Goal: Task Accomplishment & Management: Manage account settings

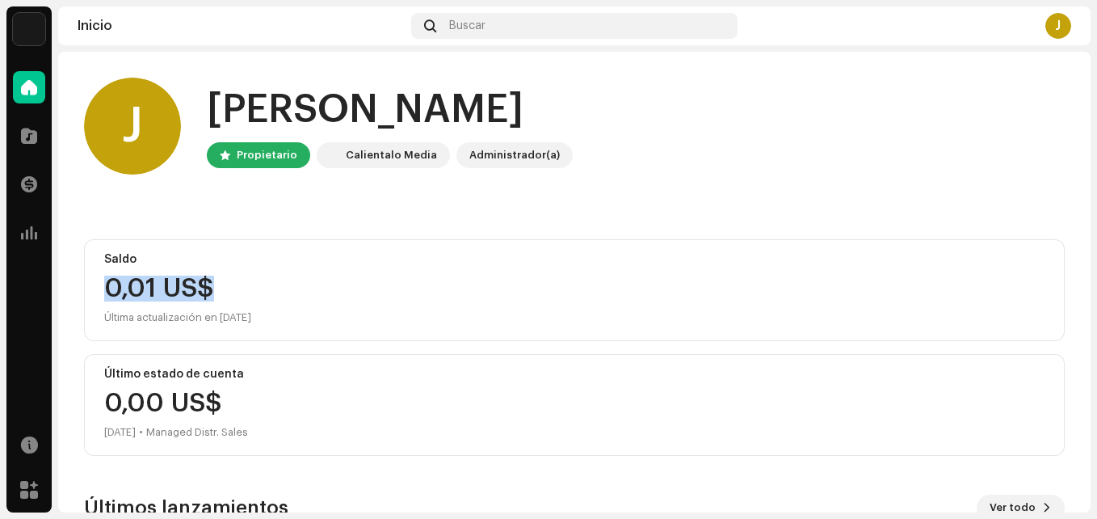
drag, startPoint x: 247, startPoint y: 273, endPoint x: 98, endPoint y: 284, distance: 149.9
click at [98, 284] on div "Saldo 0,01 US$ Última actualización en [DATE]" at bounding box center [574, 290] width 981 height 102
drag, startPoint x: 272, startPoint y: 314, endPoint x: 93, endPoint y: 246, distance: 192.0
click at [91, 246] on div "Saldo 0,01 US$ Última actualización en [DATE]" at bounding box center [574, 290] width 981 height 102
click at [406, 258] on div "Saldo" at bounding box center [574, 259] width 940 height 13
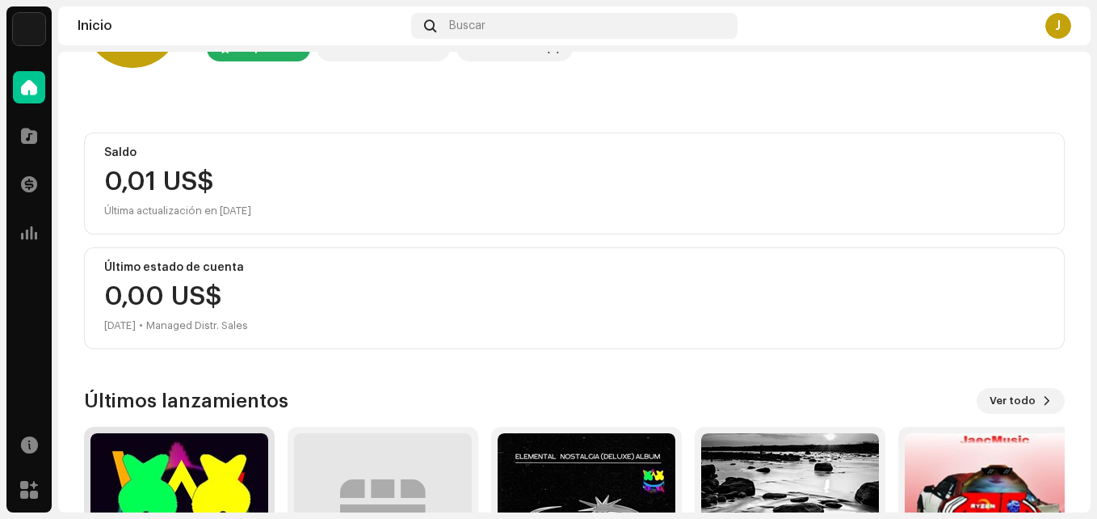
scroll to position [280, 0]
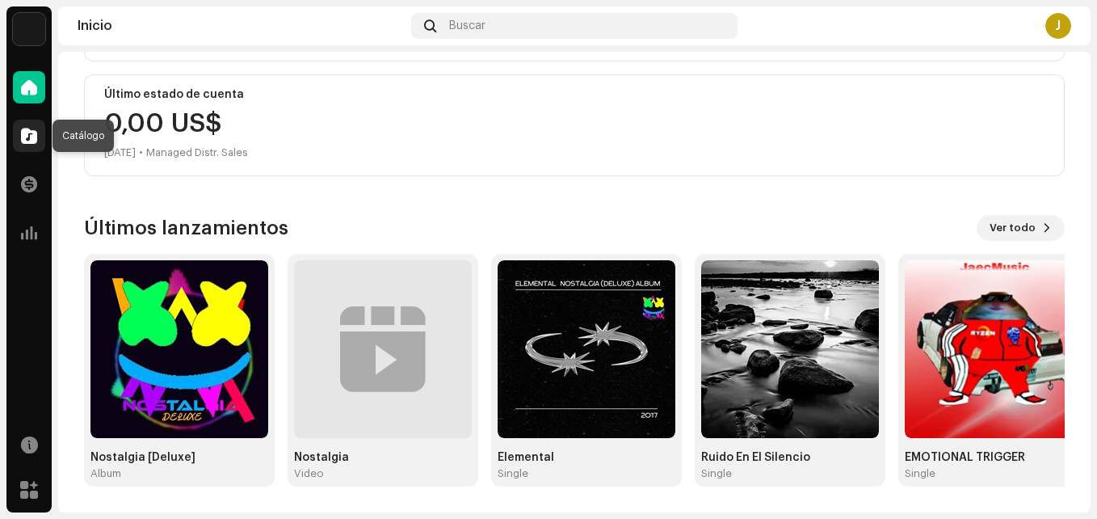
click at [31, 129] on span at bounding box center [29, 135] width 16 height 13
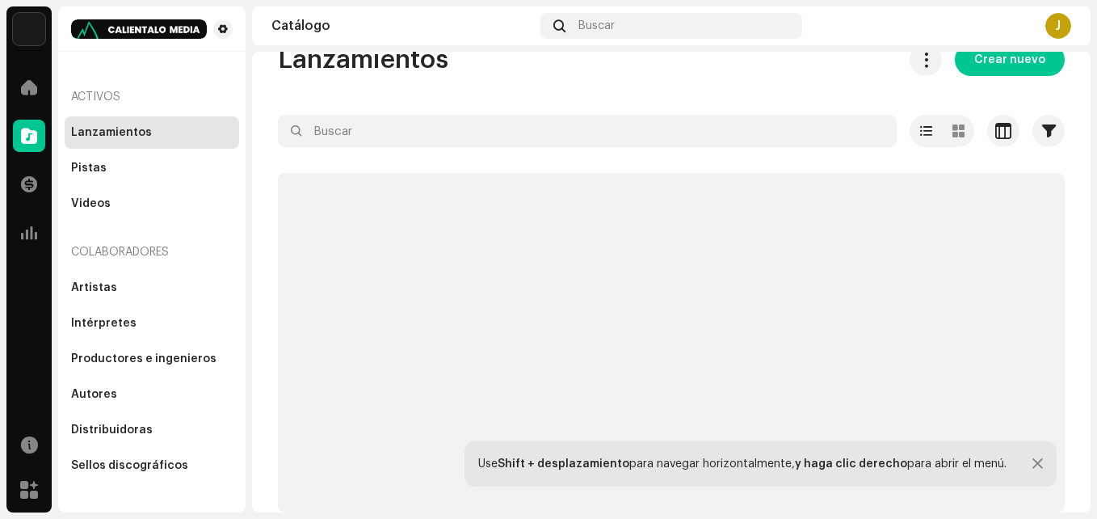
click at [1032, 464] on div at bounding box center [1037, 463] width 11 height 13
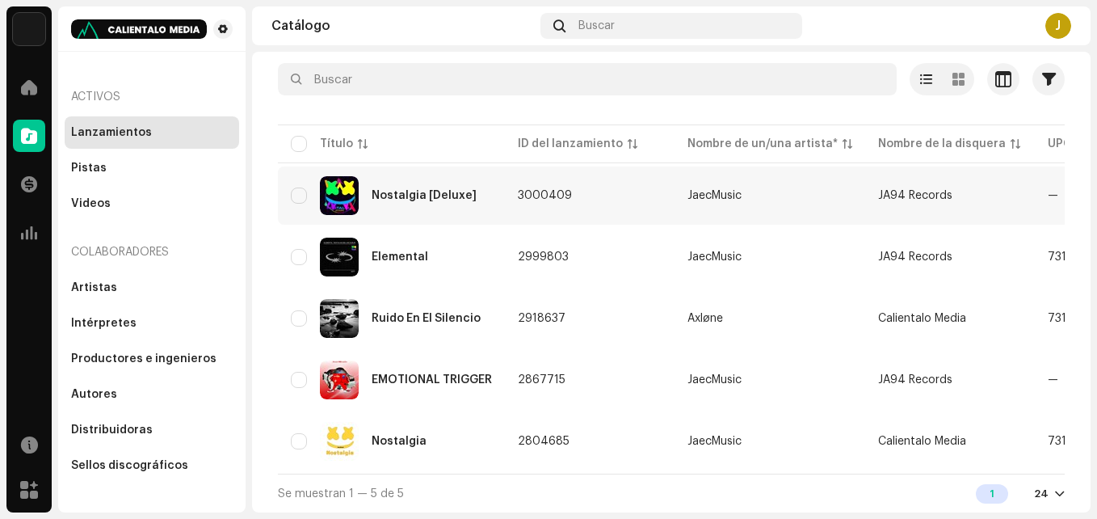
scroll to position [34, 0]
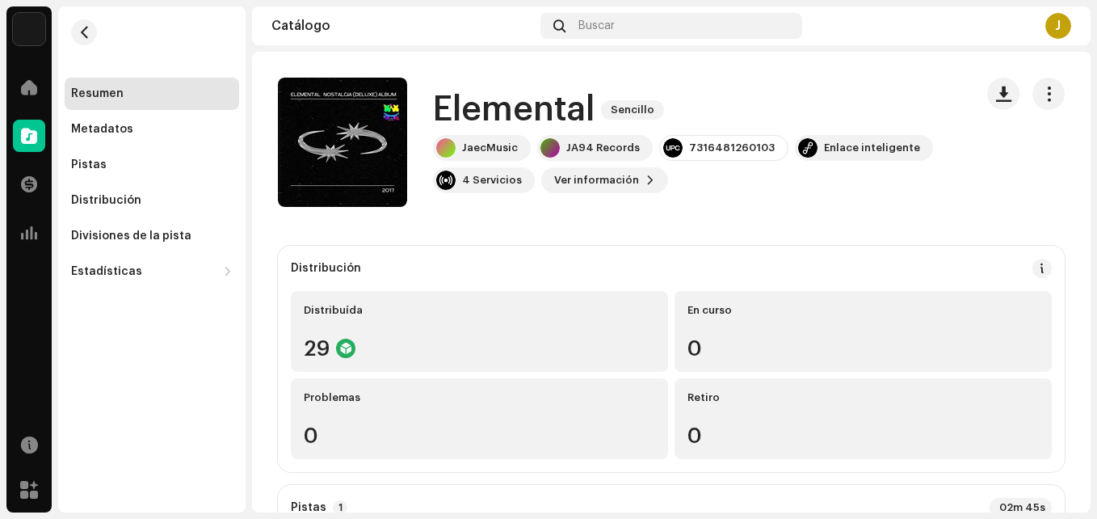
click at [1032, 107] on re-m-actions-button at bounding box center [1048, 94] width 32 height 32
click at [1041, 90] on span "button" at bounding box center [1048, 93] width 15 height 13
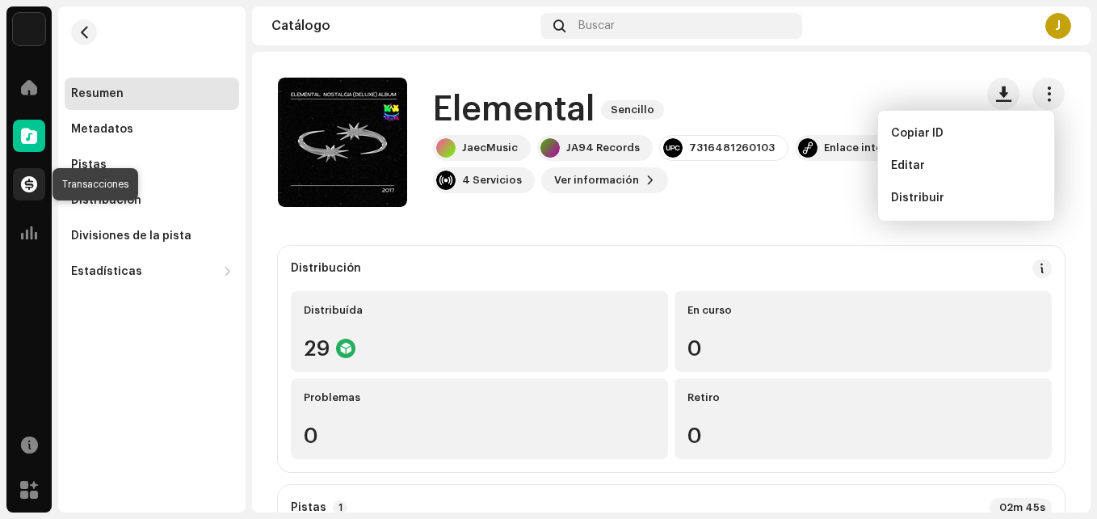
click at [21, 178] on span at bounding box center [29, 184] width 16 height 13
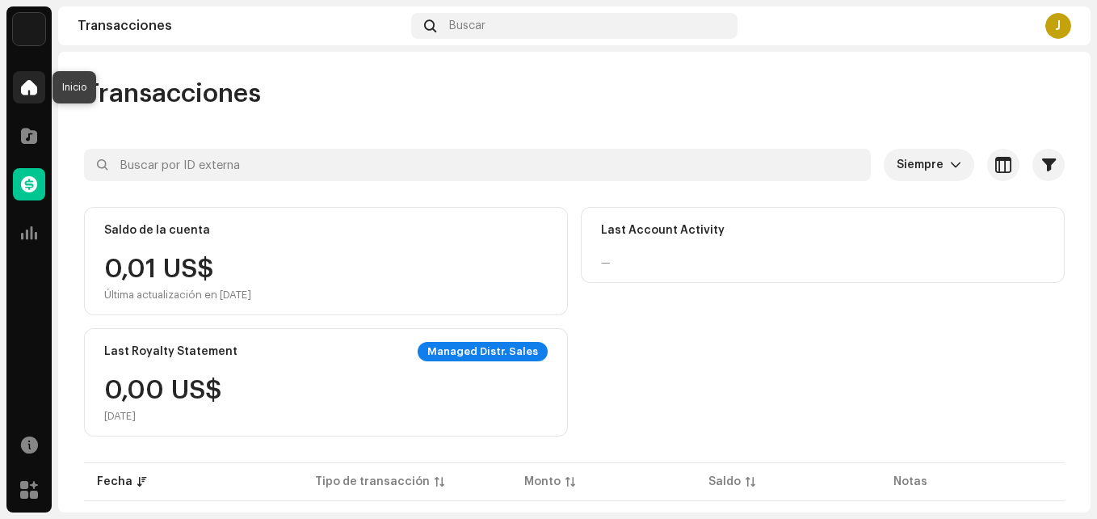
click at [31, 88] on span at bounding box center [29, 87] width 16 height 13
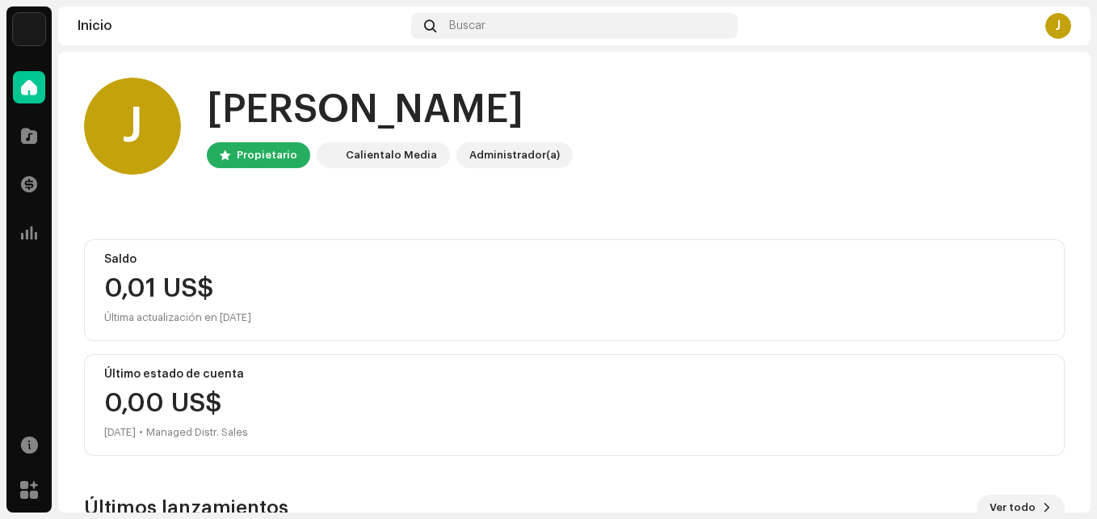
drag, startPoint x: 514, startPoint y: 153, endPoint x: 529, endPoint y: 149, distance: 15.7
click at [515, 152] on div "Administrador(a)" at bounding box center [514, 154] width 90 height 19
drag, startPoint x: 552, startPoint y: 152, endPoint x: 447, endPoint y: 151, distance: 105.0
click at [447, 151] on div "Propietario Calientalo Media Administrador(a)" at bounding box center [390, 155] width 366 height 26
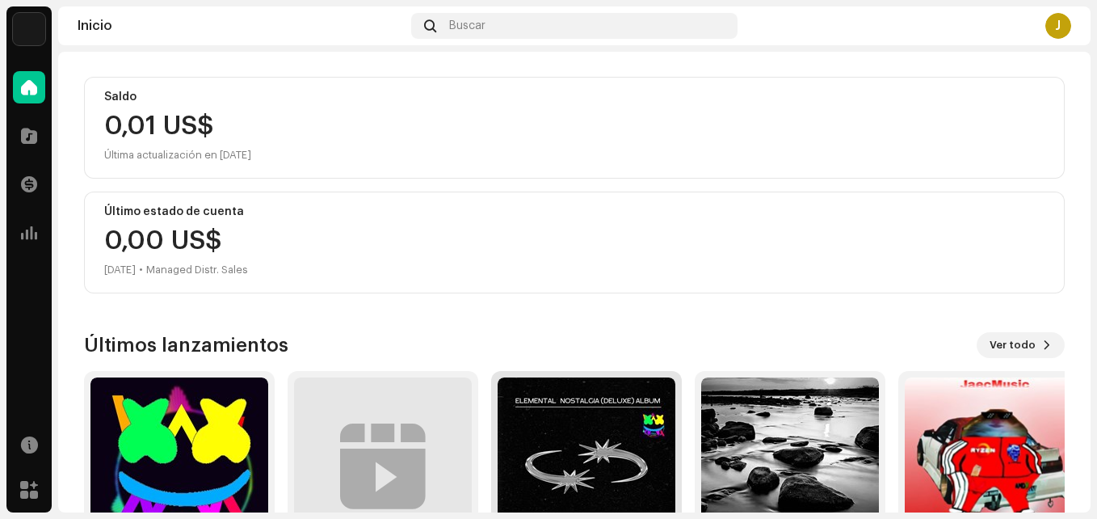
scroll to position [280, 0]
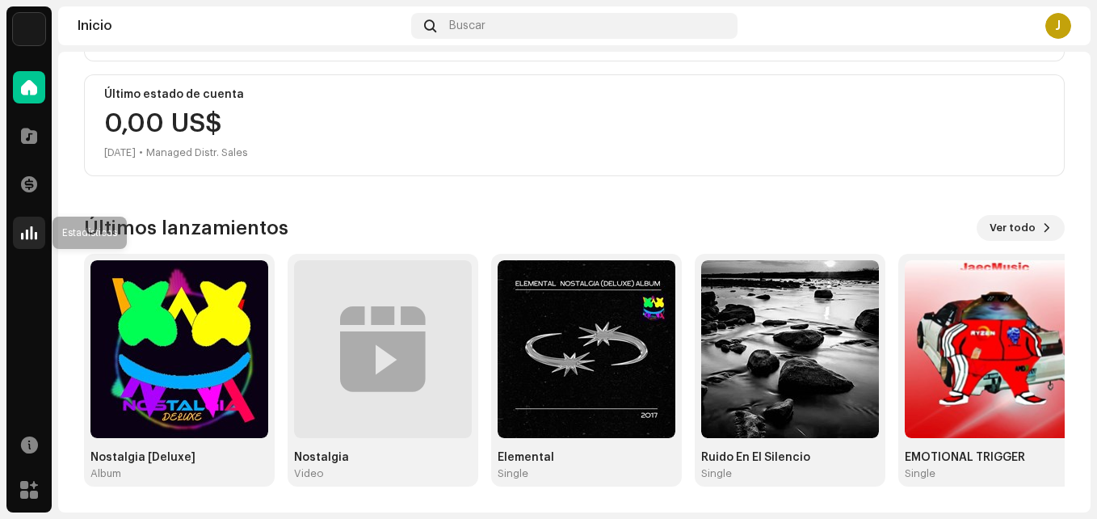
click at [41, 236] on div at bounding box center [29, 233] width 32 height 32
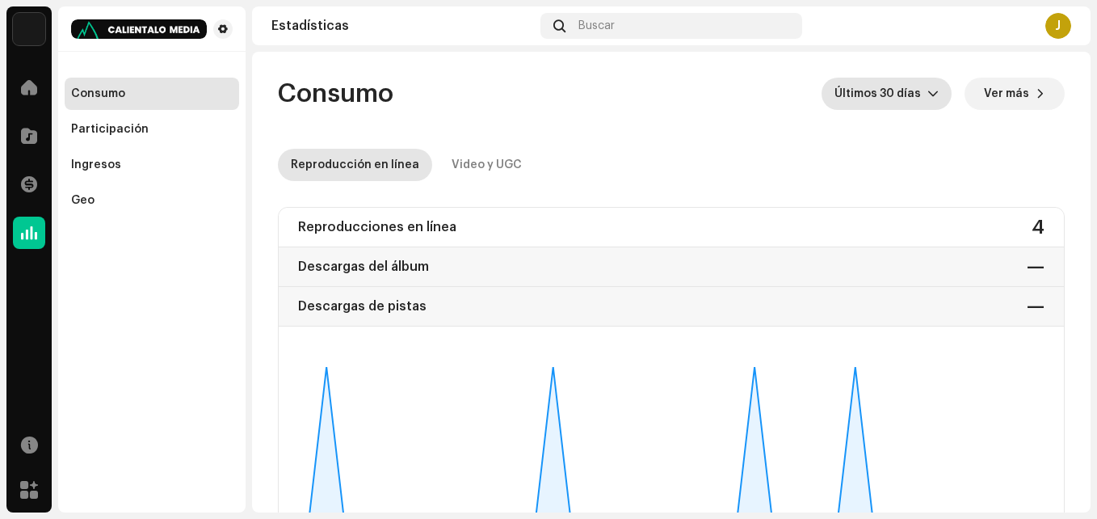
drag, startPoint x: 911, startPoint y: 95, endPoint x: 905, endPoint y: 74, distance: 22.7
click at [910, 95] on span "Últimos 30 días" at bounding box center [881, 94] width 93 height 32
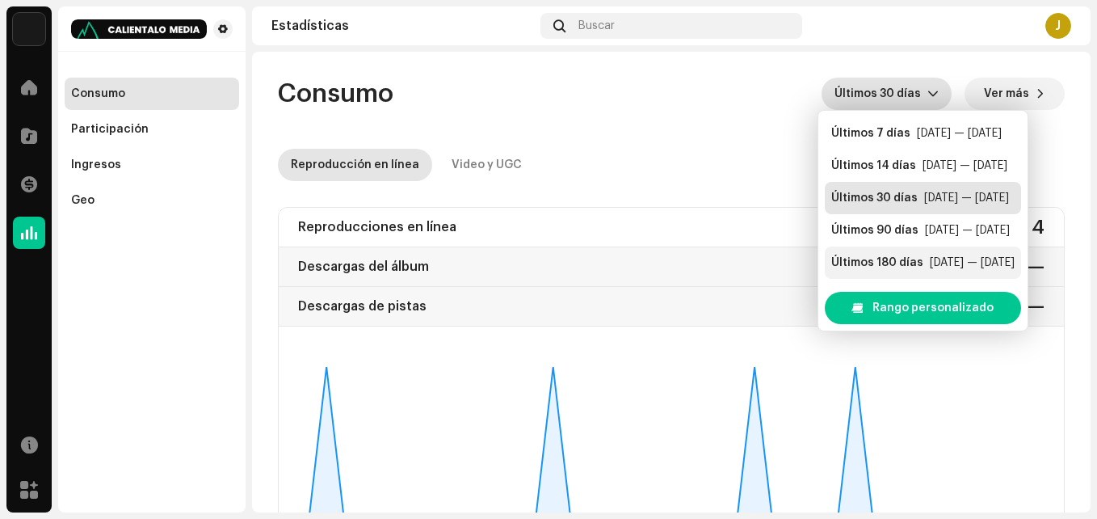
click at [945, 257] on div "[DATE] — [DATE]" at bounding box center [972, 262] width 85 height 16
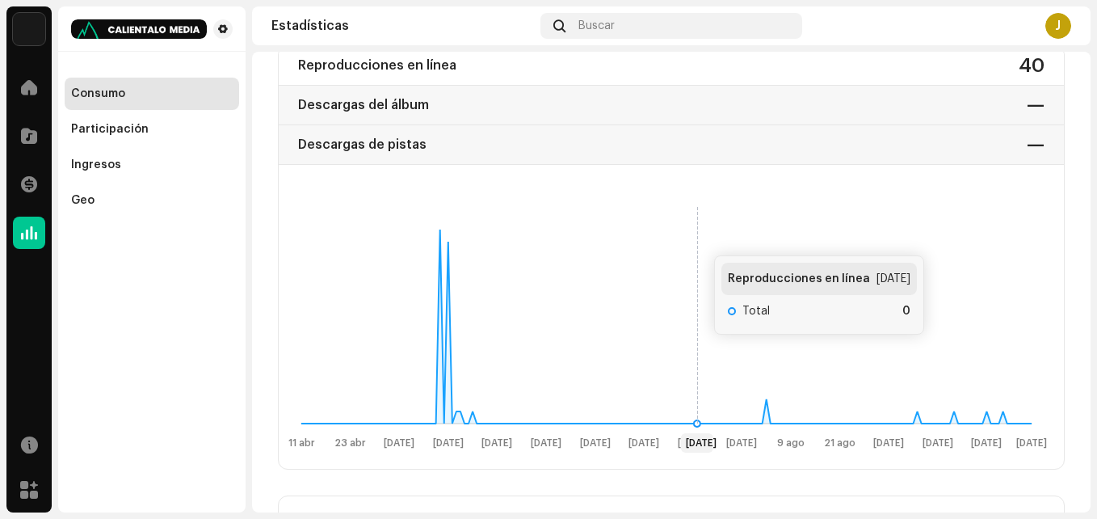
scroll to position [200, 0]
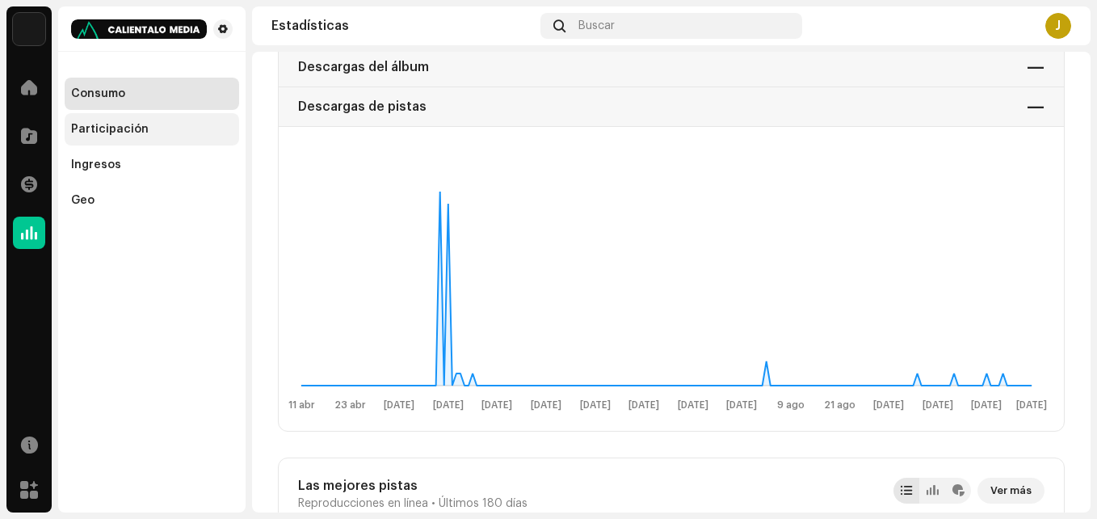
click at [88, 128] on div "Participación" at bounding box center [110, 129] width 78 height 13
click at [221, 26] on span at bounding box center [223, 29] width 10 height 13
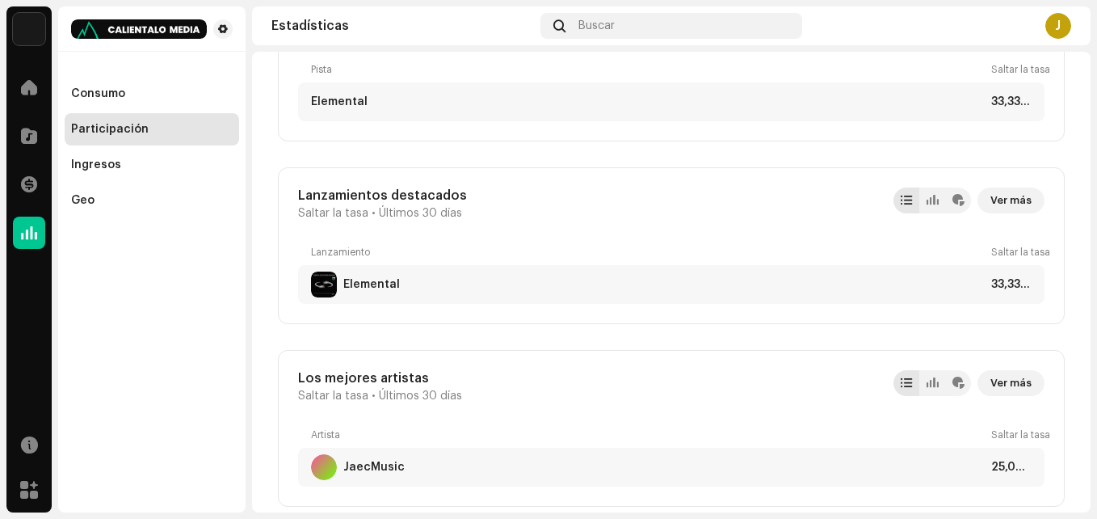
scroll to position [808, 0]
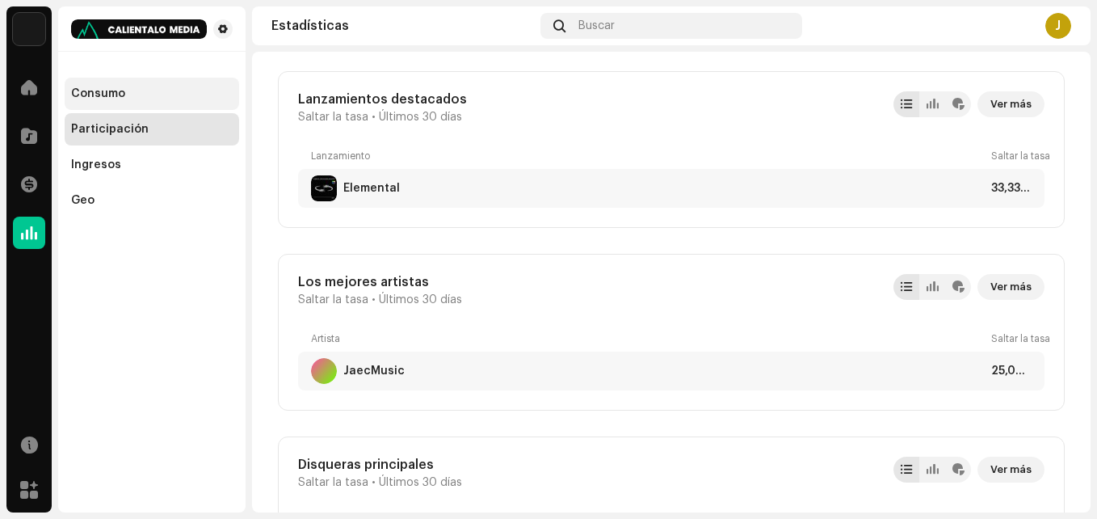
click at [179, 93] on div "Consumo" at bounding box center [152, 93] width 162 height 13
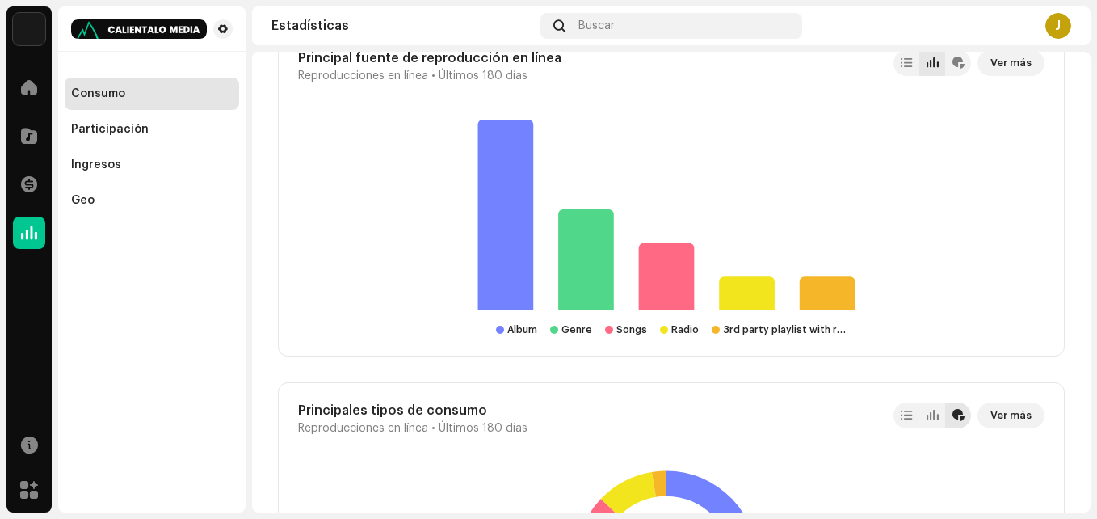
scroll to position [2585, 0]
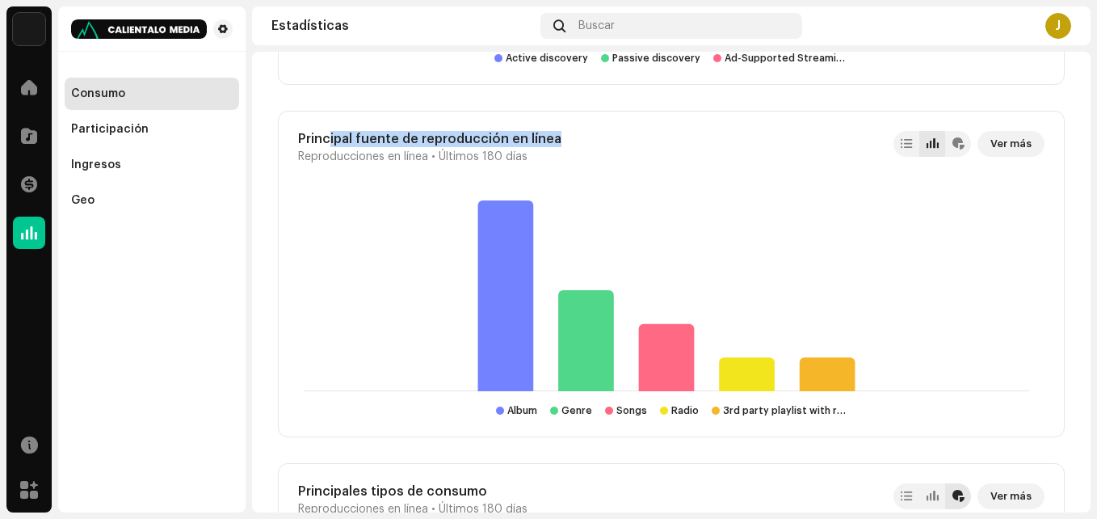
drag, startPoint x: 359, startPoint y: 132, endPoint x: 557, endPoint y: 128, distance: 197.1
click at [557, 128] on div "Principal fuente de reproducción en línea Reproducciones en línea • Últimos 180…" at bounding box center [671, 274] width 787 height 326
drag, startPoint x: 557, startPoint y: 128, endPoint x: 508, endPoint y: 257, distance: 137.3
click at [524, 243] on icon at bounding box center [506, 295] width 56 height 191
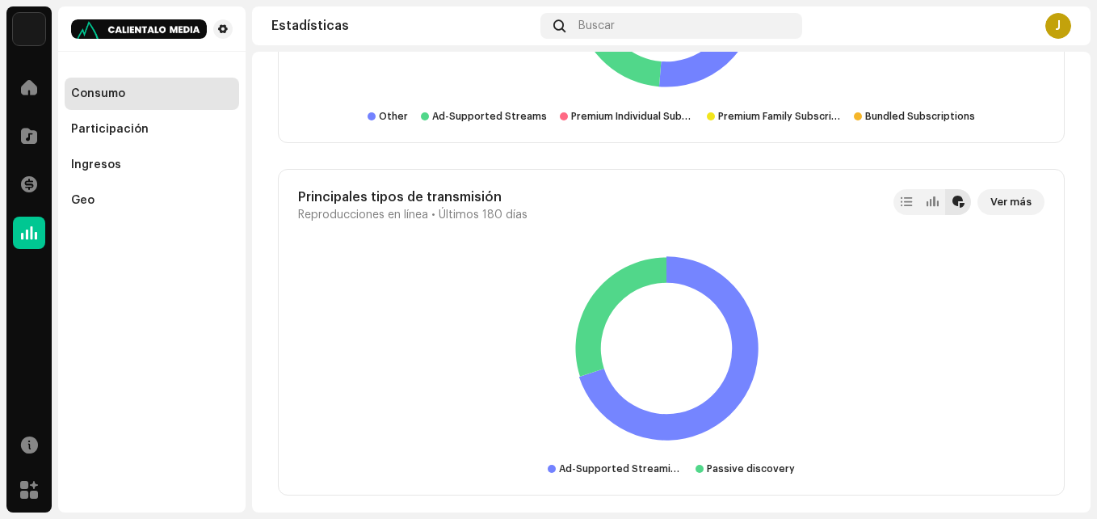
scroll to position [3593, 0]
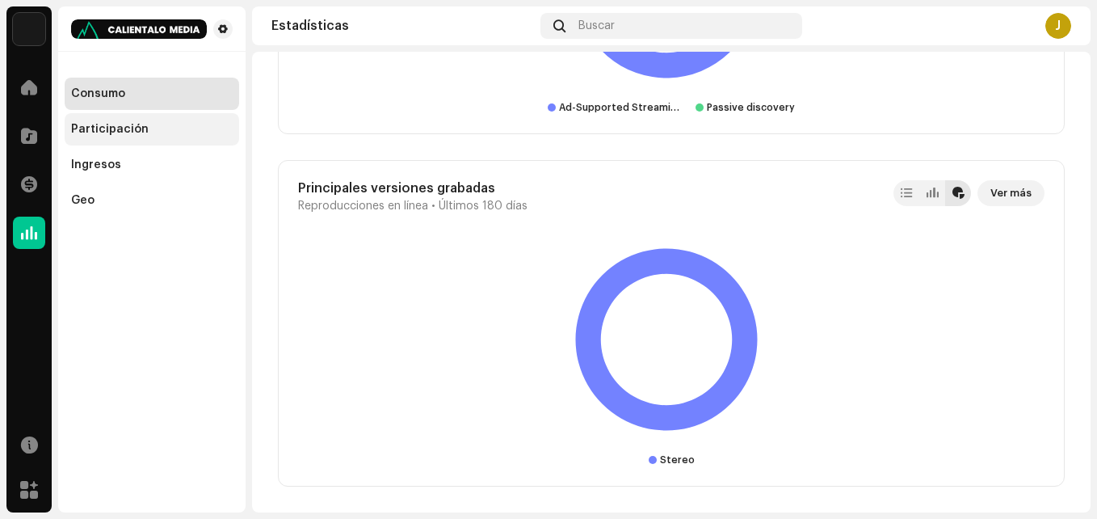
click at [114, 126] on div "Participación" at bounding box center [110, 129] width 78 height 13
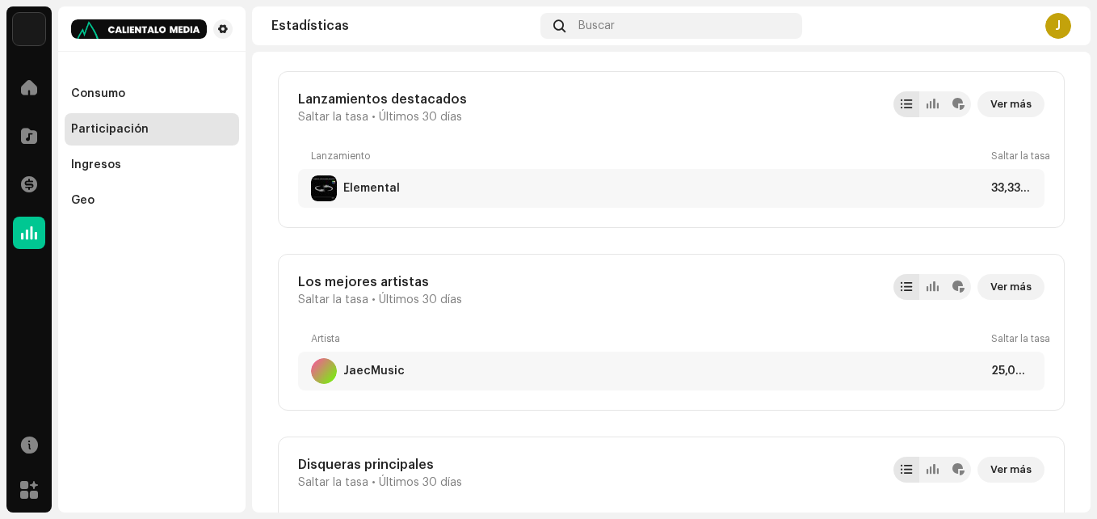
scroll to position [969, 0]
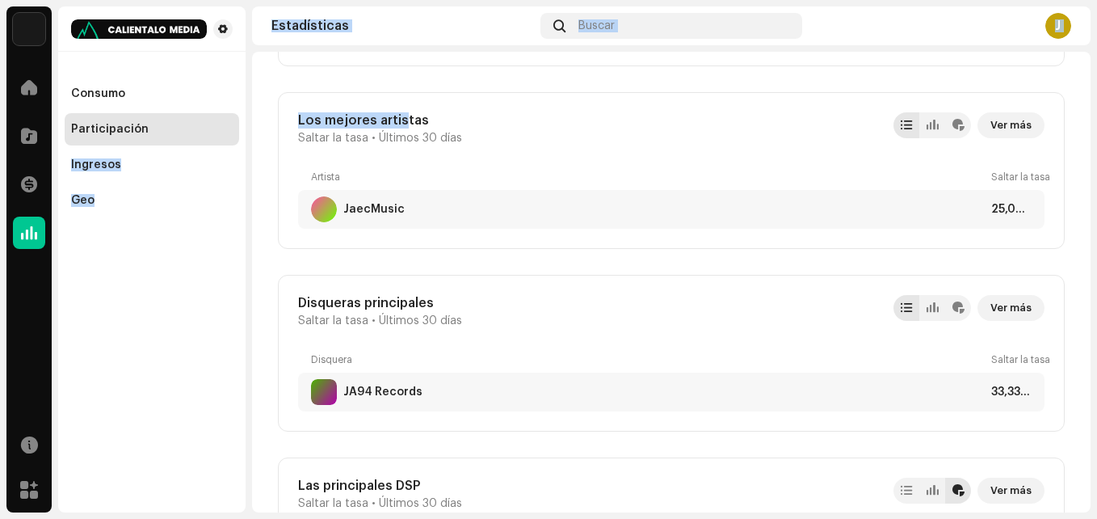
click at [237, 121] on div "J [PERSON_NAME] Inicio Catálogo Transacciones Estadísticas Recursos Mercado Con…" at bounding box center [548, 259] width 1097 height 519
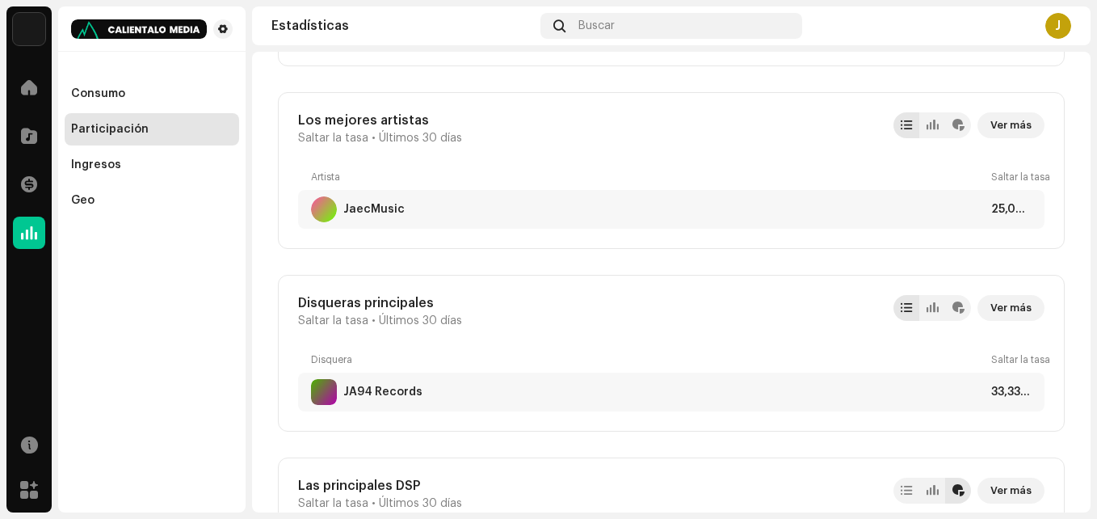
click at [565, 143] on div "Los mejores artistas Saltar la tasa • Últimos 30 días Ver más" at bounding box center [671, 128] width 746 height 32
drag, startPoint x: 377, startPoint y: 208, endPoint x: 510, endPoint y: 146, distance: 146.0
click at [345, 190] on div "JaecMusic 25,00 %" at bounding box center [671, 209] width 746 height 39
drag, startPoint x: 510, startPoint y: 146, endPoint x: 586, endPoint y: 130, distance: 77.6
click at [586, 130] on div "Los mejores artistas Saltar la tasa • Últimos 30 días Ver más" at bounding box center [671, 128] width 746 height 32
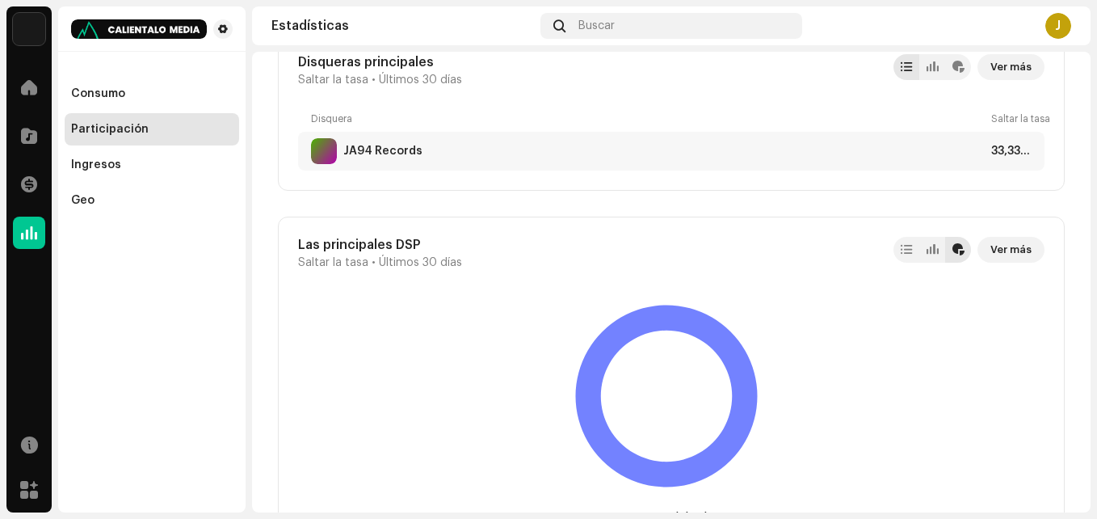
scroll to position [1131, 0]
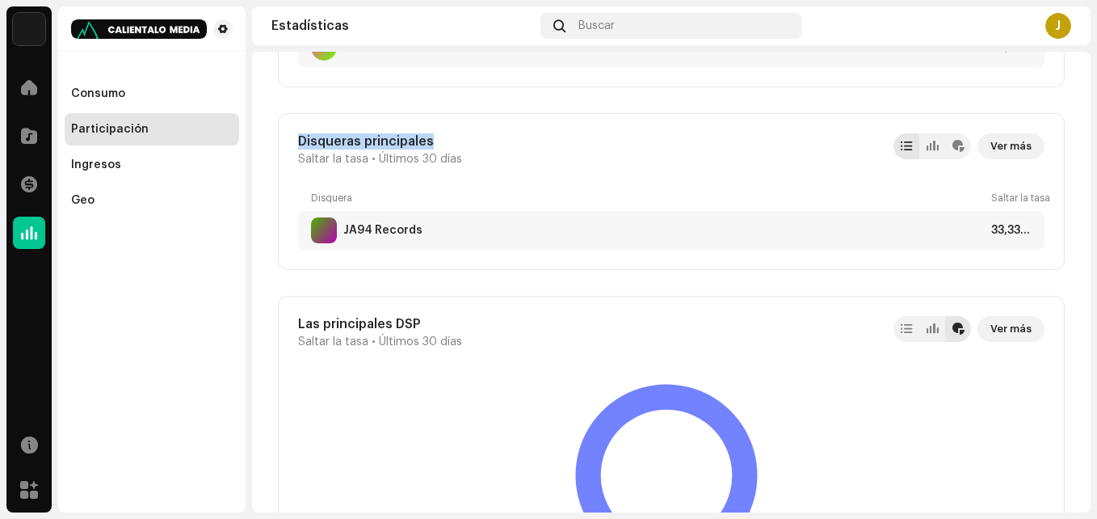
drag, startPoint x: 284, startPoint y: 135, endPoint x: 264, endPoint y: 135, distance: 19.4
drag, startPoint x: 264, startPoint y: 135, endPoint x: 404, endPoint y: 174, distance: 145.3
click at [410, 163] on span "Últimos 30 días" at bounding box center [420, 159] width 83 height 13
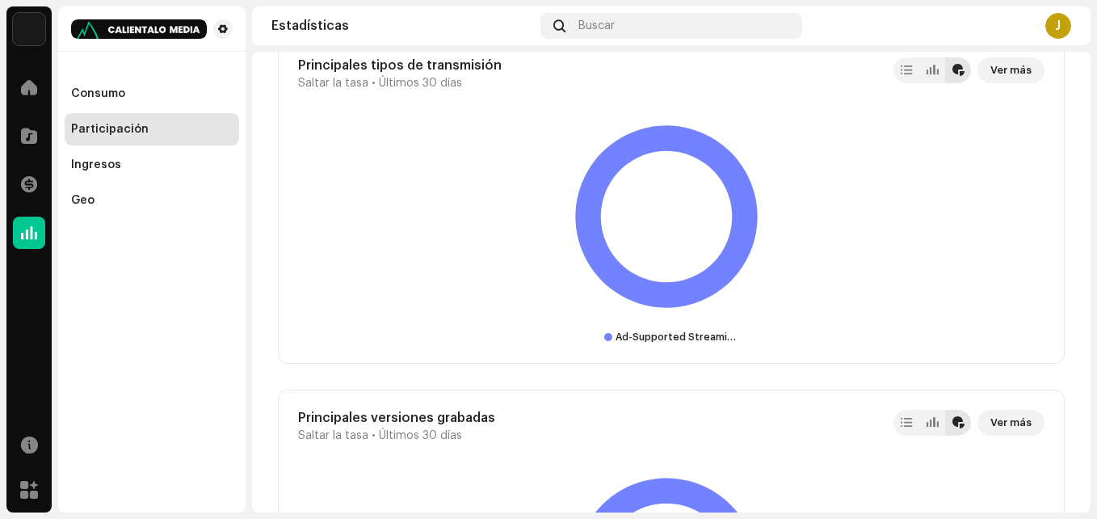
scroll to position [3380, 0]
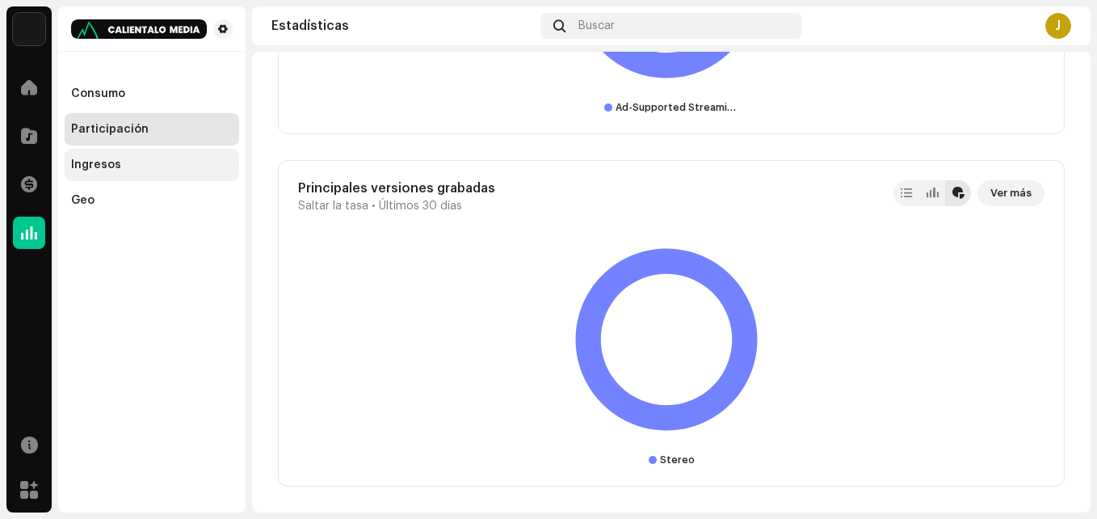
click at [151, 158] on div "Ingresos" at bounding box center [152, 165] width 174 height 32
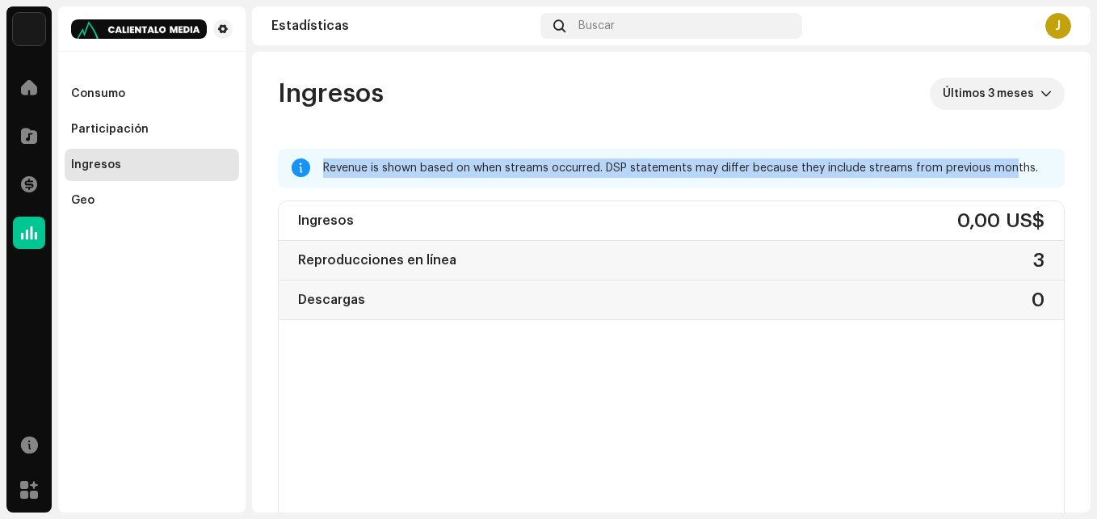
drag, startPoint x: 323, startPoint y: 166, endPoint x: 1020, endPoint y: 162, distance: 696.4
click at [1020, 162] on div "Revenue is shown based on when streams occurred. DSP statements may differ beca…" at bounding box center [687, 167] width 729 height 19
click at [442, 130] on re-o-revenue-dashboard-header "Ingresos Últimos 3 meses" at bounding box center [671, 100] width 787 height 97
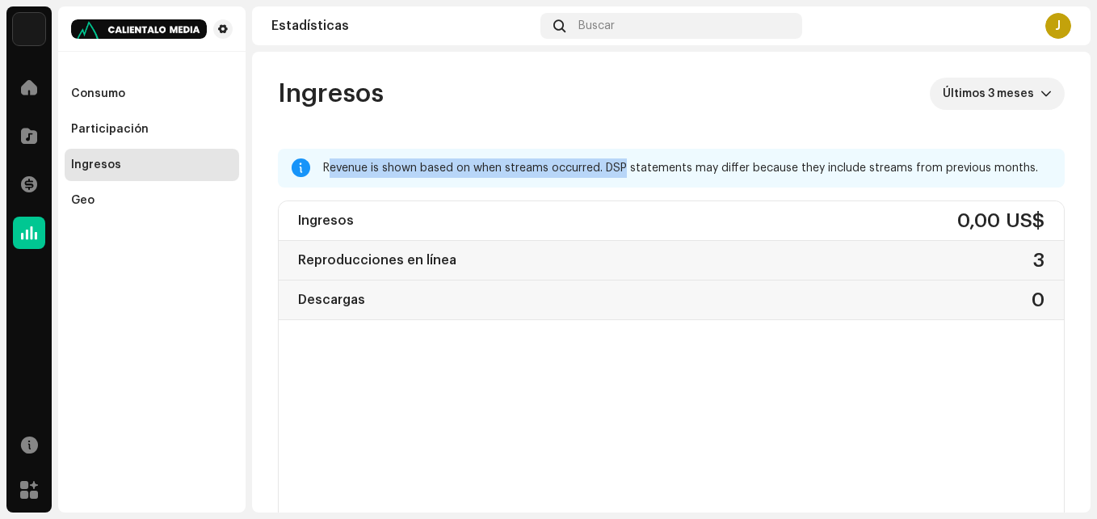
drag, startPoint x: 334, startPoint y: 163, endPoint x: 624, endPoint y: 183, distance: 289.9
click at [624, 183] on div "Revenue is shown based on when streams occurred. DSP statements may differ beca…" at bounding box center [671, 168] width 787 height 39
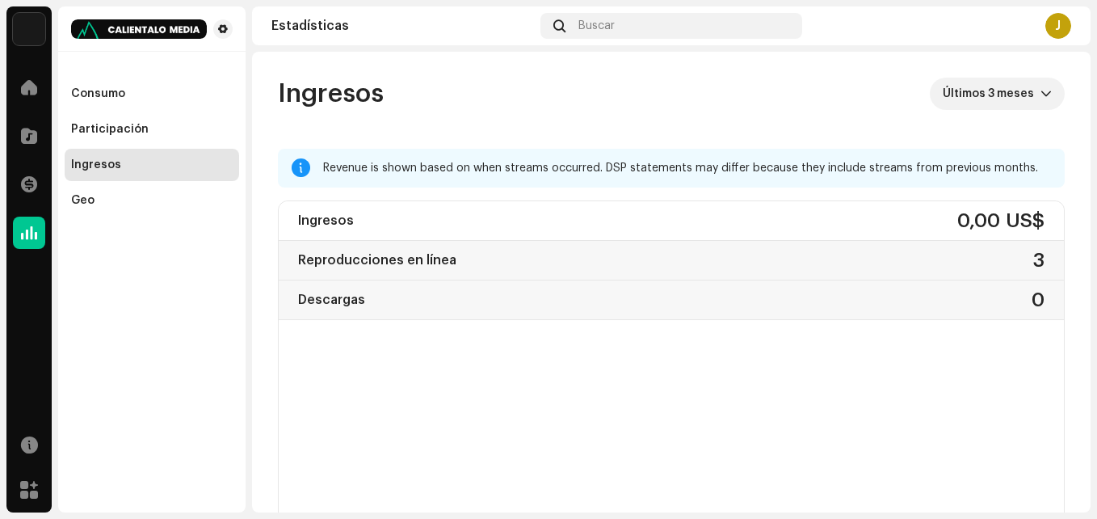
drag, startPoint x: 603, startPoint y: 61, endPoint x: 592, endPoint y: 92, distance: 32.7
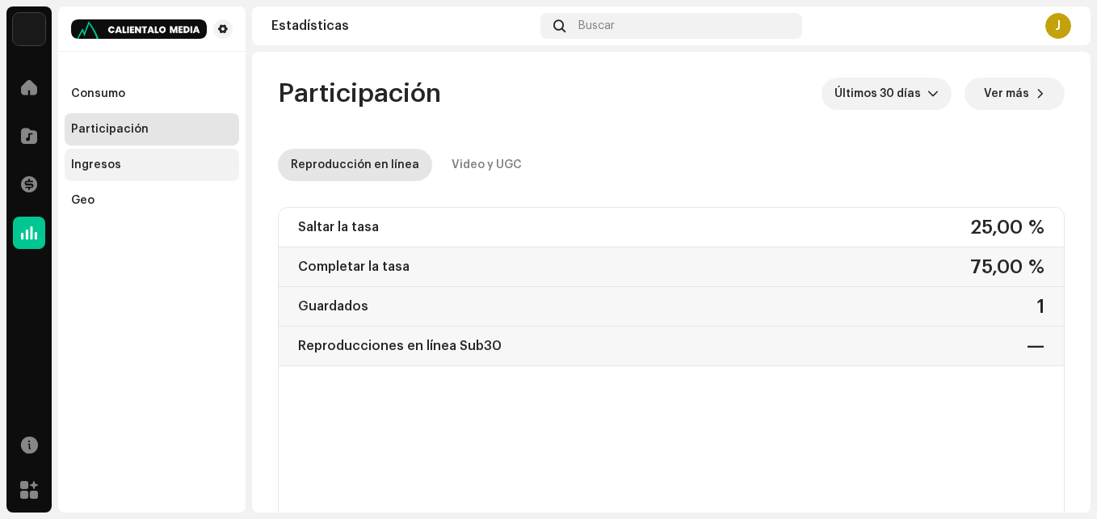
click at [94, 164] on div "Ingresos" at bounding box center [96, 164] width 50 height 13
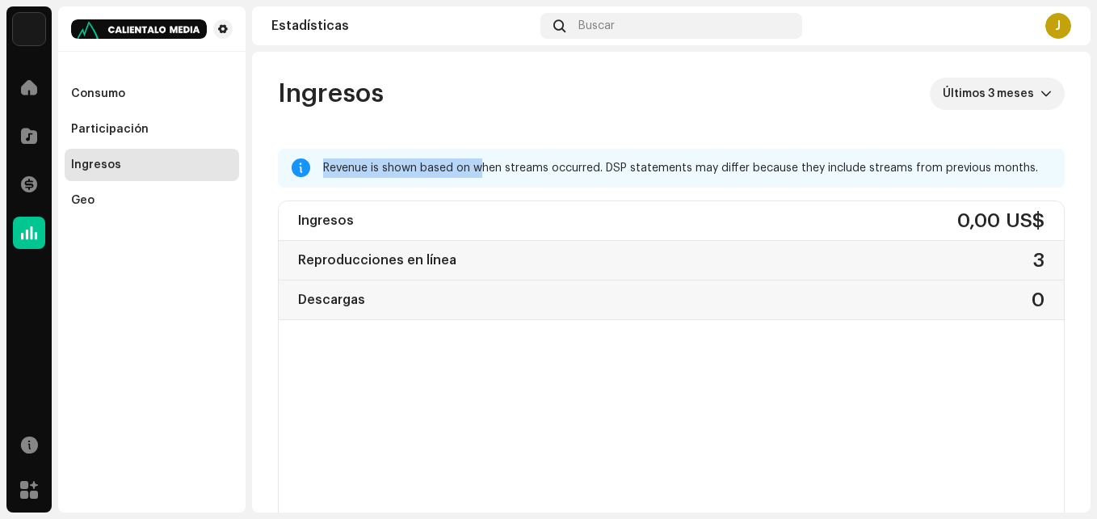
drag, startPoint x: 806, startPoint y: 209, endPoint x: 310, endPoint y: 177, distance: 497.1
click at [310, 177] on div "Revenue is shown based on when streams occurred. DSP statements may differ beca…" at bounding box center [671, 168] width 787 height 39
click at [317, 166] on div "Revenue is shown based on when streams occurred. DSP statements may differ beca…" at bounding box center [671, 168] width 787 height 39
click at [307, 166] on div at bounding box center [301, 168] width 19 height 13
click at [333, 165] on div "Revenue is shown based on when streams occurred. DSP statements may differ beca…" at bounding box center [687, 167] width 729 height 19
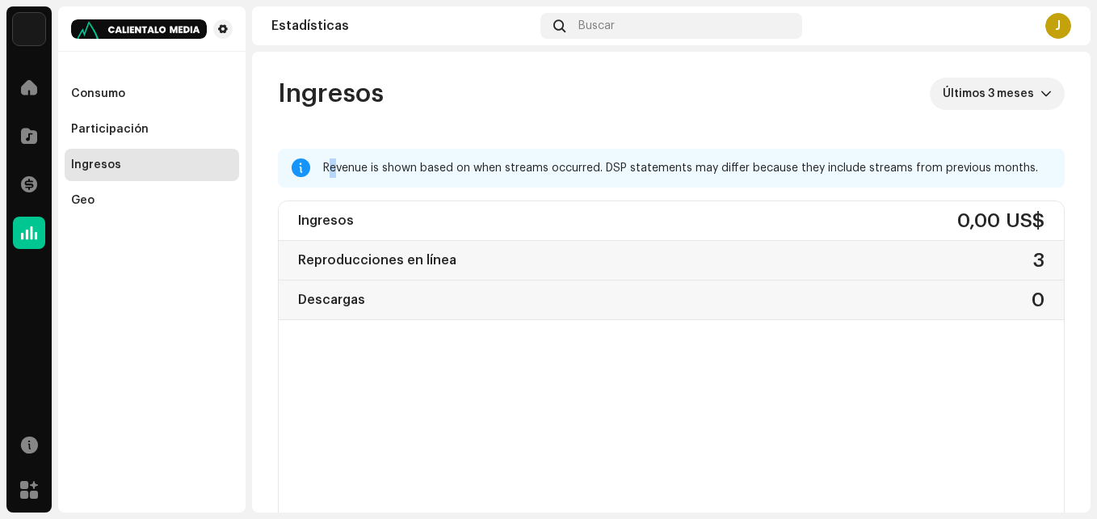
drag, startPoint x: 332, startPoint y: 165, endPoint x: 322, endPoint y: 166, distance: 10.5
click at [322, 166] on div "Revenue is shown based on when streams occurred. DSP statements may differ beca…" at bounding box center [671, 168] width 787 height 39
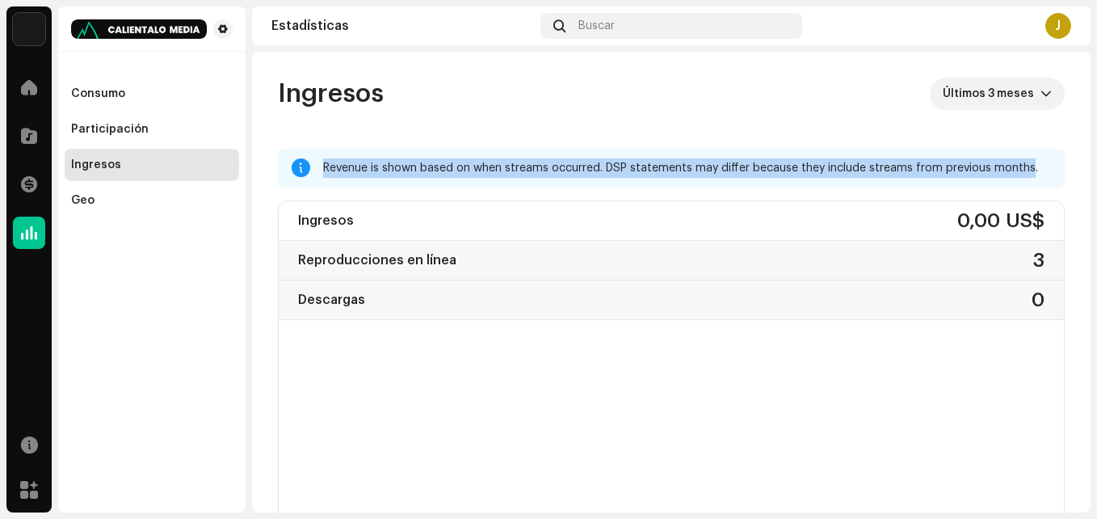
drag, startPoint x: 322, startPoint y: 166, endPoint x: 995, endPoint y: 166, distance: 673.8
click at [995, 166] on div "Revenue is shown based on when streams occurred. DSP statements may differ beca…" at bounding box center [671, 168] width 787 height 39
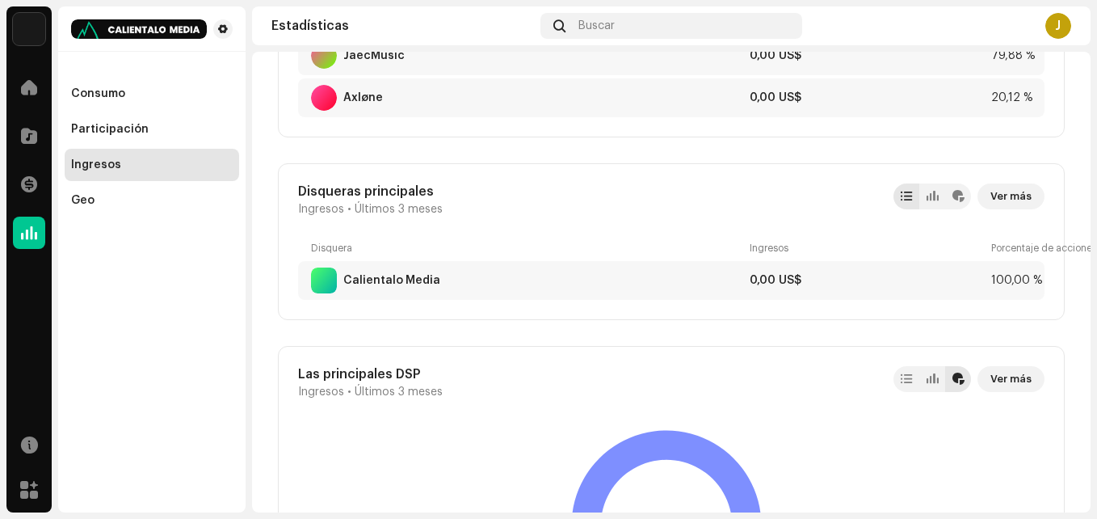
scroll to position [1212, 0]
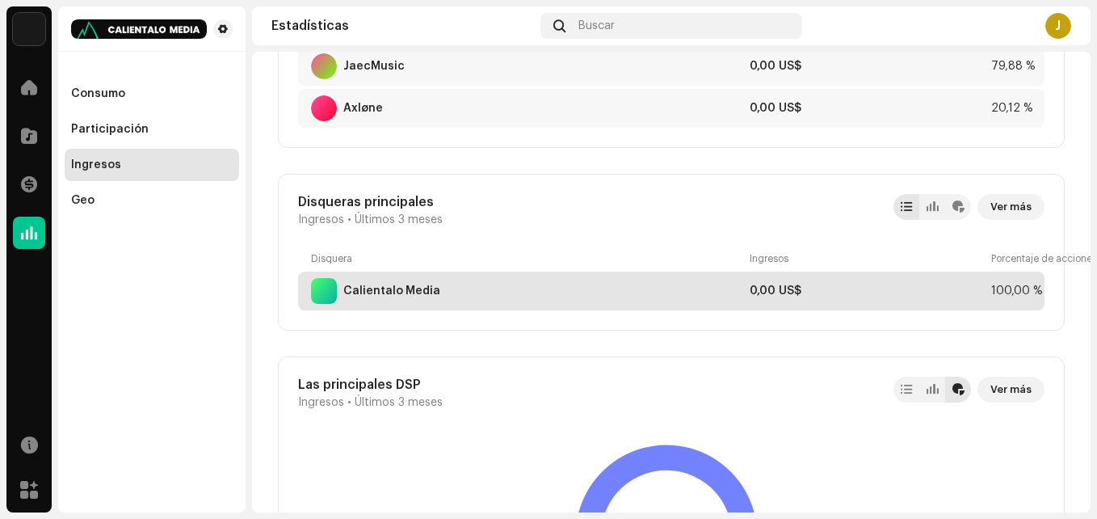
click at [598, 303] on div "Calientalo Media" at bounding box center [527, 291] width 432 height 26
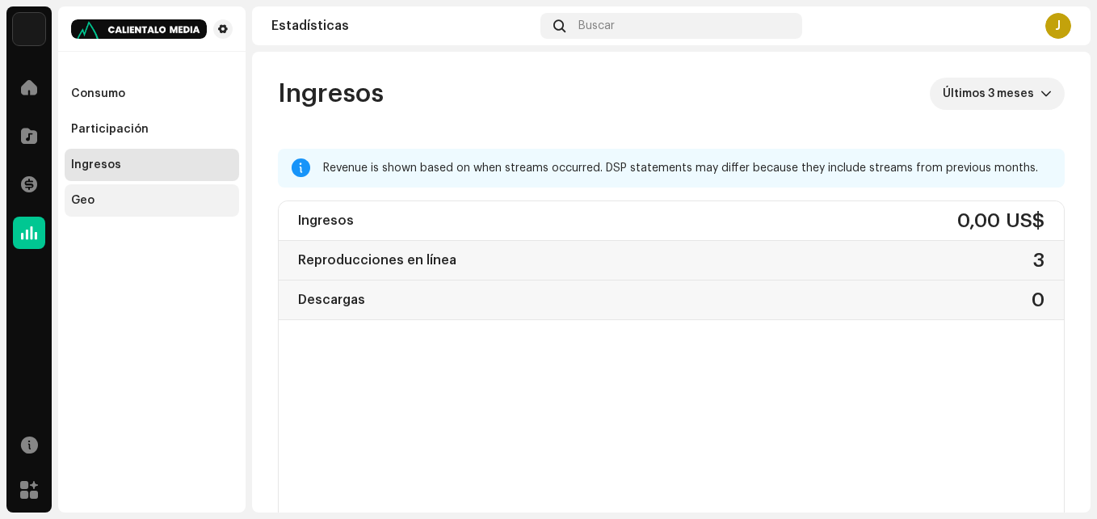
click at [154, 212] on div "Geo" at bounding box center [152, 200] width 174 height 32
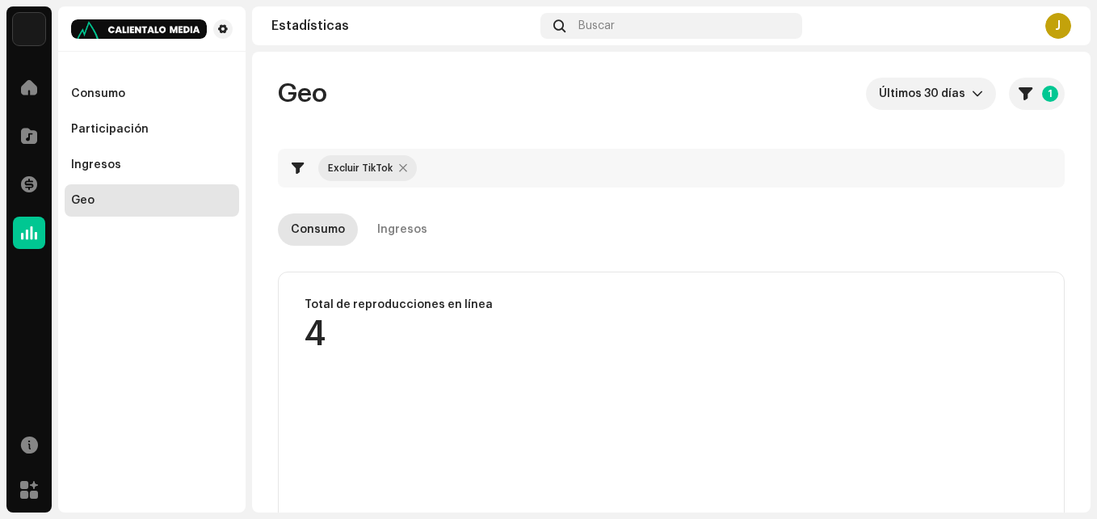
click at [400, 163] on div at bounding box center [403, 168] width 8 height 13
checkbox input "false"
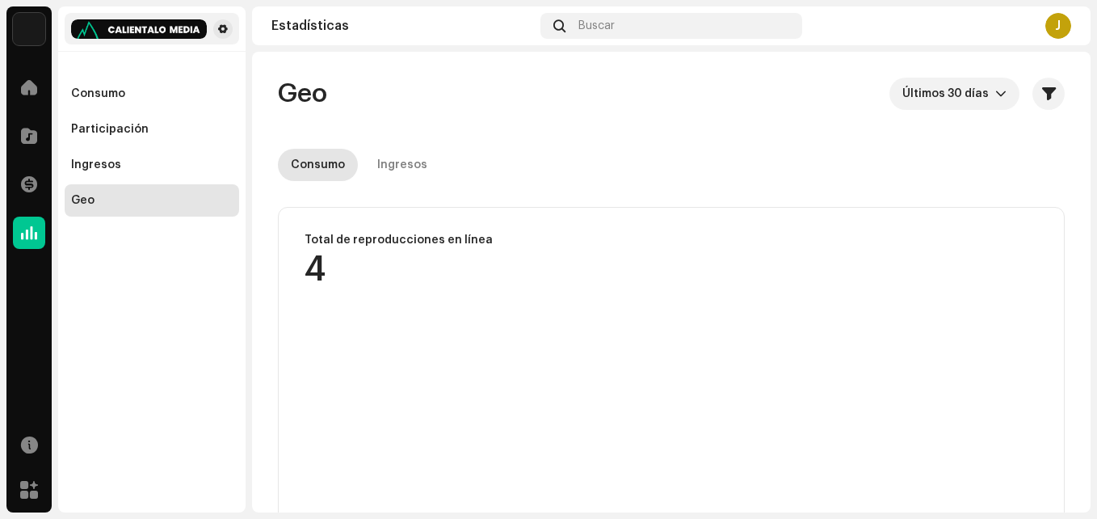
click at [174, 27] on img at bounding box center [139, 28] width 136 height 19
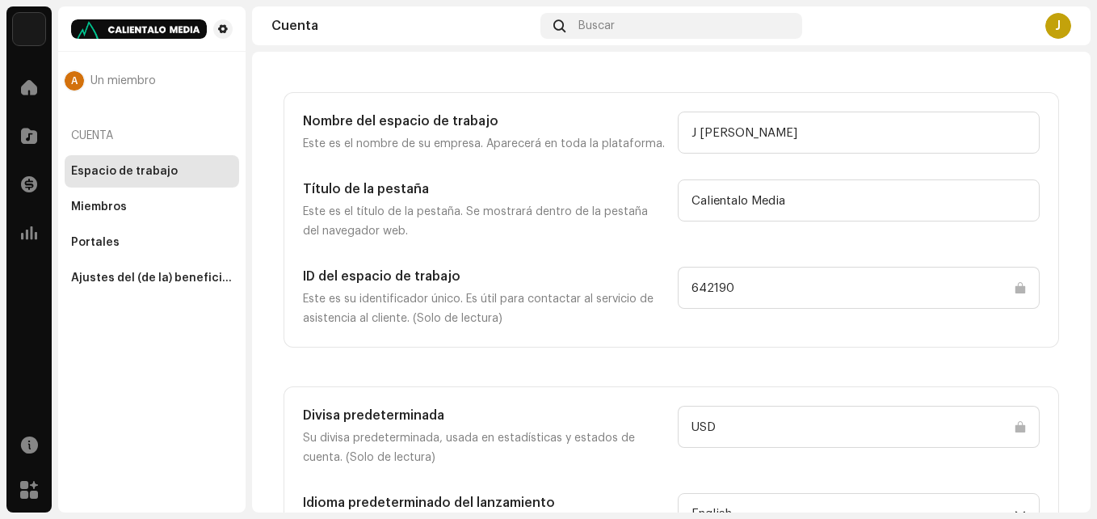
scroll to position [118, 0]
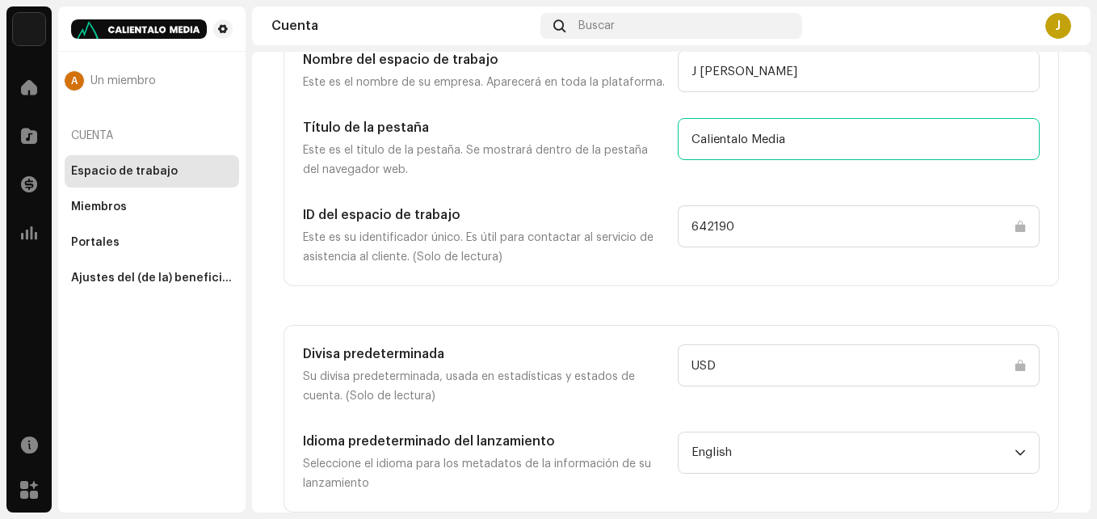
drag, startPoint x: 816, startPoint y: 140, endPoint x: 528, endPoint y: 136, distance: 288.4
click at [528, 136] on div "Título de la pestaña Este es el título de la pestaña. Se mostrará dentro de la …" at bounding box center [671, 148] width 737 height 61
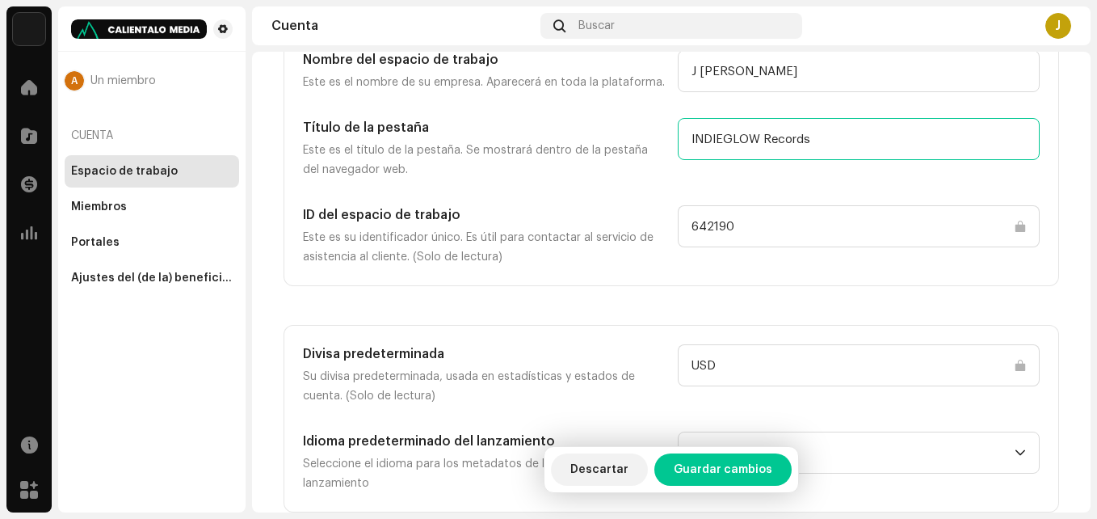
type input "INDIEGLOW Records"
click at [678, 156] on input "INDIEGLOW Records" at bounding box center [859, 139] width 362 height 42
click at [726, 469] on span "Guardar cambios" at bounding box center [723, 469] width 99 height 32
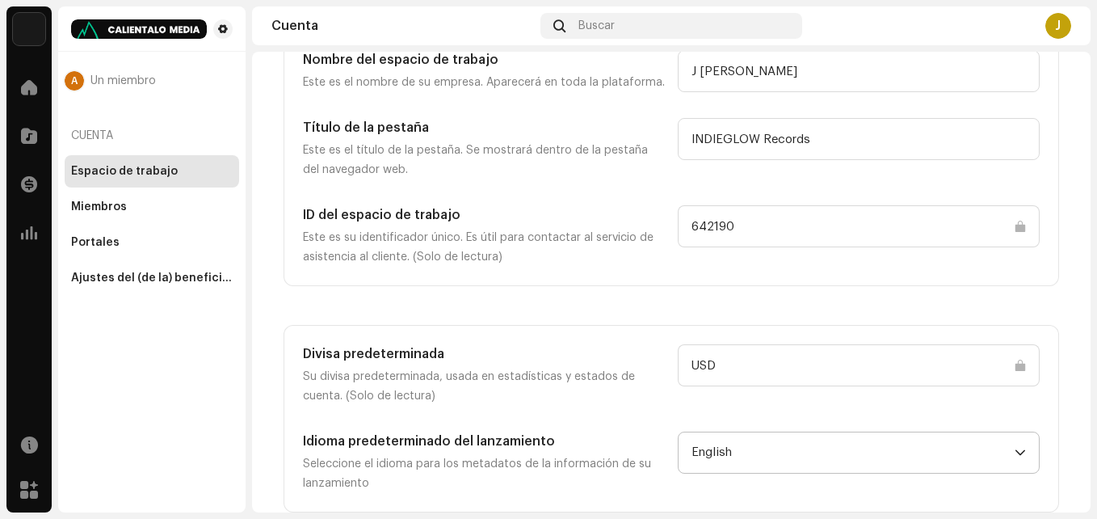
click at [830, 456] on span "English" at bounding box center [853, 452] width 323 height 40
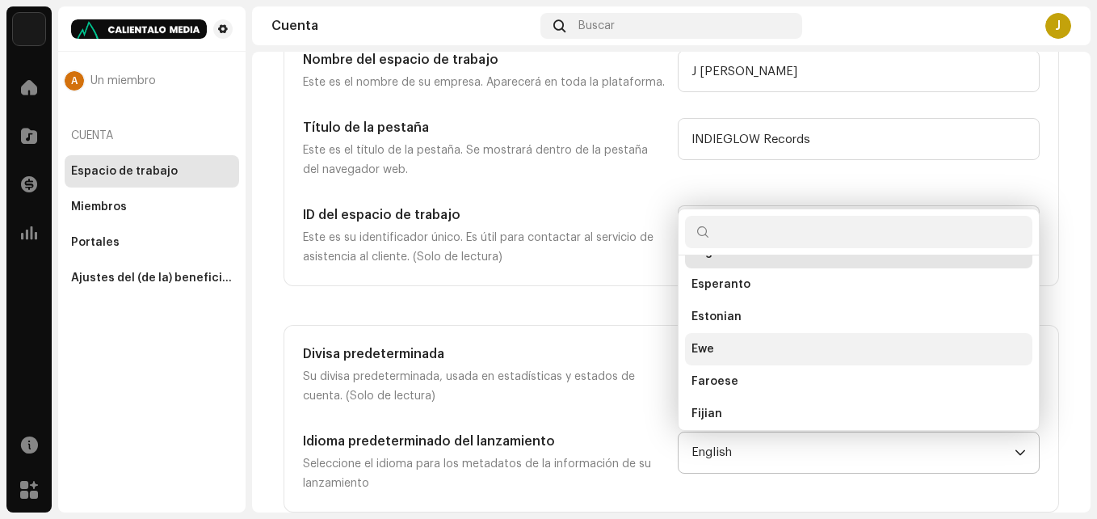
scroll to position [1493, 0]
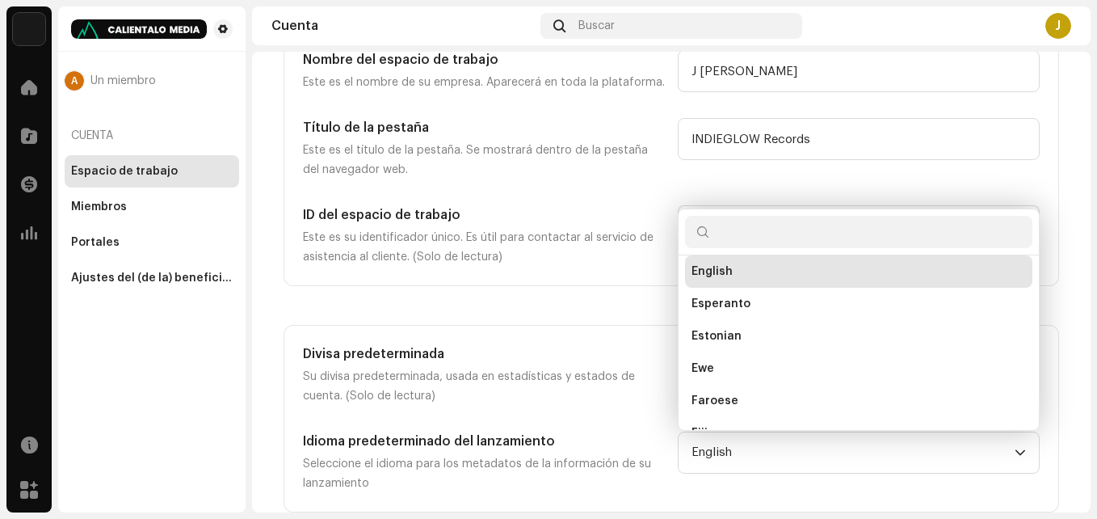
click at [476, 363] on h5 "Divisa predeterminada" at bounding box center [484, 353] width 362 height 19
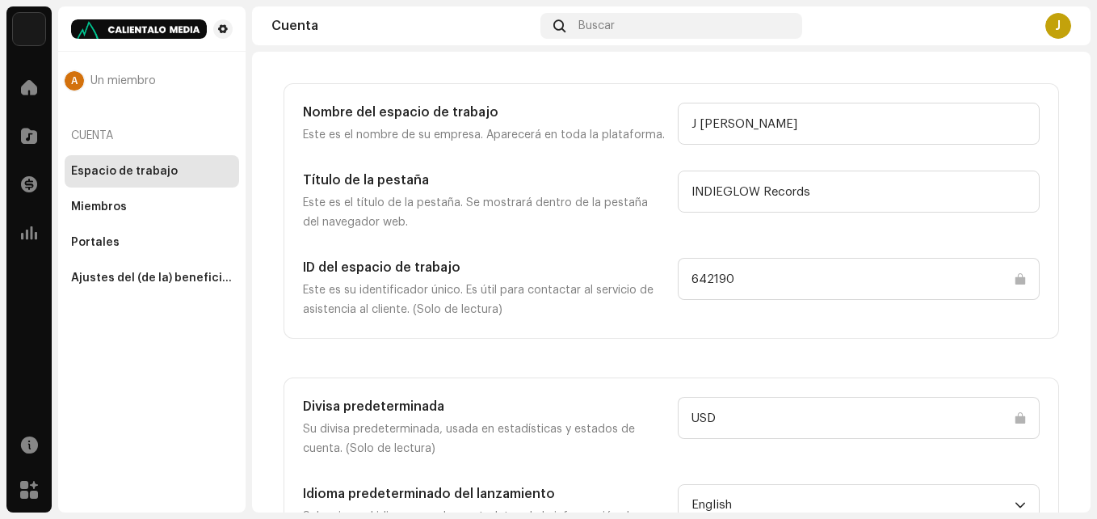
scroll to position [118, 0]
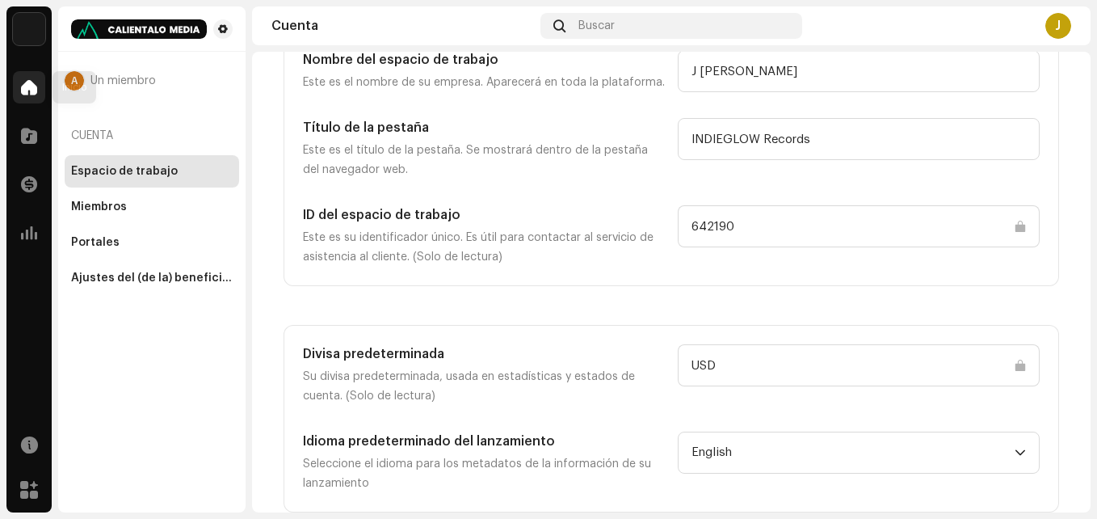
click at [29, 84] on span at bounding box center [29, 87] width 16 height 13
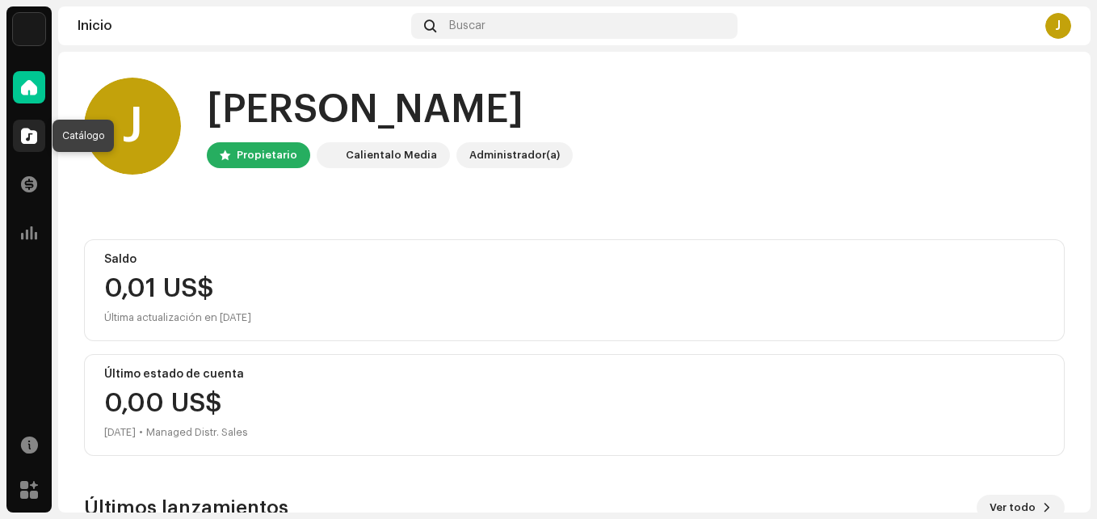
click at [24, 126] on div at bounding box center [29, 136] width 32 height 32
click at [25, 30] on img at bounding box center [29, 29] width 32 height 32
click at [25, 31] on img at bounding box center [29, 29] width 32 height 32
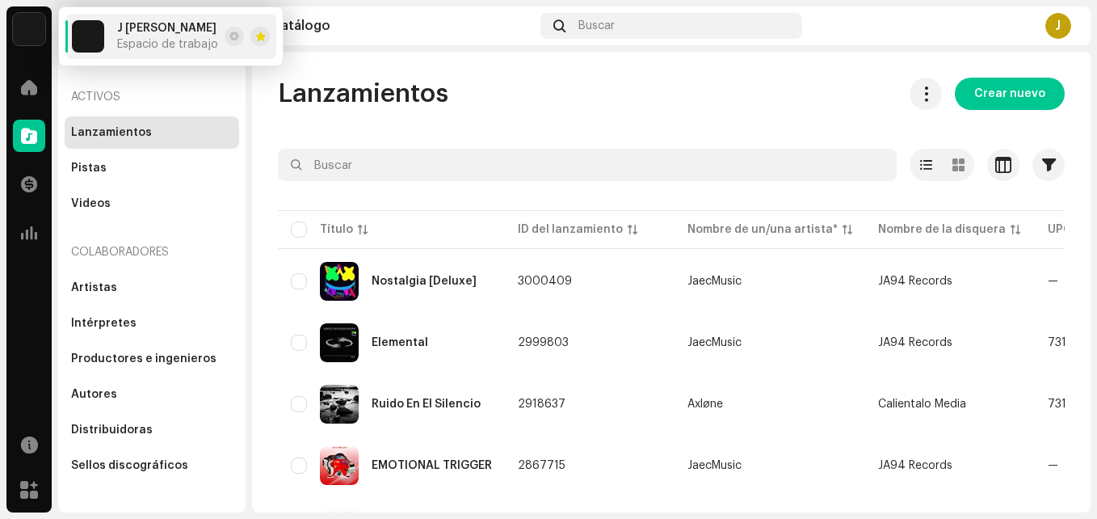
click at [641, 128] on div "Lanzamientos Crear nuevo Seleccionado 0 Opciones Filtros Estado de distribución…" at bounding box center [671, 338] width 839 height 520
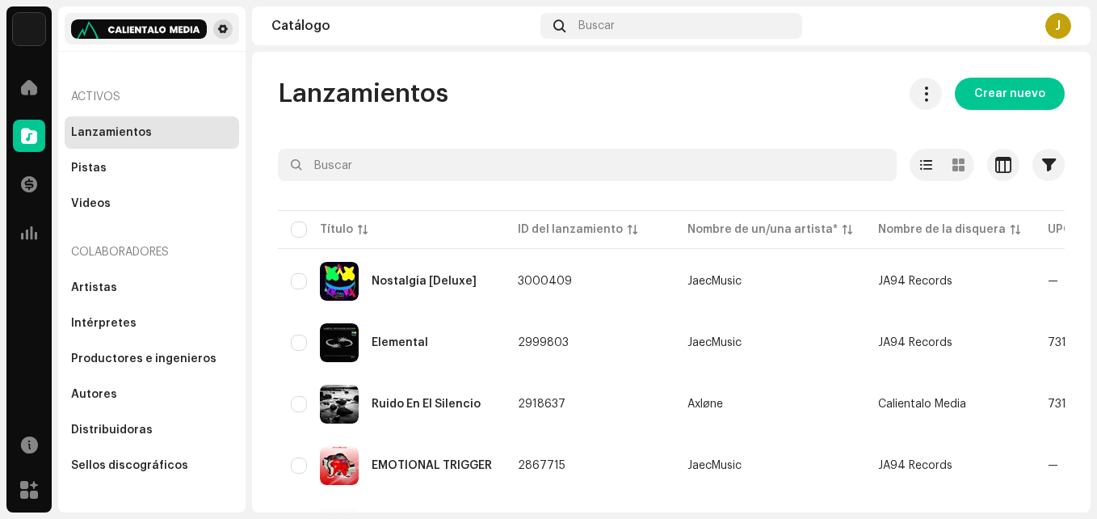
click at [219, 26] on span at bounding box center [223, 29] width 10 height 13
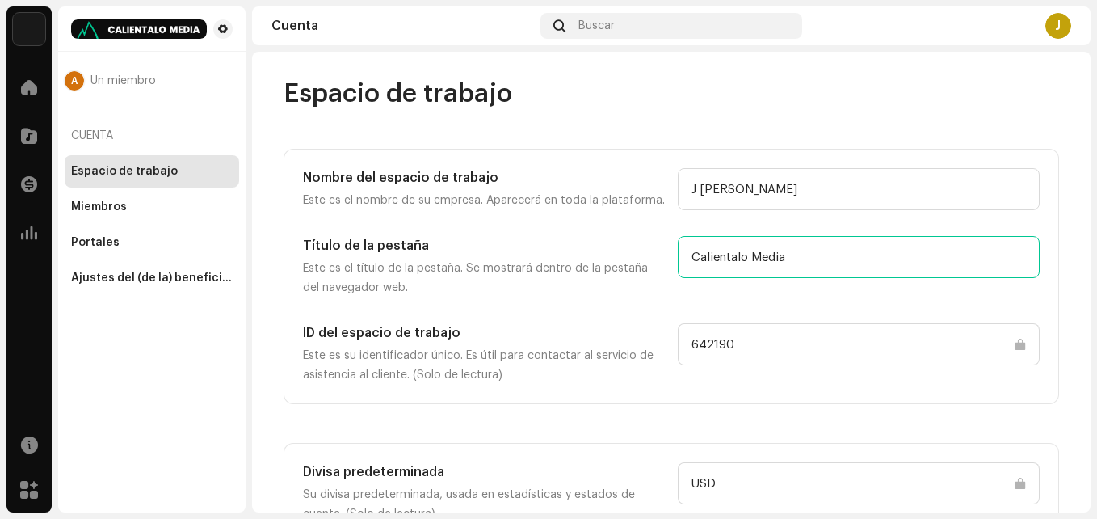
drag, startPoint x: 801, startPoint y: 253, endPoint x: 591, endPoint y: 271, distance: 210.9
click at [595, 271] on div "Título de la pestaña Este es el título de la pestaña. Se mostrará dentro de la …" at bounding box center [671, 266] width 737 height 61
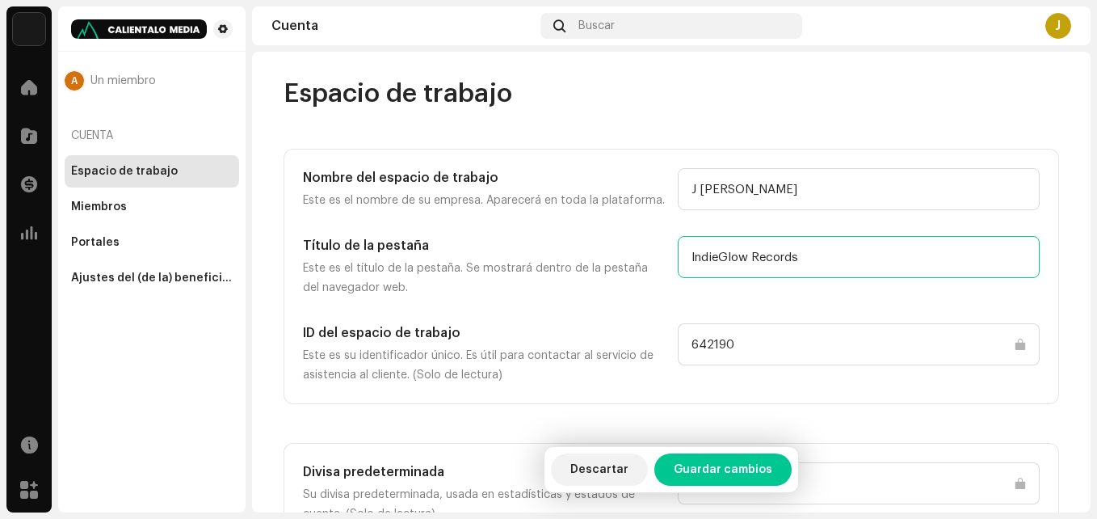
type input "IndieGlow Records"
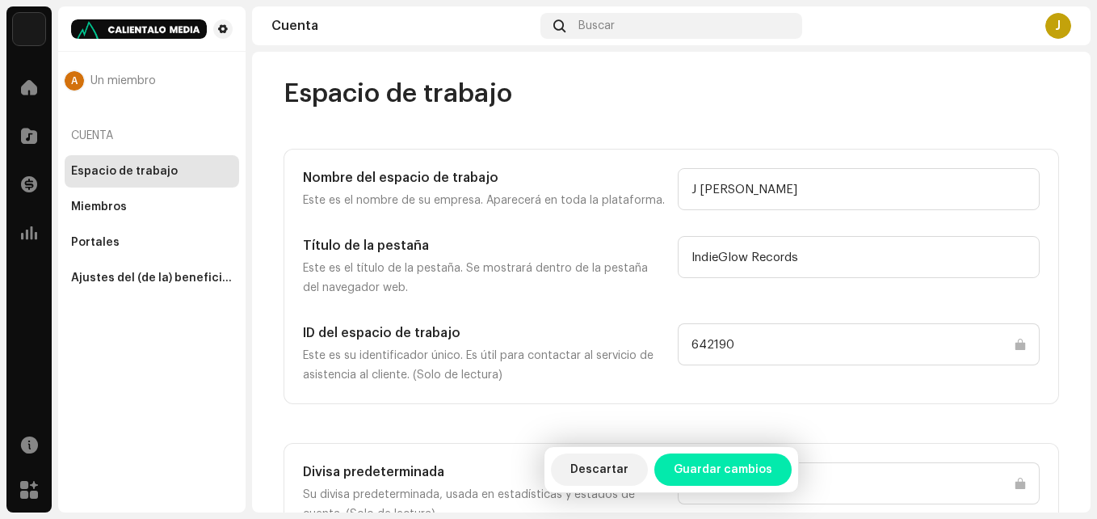
click at [746, 466] on span "Guardar cambios" at bounding box center [723, 469] width 99 height 32
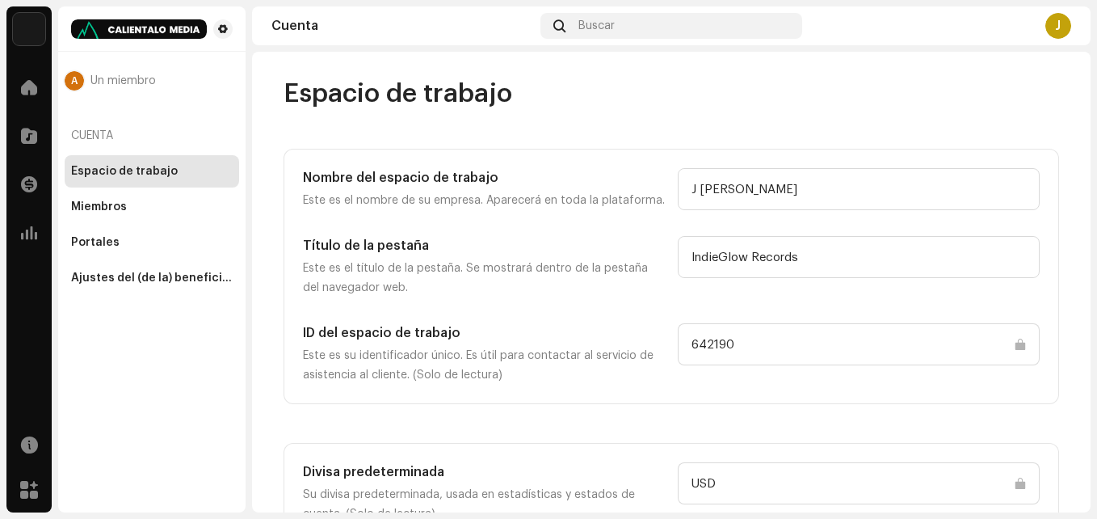
drag, startPoint x: 141, startPoint y: 79, endPoint x: 155, endPoint y: 78, distance: 14.6
click at [150, 78] on span "Un miembro" at bounding box center [122, 80] width 65 height 13
drag, startPoint x: 155, startPoint y: 78, endPoint x: 73, endPoint y: 79, distance: 82.4
click at [71, 80] on div "A Un miembro" at bounding box center [152, 80] width 174 height 19
click at [187, 23] on img at bounding box center [139, 28] width 136 height 19
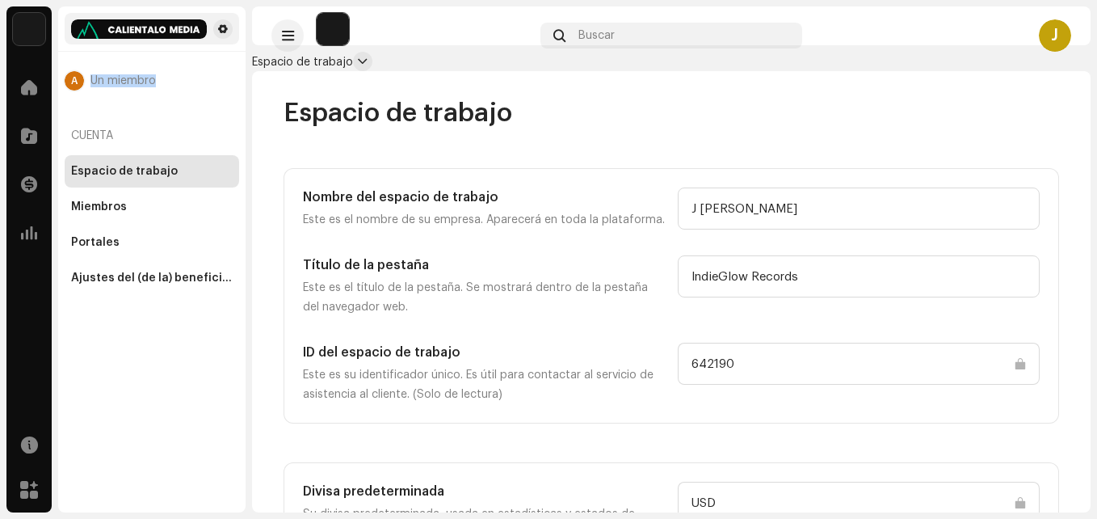
click at [540, 27] on div "Buscar" at bounding box center [671, 36] width 263 height 26
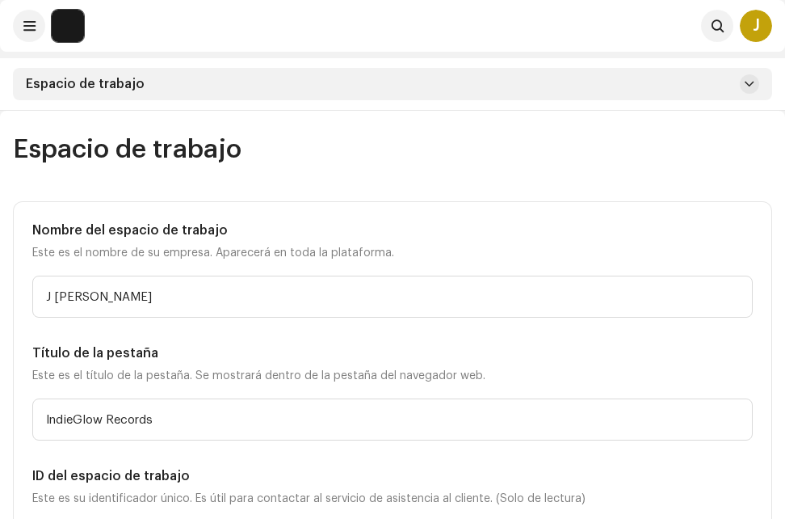
click at [757, 28] on div "J" at bounding box center [756, 26] width 32 height 32
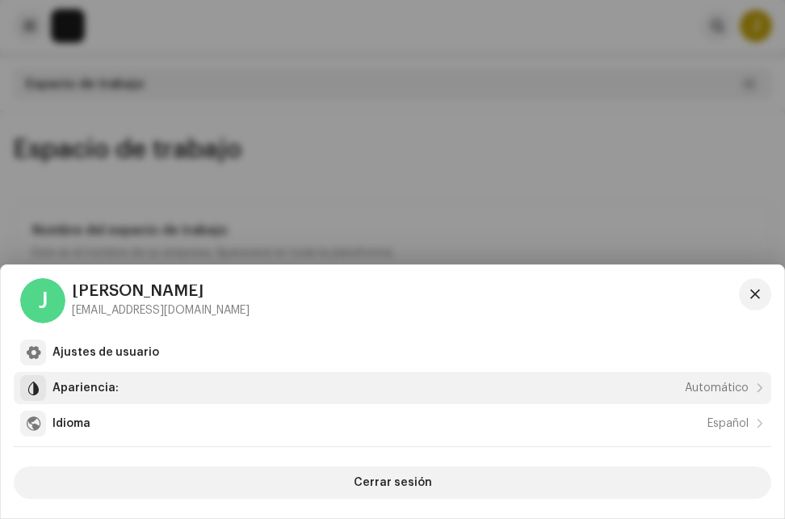
click at [84, 384] on div "Apariencia:" at bounding box center [86, 387] width 66 height 13
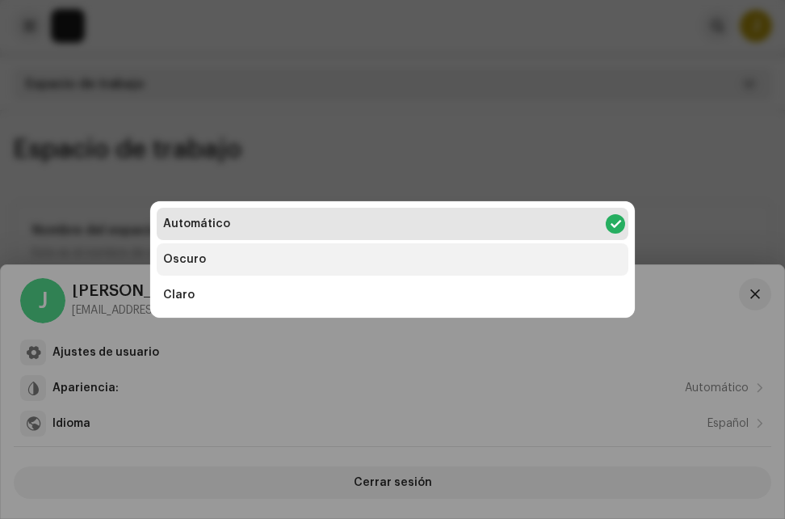
click at [276, 264] on div "Oscuro" at bounding box center [393, 259] width 472 height 32
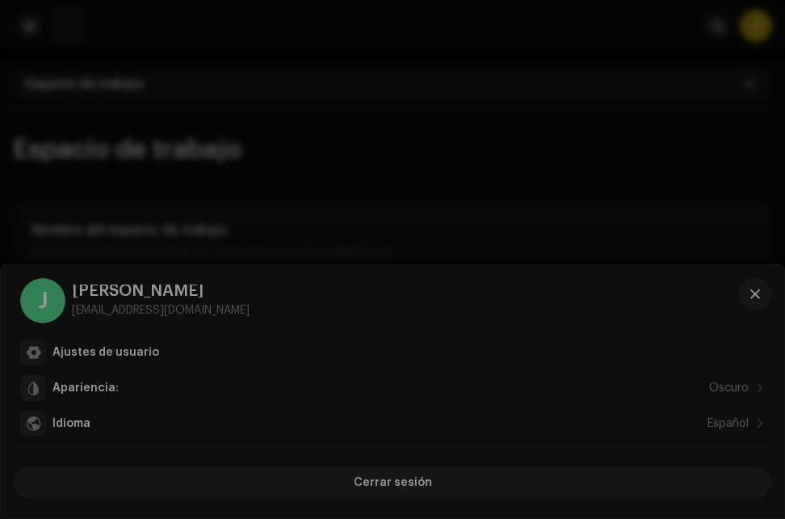
click at [128, 349] on div "Automático Oscuro Claro" at bounding box center [392, 259] width 785 height 519
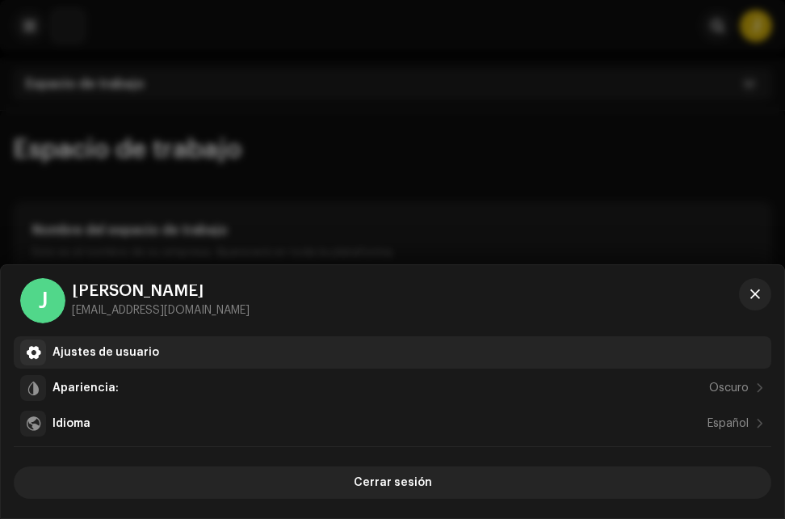
click at [129, 344] on div "Ajustes de usuario" at bounding box center [392, 352] width 745 height 26
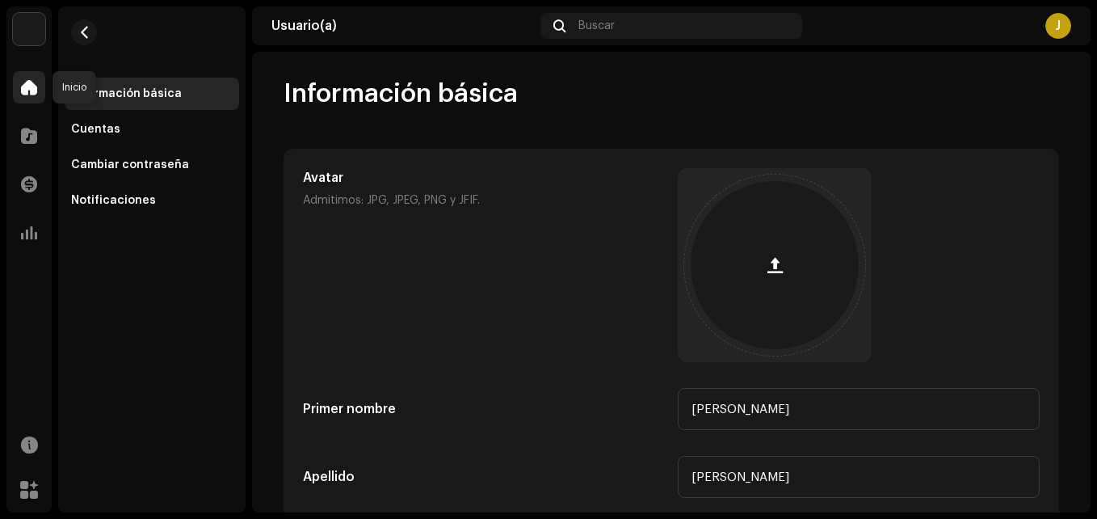
click at [32, 86] on span at bounding box center [29, 87] width 16 height 13
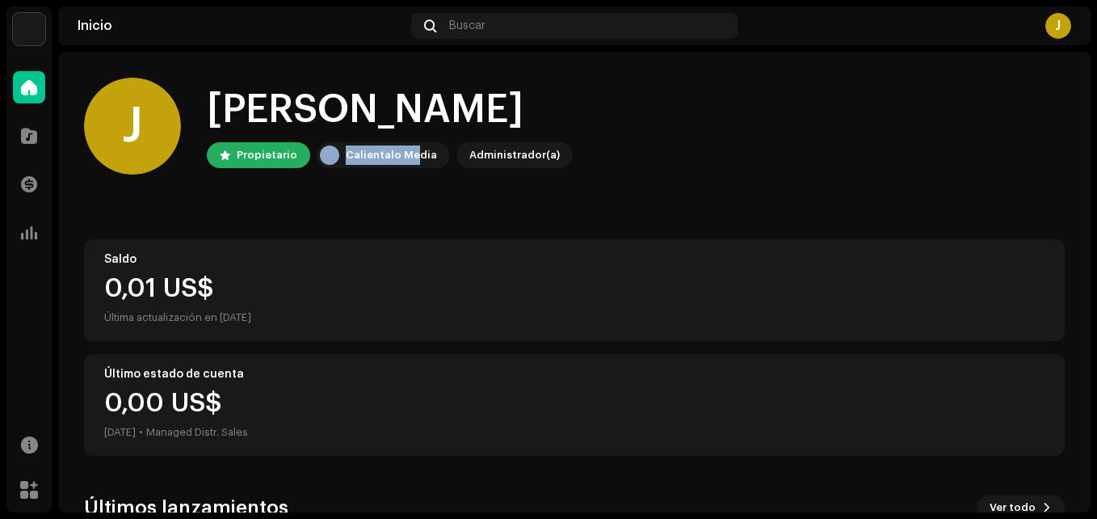
drag, startPoint x: 411, startPoint y: 152, endPoint x: 290, endPoint y: 149, distance: 121.2
click at [290, 149] on div "Propietario Calientalo Media Administrador(a)" at bounding box center [390, 155] width 366 height 26
drag, startPoint x: 290, startPoint y: 149, endPoint x: 346, endPoint y: 153, distance: 55.8
drag, startPoint x: 343, startPoint y: 154, endPoint x: 311, endPoint y: 202, distance: 57.1
click at [311, 202] on div "[PERSON_NAME], , [PERSON_NAME] Calientalo Media Administrador(a) Saldo 0,01 US$…" at bounding box center [574, 422] width 981 height 740
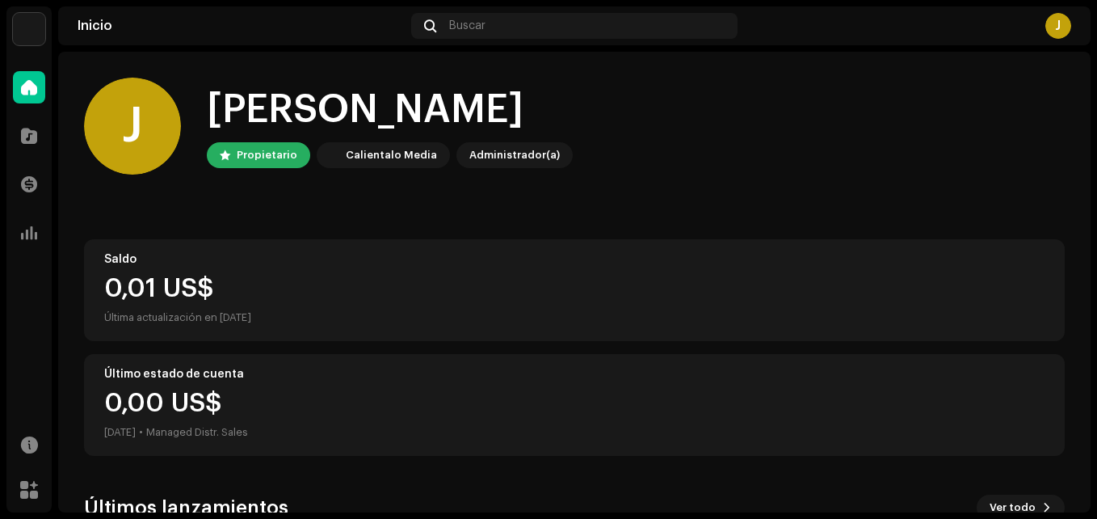
click at [325, 158] on img at bounding box center [329, 154] width 19 height 19
click at [486, 154] on div "Administrador(a)" at bounding box center [514, 154] width 90 height 19
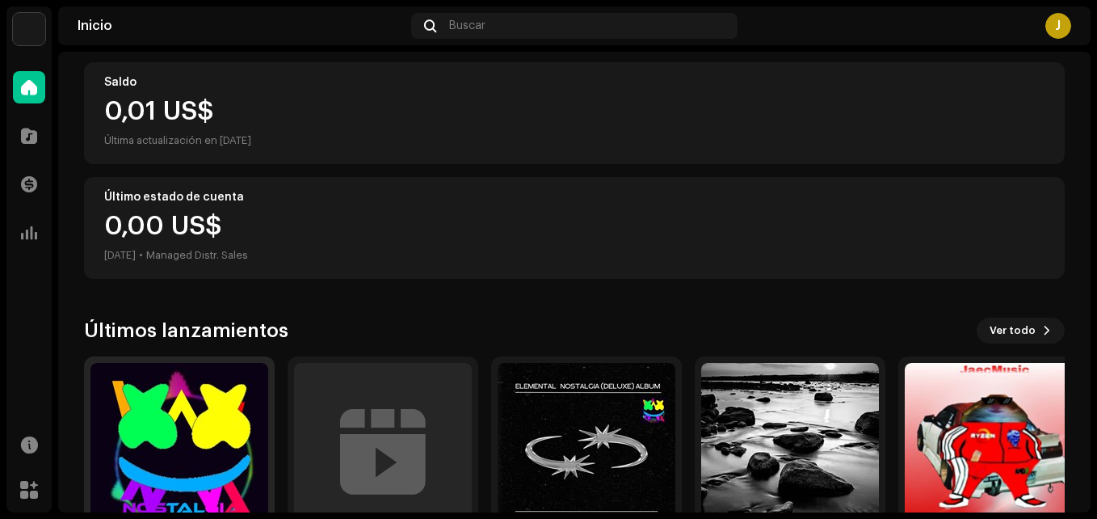
scroll to position [280, 0]
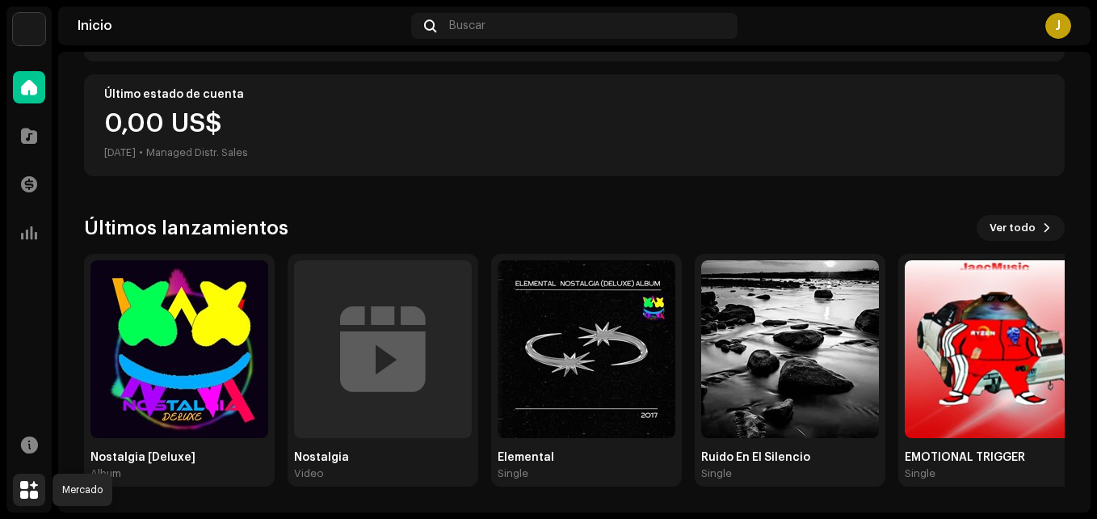
click at [33, 481] on div at bounding box center [29, 489] width 32 height 32
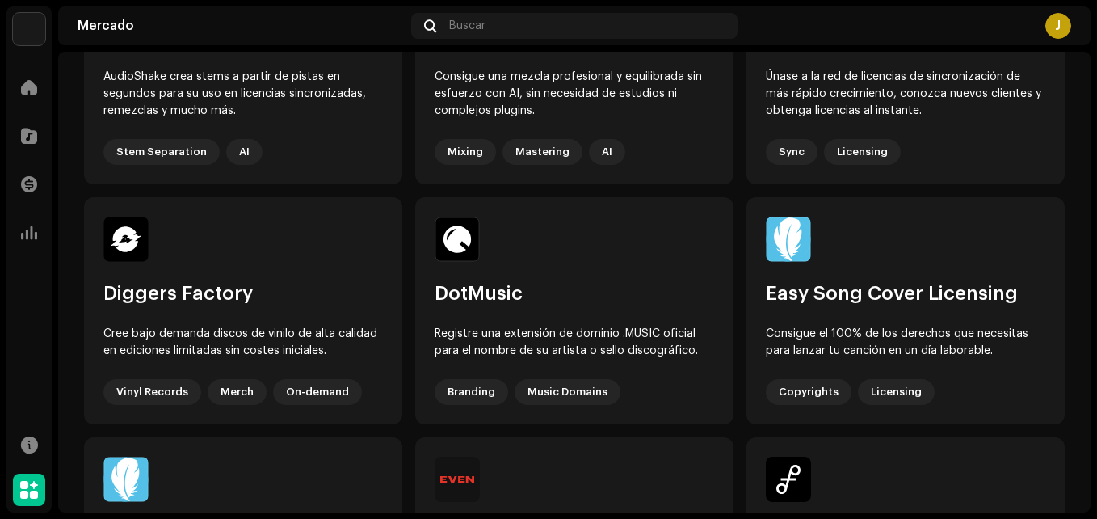
scroll to position [323, 0]
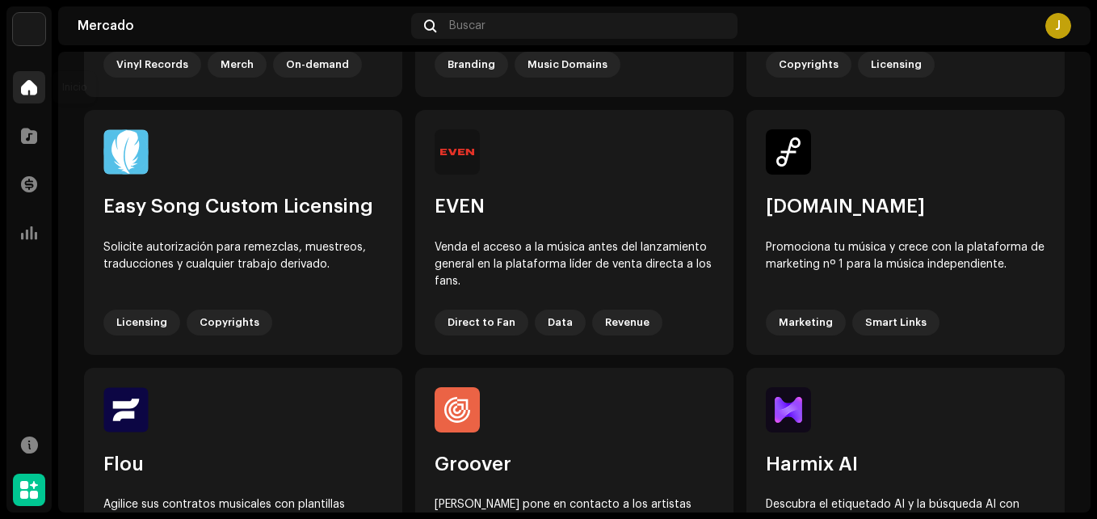
click at [30, 98] on div at bounding box center [29, 87] width 32 height 32
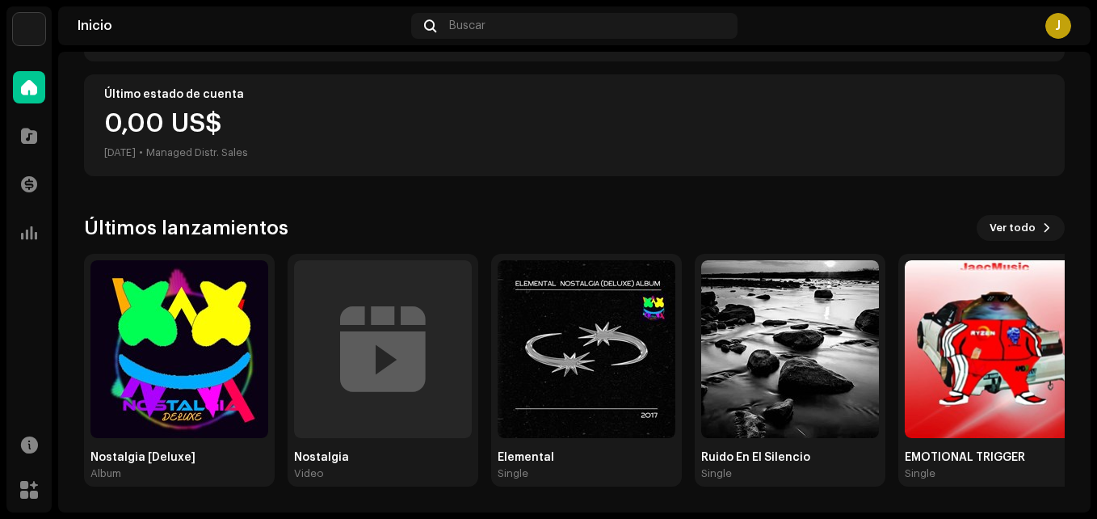
scroll to position [280, 0]
click at [1033, 217] on button "Ver todo" at bounding box center [1021, 228] width 88 height 26
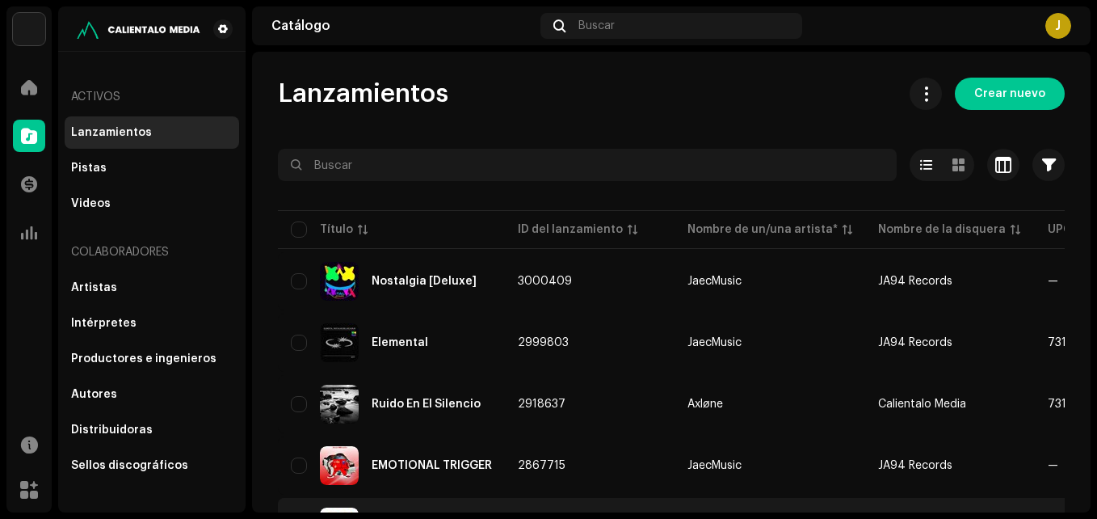
scroll to position [92, 0]
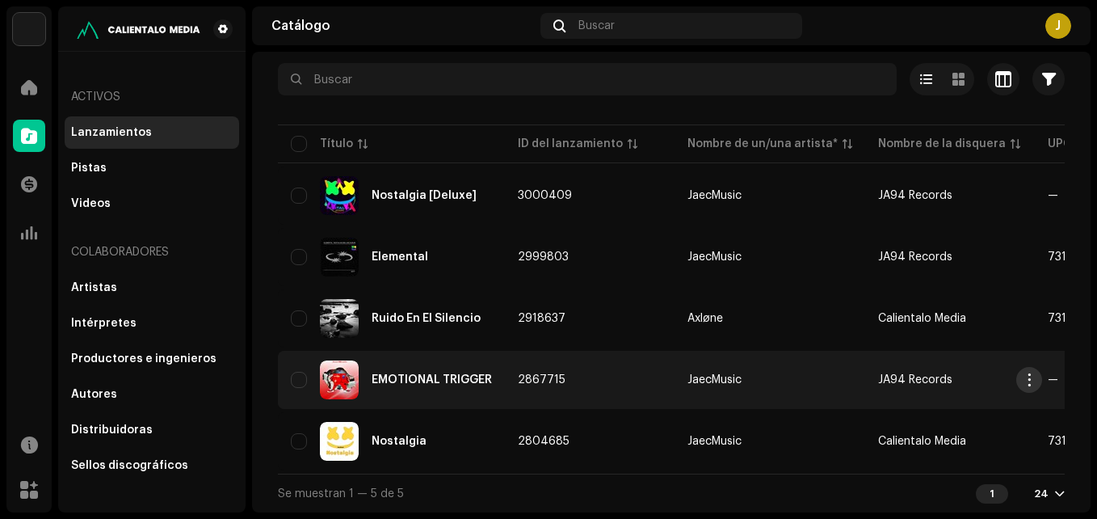
click at [1036, 374] on button "button" at bounding box center [1029, 380] width 26 height 26
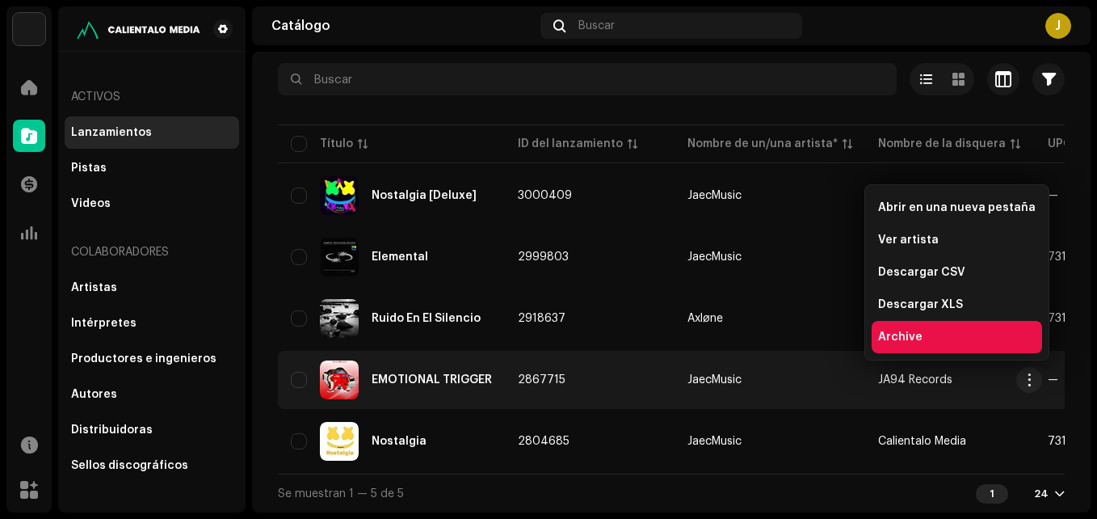
click at [922, 343] on div "Archive" at bounding box center [957, 337] width 170 height 32
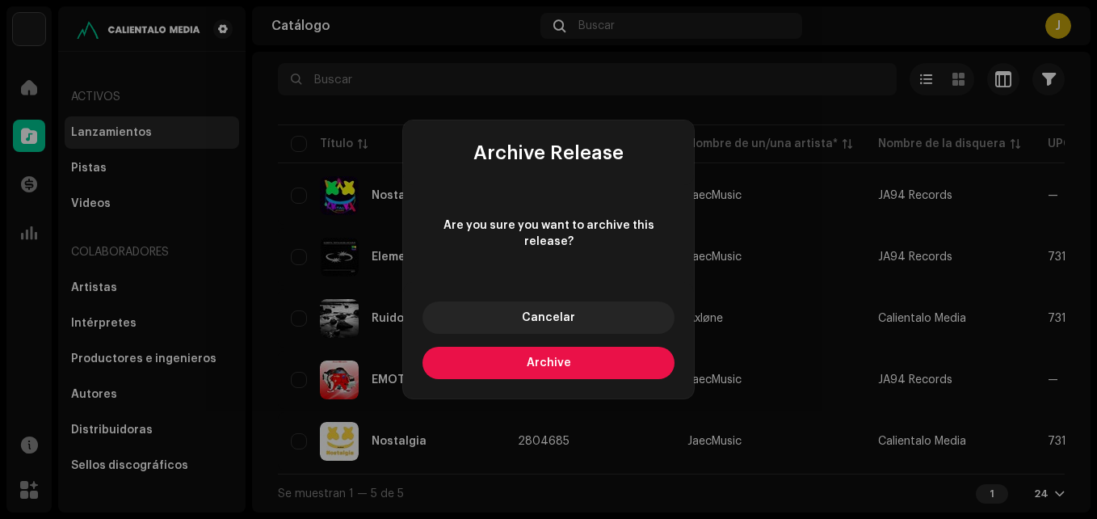
click at [521, 357] on button "Archive" at bounding box center [549, 363] width 252 height 32
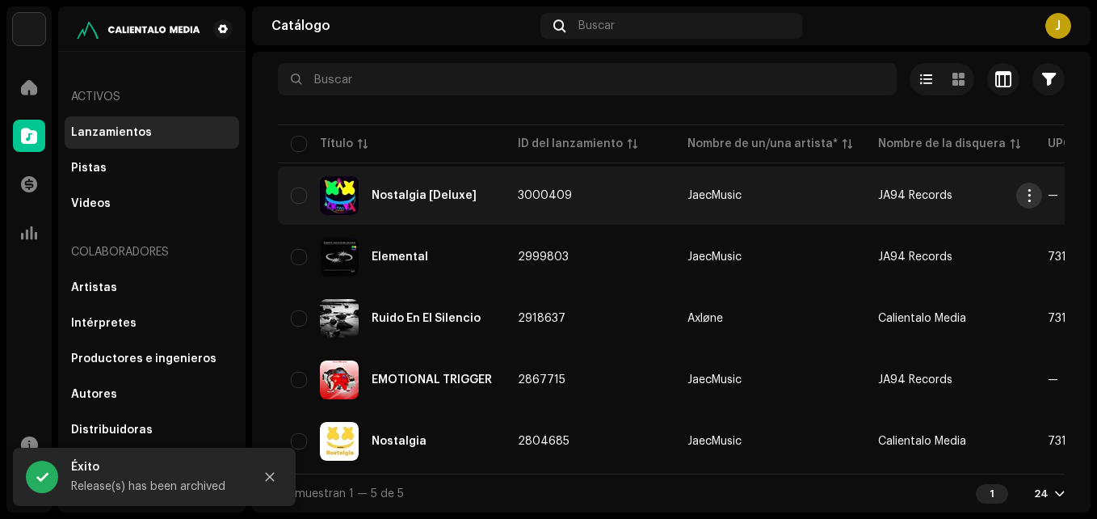
click at [1038, 187] on table "Título ID del lanzamiento Nombre de un/una artista* Nombre de la disquera UPC F…" at bounding box center [996, 297] width 1436 height 352
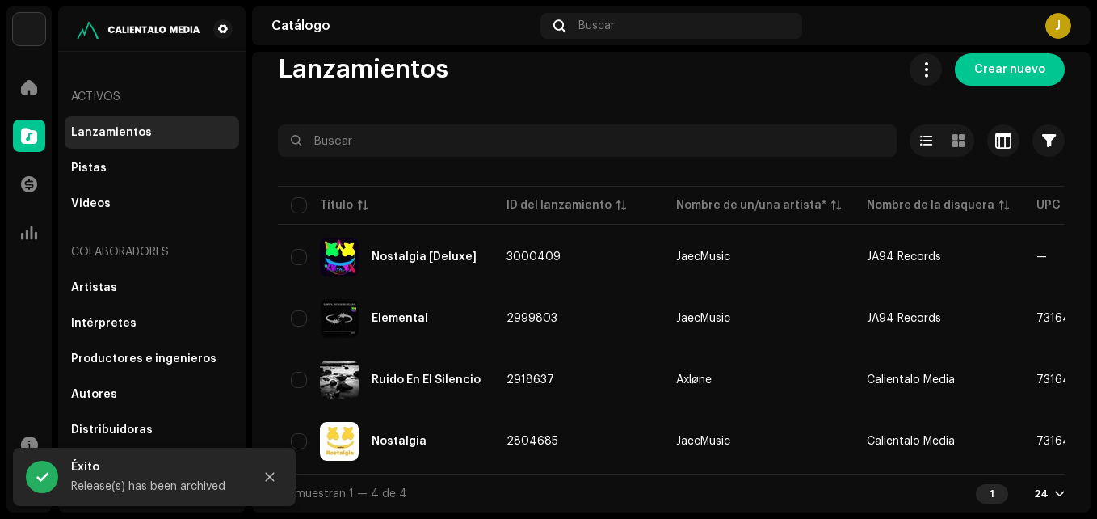
scroll to position [31, 0]
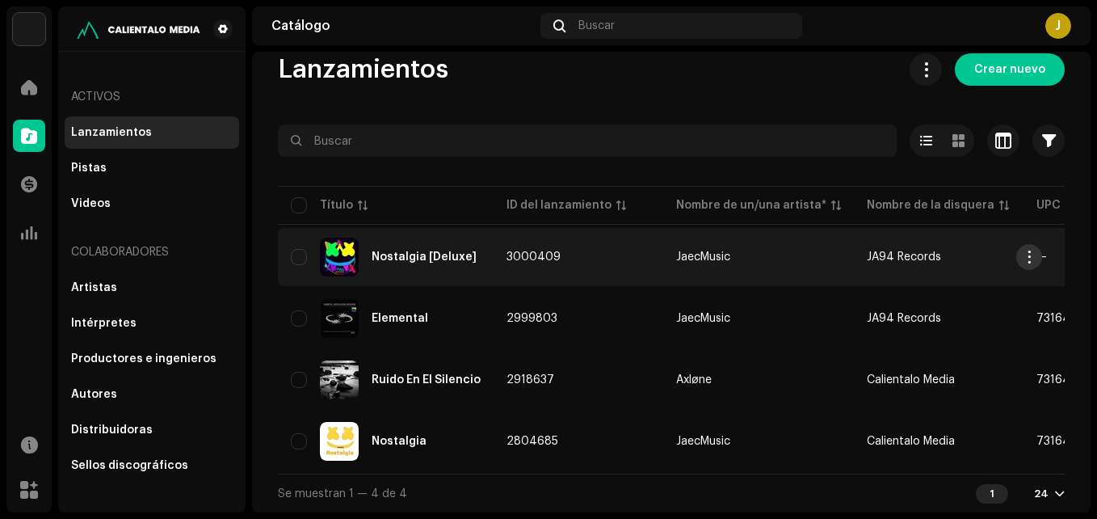
click at [1026, 250] on span "button" at bounding box center [1030, 256] width 12 height 13
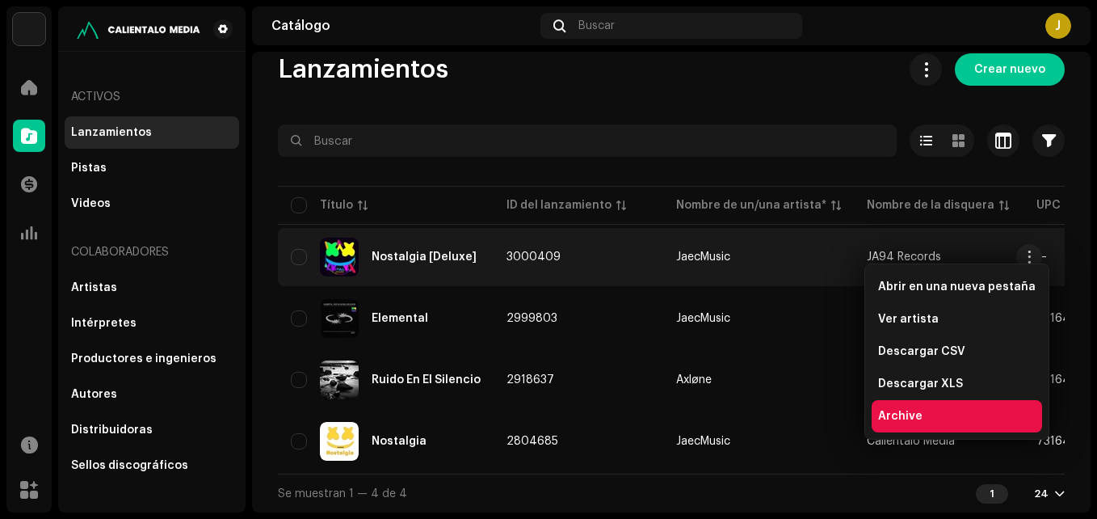
click at [906, 405] on div "Archive" at bounding box center [957, 416] width 170 height 32
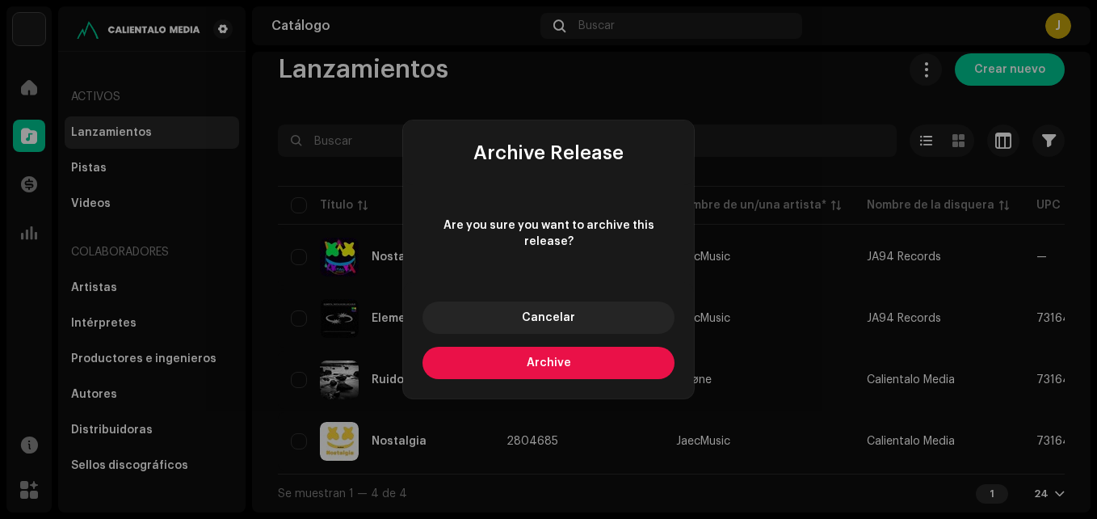
click at [614, 347] on button "Archive" at bounding box center [549, 363] width 252 height 32
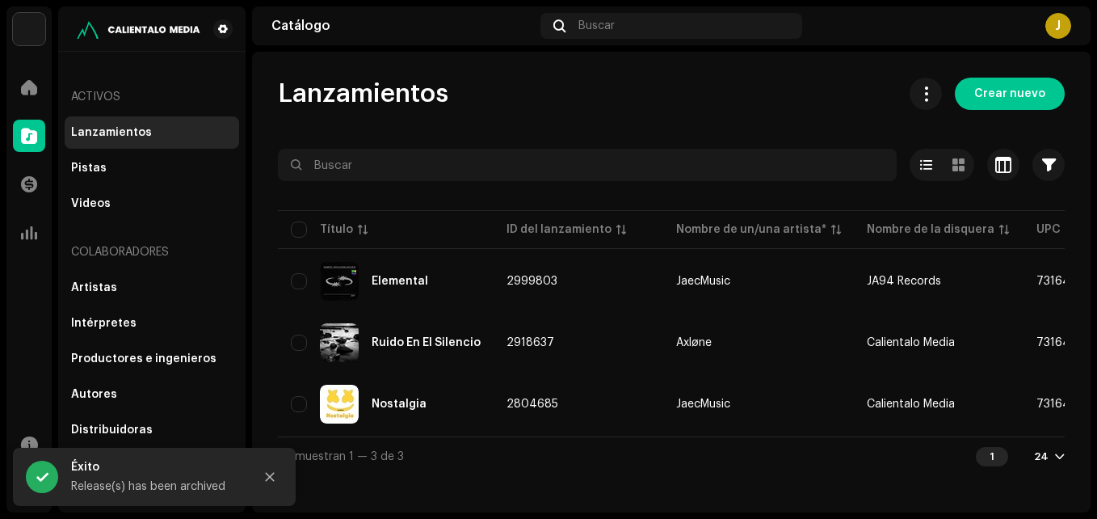
scroll to position [0, 0]
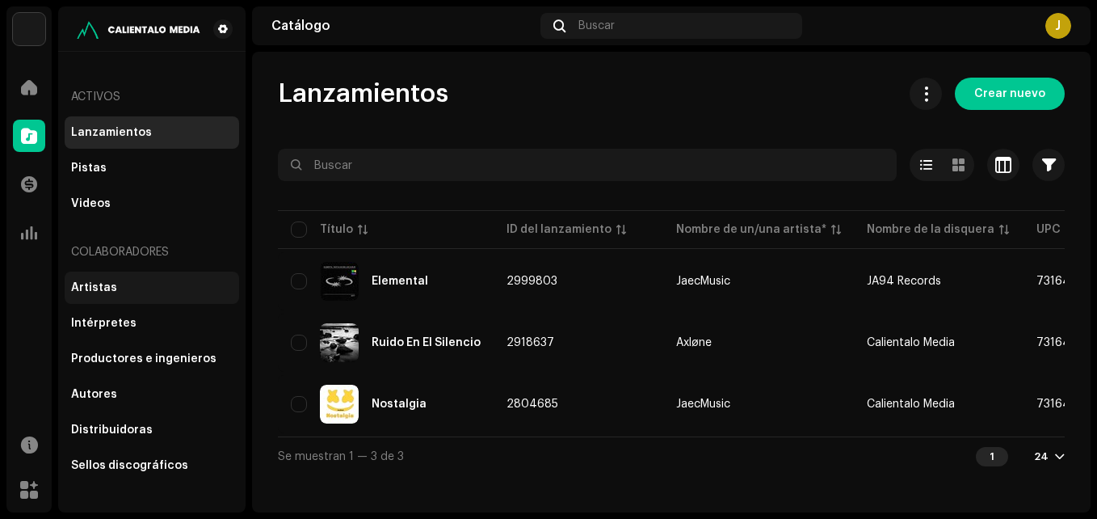
click at [153, 298] on div "Artistas" at bounding box center [152, 287] width 174 height 32
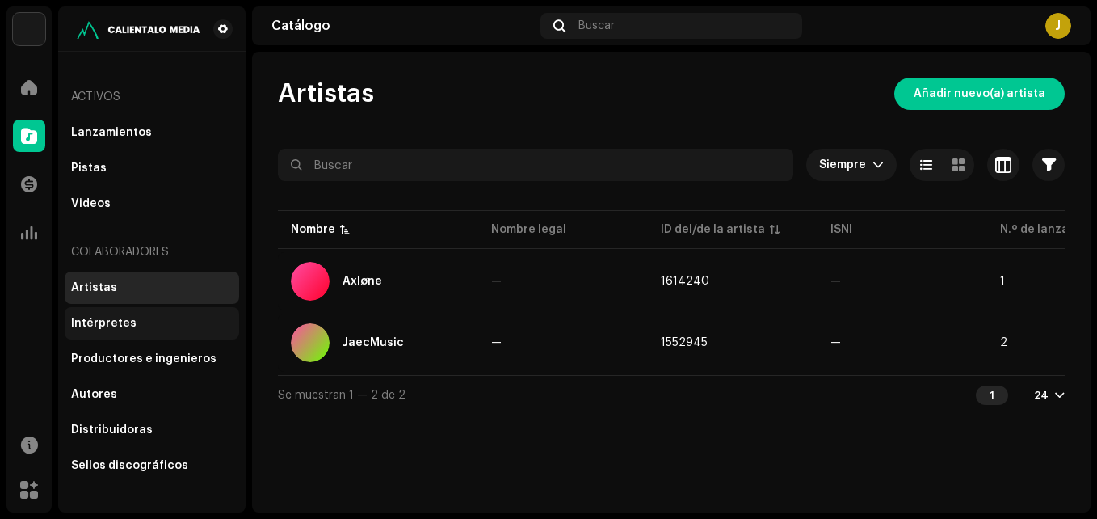
click at [132, 326] on div "Intérpretes" at bounding box center [152, 323] width 162 height 13
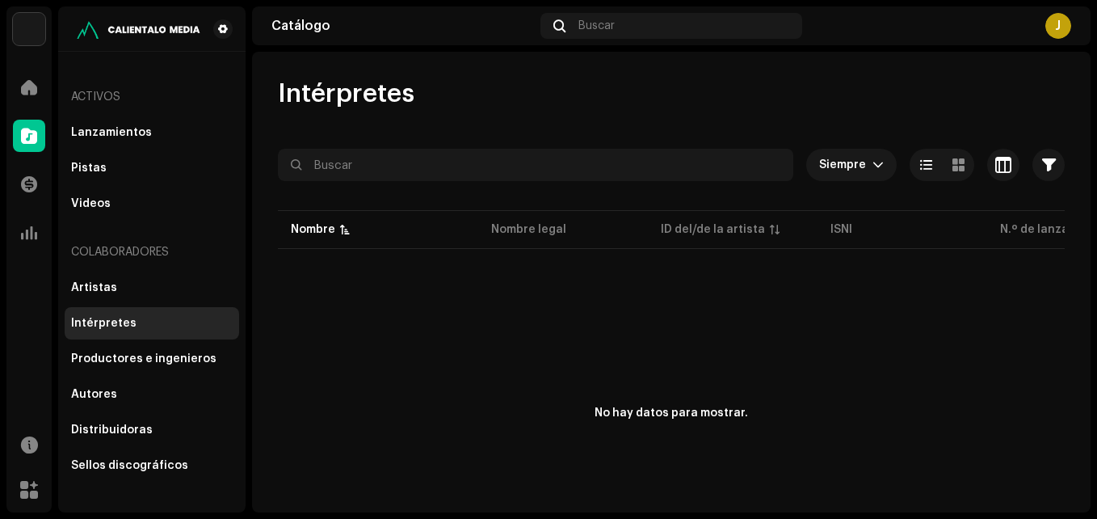
click at [166, 322] on div "Intérpretes" at bounding box center [152, 323] width 162 height 13
click at [166, 325] on div "Intérpretes" at bounding box center [152, 323] width 162 height 13
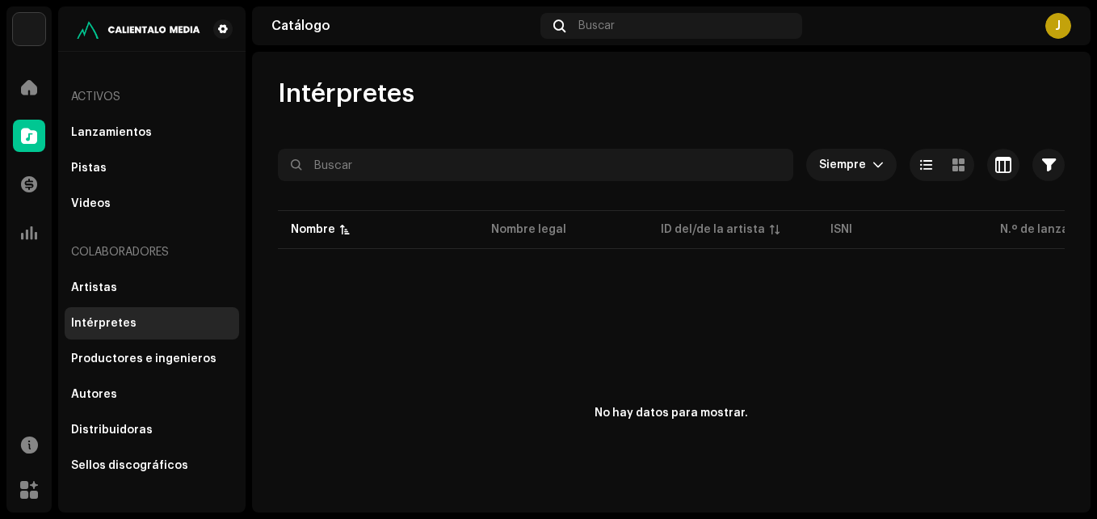
click at [170, 322] on div "Intérpretes" at bounding box center [152, 323] width 162 height 13
click at [159, 323] on div "Intérpretes" at bounding box center [152, 323] width 162 height 13
click at [97, 352] on div "Productores e ingenieros" at bounding box center [143, 358] width 145 height 13
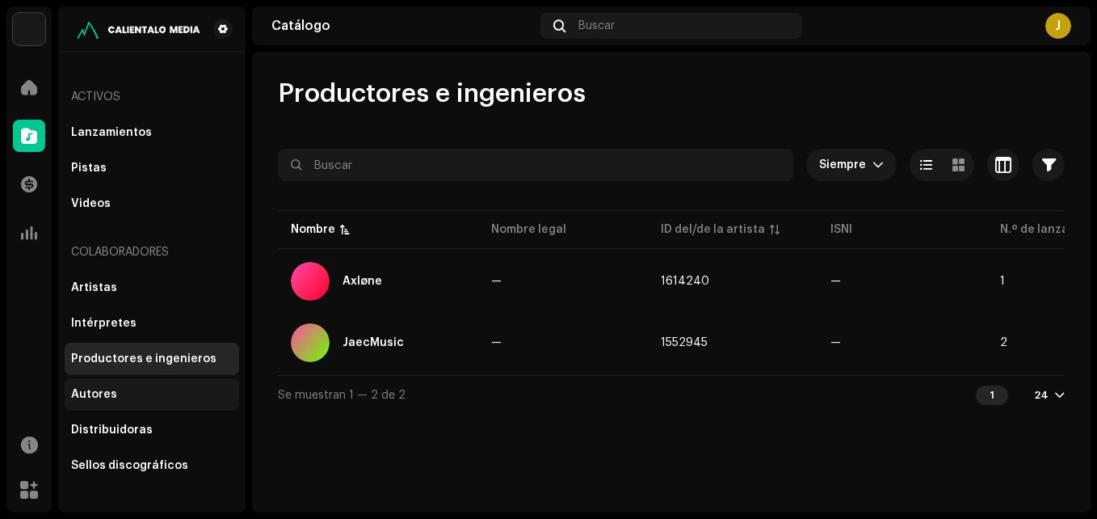
click at [131, 394] on div "Autores" at bounding box center [152, 394] width 162 height 13
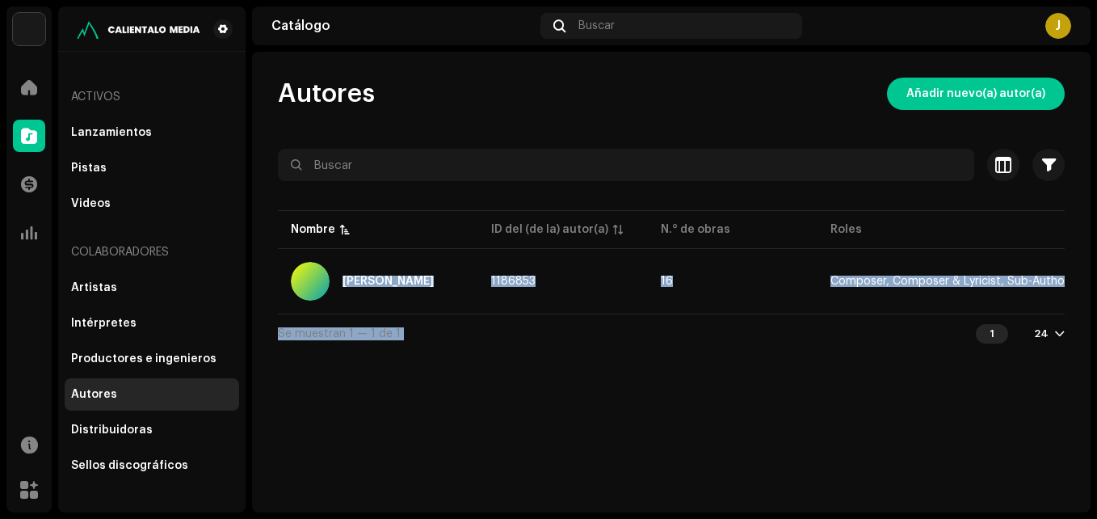
drag, startPoint x: 776, startPoint y: 324, endPoint x: 852, endPoint y: 317, distance: 77.0
click at [852, 317] on div "Seleccionado 0 Seleccionar todo Opciones Filtros Archive status All Writers Arc…" at bounding box center [671, 251] width 787 height 204
drag, startPoint x: 852, startPoint y: 317, endPoint x: 844, endPoint y: 327, distance: 12.6
click at [844, 327] on div "Se muestran 1 — 1 de 1 1 24" at bounding box center [671, 332] width 787 height 39
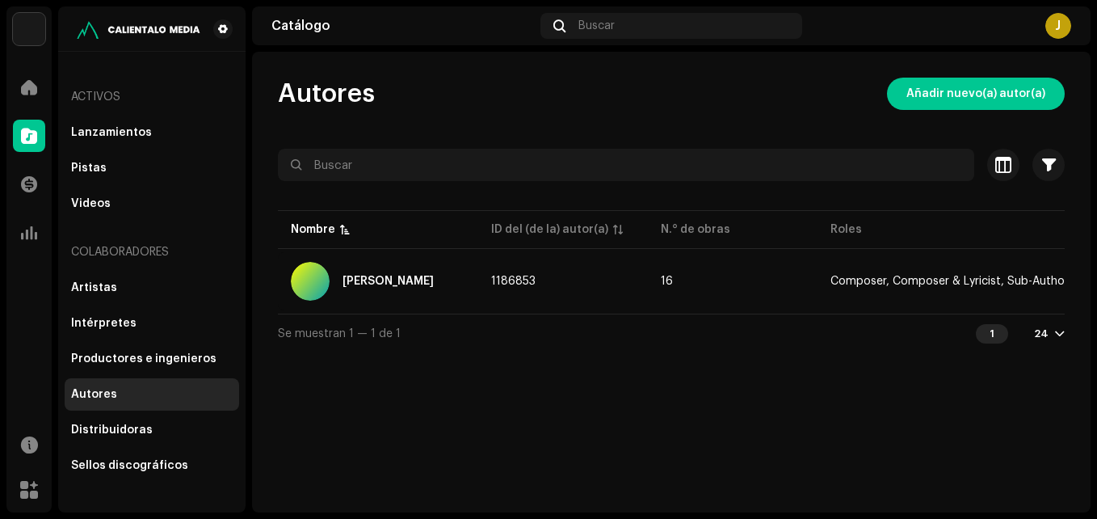
drag, startPoint x: 708, startPoint y: 279, endPoint x: 620, endPoint y: 310, distance: 92.8
click at [620, 310] on table "Nombre ID del (de la) autor(a) N.° de obras Roles ISNI [PERSON_NAME] 1186853 16…" at bounding box center [764, 260] width 973 height 107
drag, startPoint x: 620, startPoint y: 311, endPoint x: 730, endPoint y: 391, distance: 135.9
click at [730, 400] on div "Autores Añadir nuevo(a) autor(a) Seleccionado 0 Seleccionar todo Opciones Filtr…" at bounding box center [671, 282] width 839 height 460
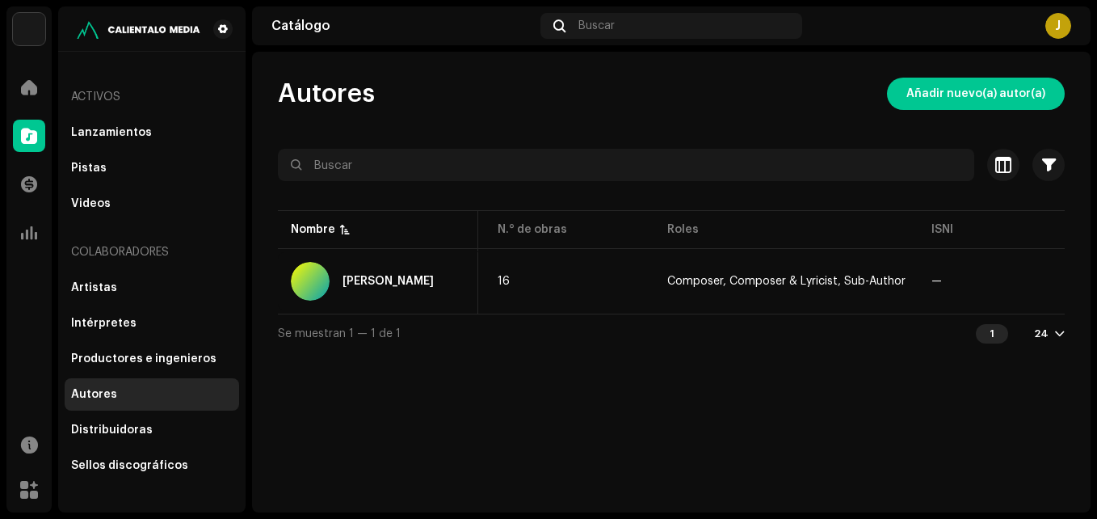
scroll to position [0, 170]
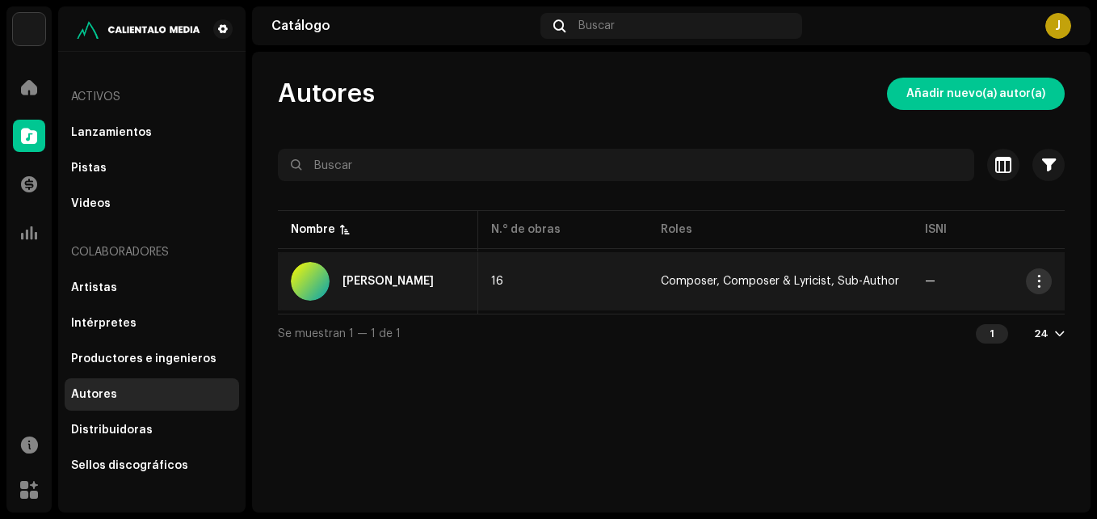
click at [1044, 282] on span "button" at bounding box center [1039, 281] width 12 height 13
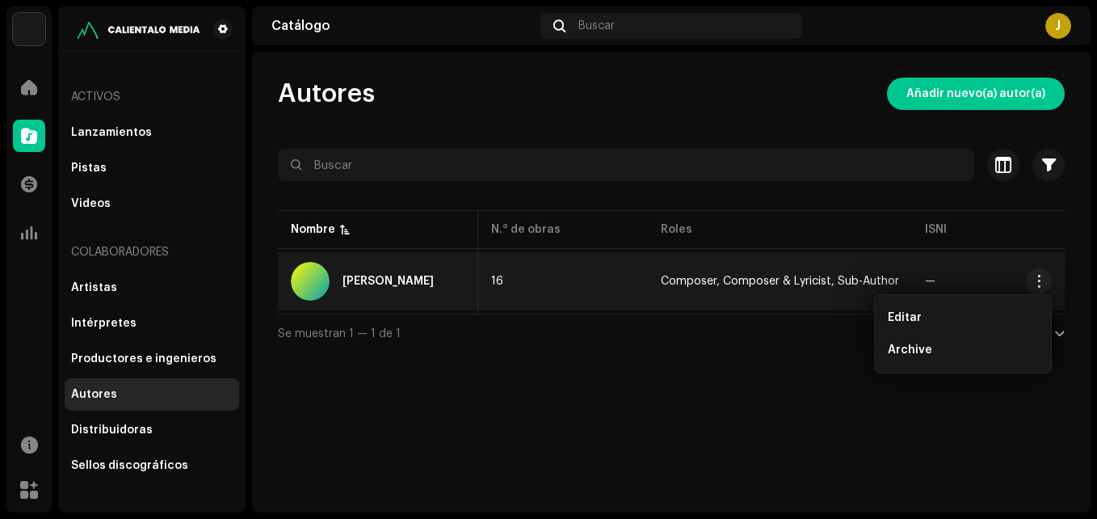
click at [640, 469] on div "Autores Añadir nuevo(a) autor(a) Seleccionado 0 Seleccionar todo Opciones Filtr…" at bounding box center [671, 282] width 839 height 460
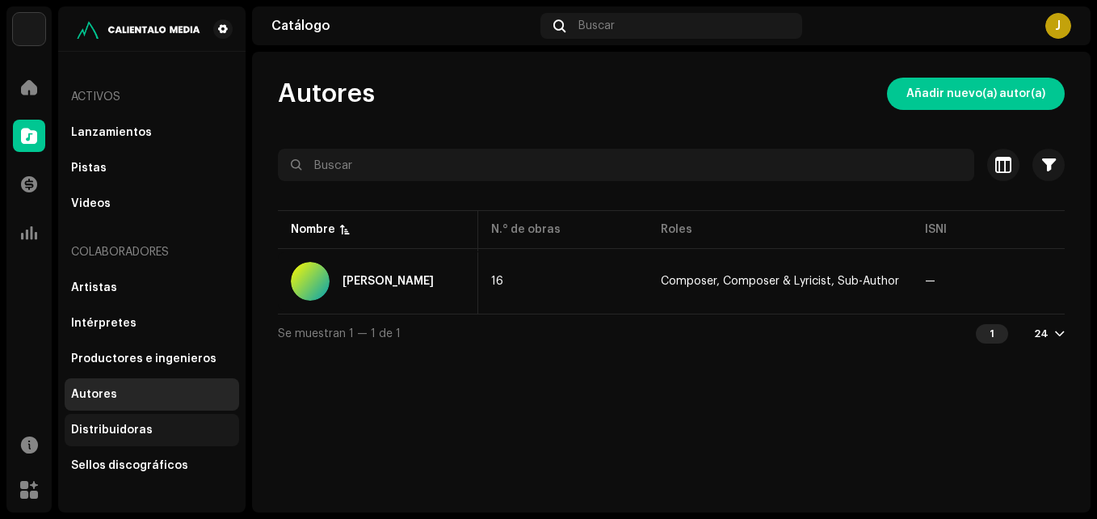
click at [111, 421] on div "Distribuidoras" at bounding box center [152, 430] width 174 height 32
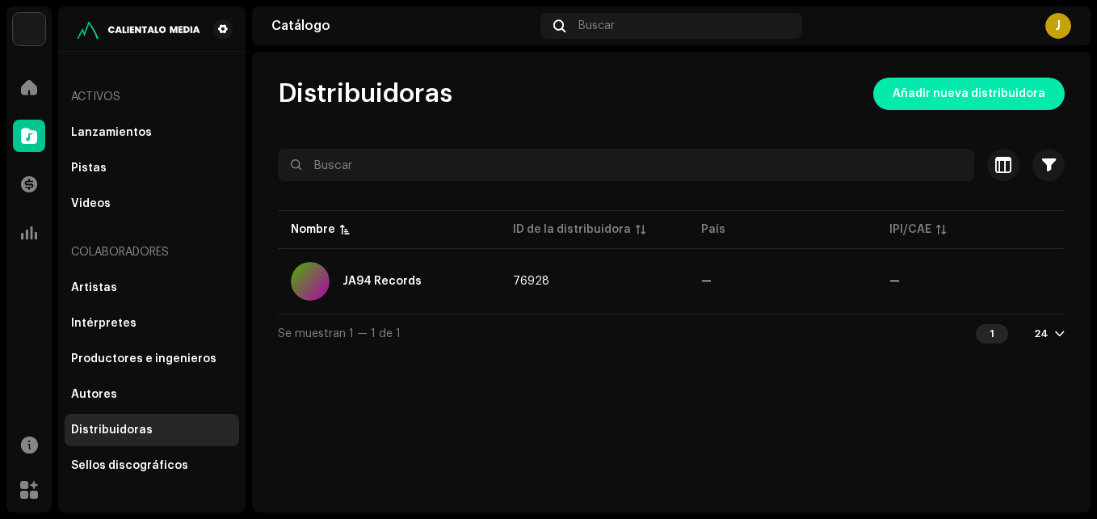
click at [982, 91] on span "Añadir nueva distribuidora" at bounding box center [969, 94] width 153 height 32
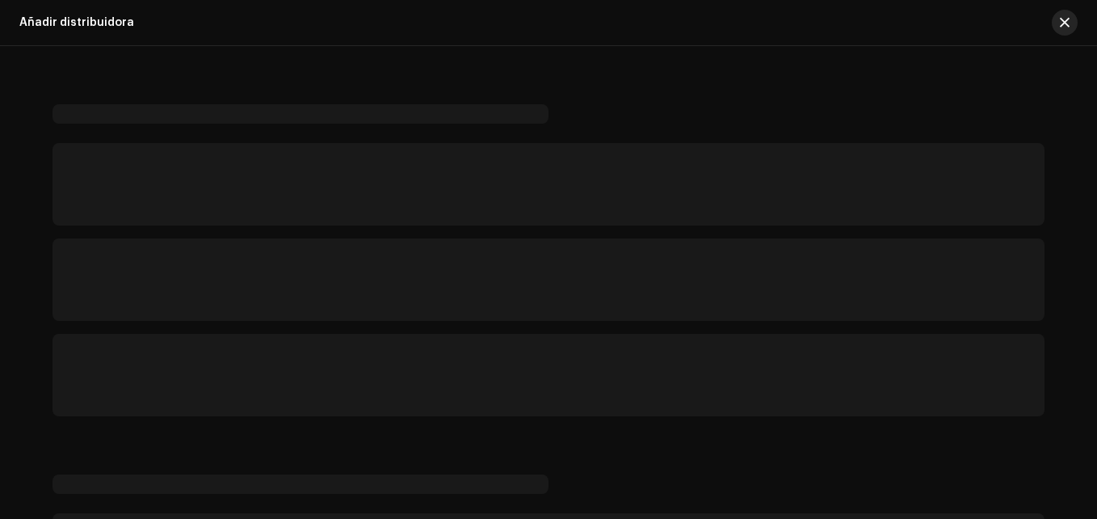
click at [1062, 13] on button "button" at bounding box center [1065, 23] width 26 height 26
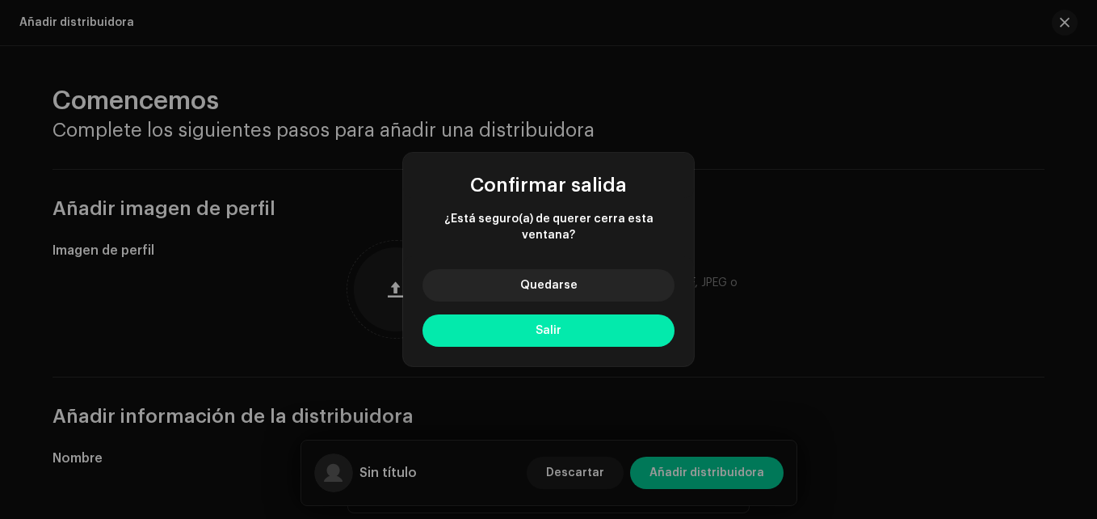
click at [658, 314] on button "Salir" at bounding box center [549, 330] width 252 height 32
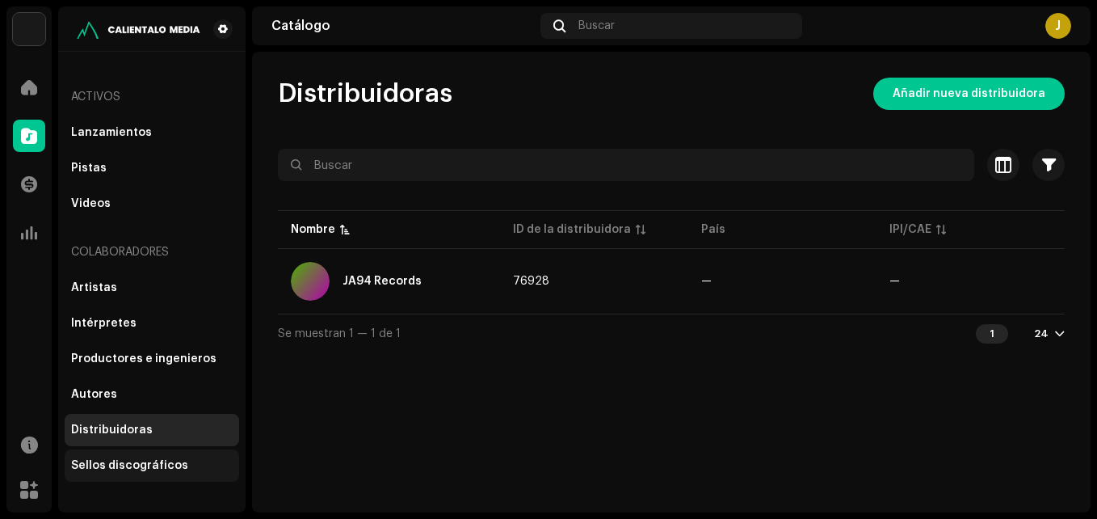
click at [138, 461] on div "Sellos discográficos" at bounding box center [129, 465] width 117 height 13
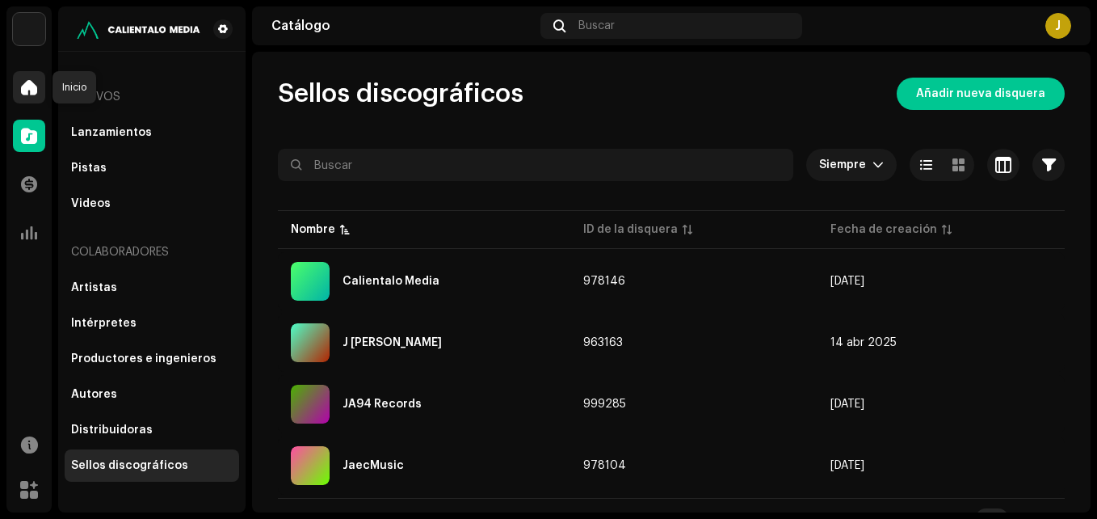
click at [15, 87] on div at bounding box center [29, 87] width 32 height 32
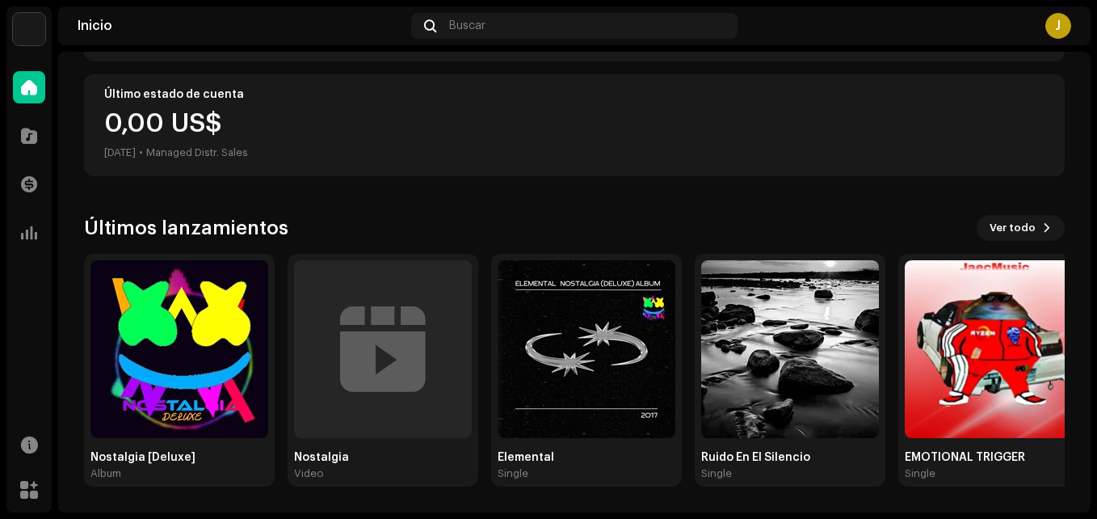
scroll to position [280, 0]
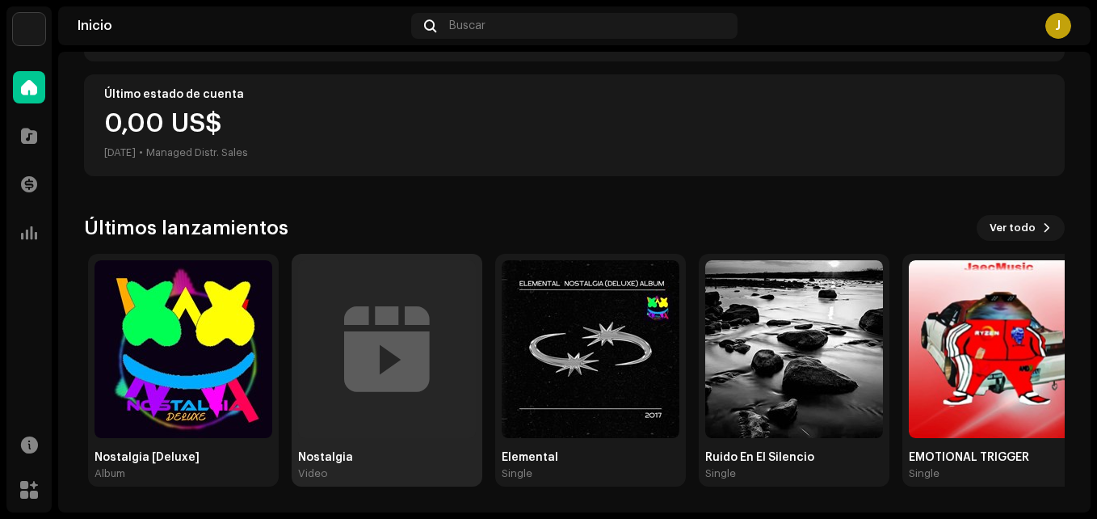
drag, startPoint x: 451, startPoint y: 287, endPoint x: 457, endPoint y: 263, distance: 25.1
click at [489, 227] on div "Últimos lanzamientos Ver todo Nostalgia [Deluxe] Album Nostalgia Video Elementa…" at bounding box center [574, 350] width 981 height 271
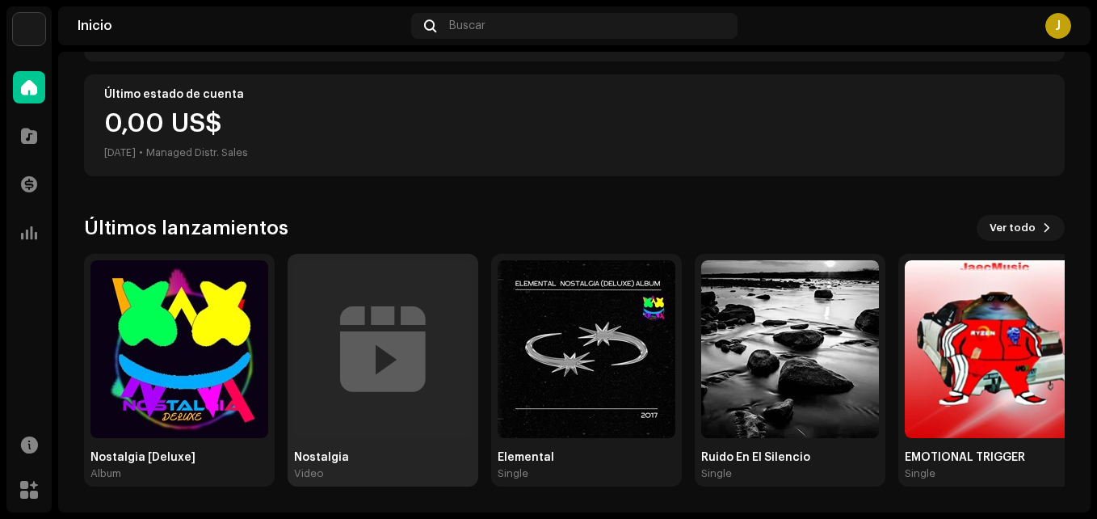
click at [414, 349] on div at bounding box center [383, 349] width 86 height 0
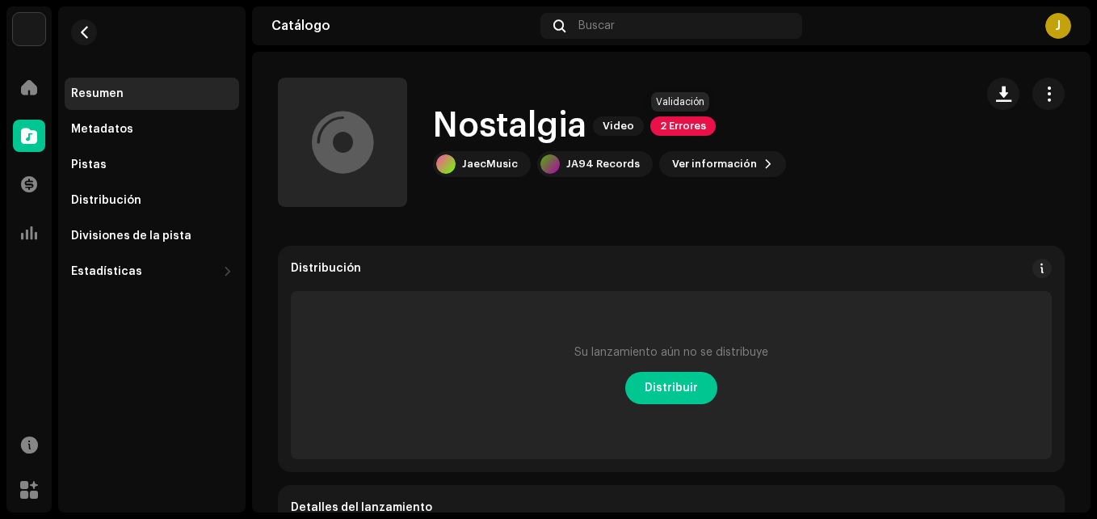
click at [687, 124] on span "2 Errores" at bounding box center [682, 125] width 65 height 19
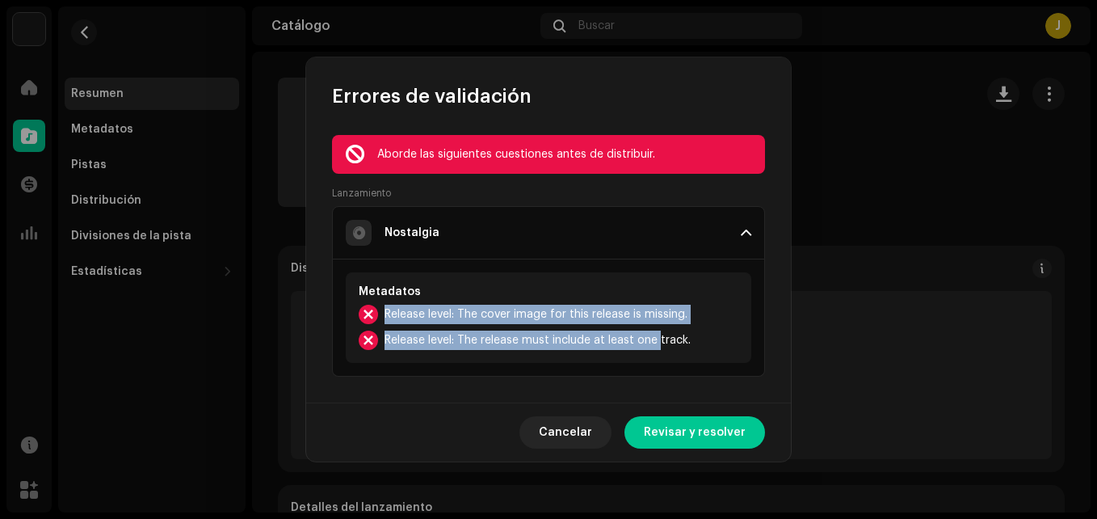
drag, startPoint x: 384, startPoint y: 305, endPoint x: 658, endPoint y: 358, distance: 279.6
click at [658, 359] on div "Metadatos Release level: The cover image for this release is missing. Release l…" at bounding box center [549, 317] width 406 height 90
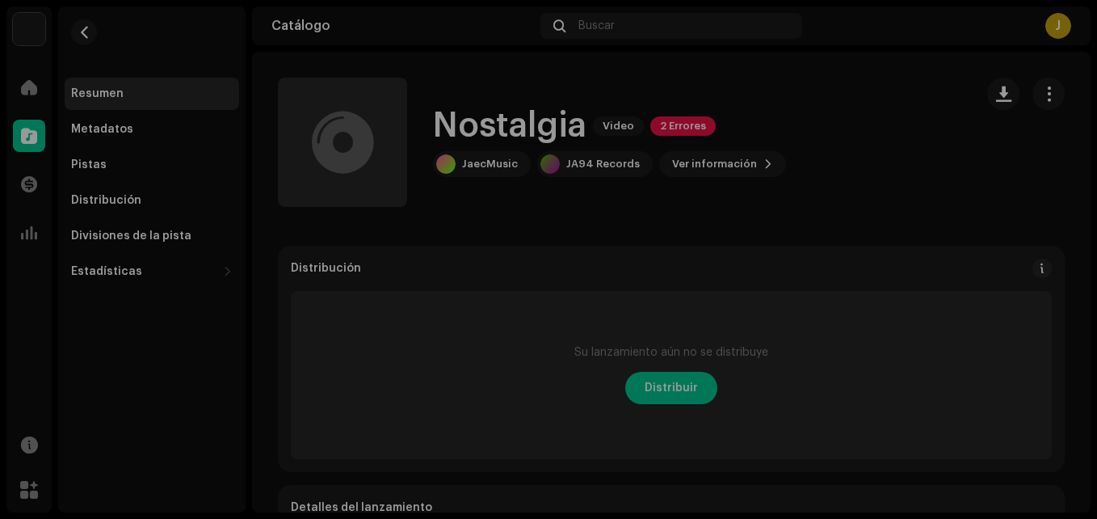
drag, startPoint x: 658, startPoint y: 358, endPoint x: 581, endPoint y: 224, distance: 154.9
click at [837, 289] on div "Errores de validación Aborde las siguientes cuestiones antes de distribuir. Lan…" at bounding box center [548, 259] width 1097 height 519
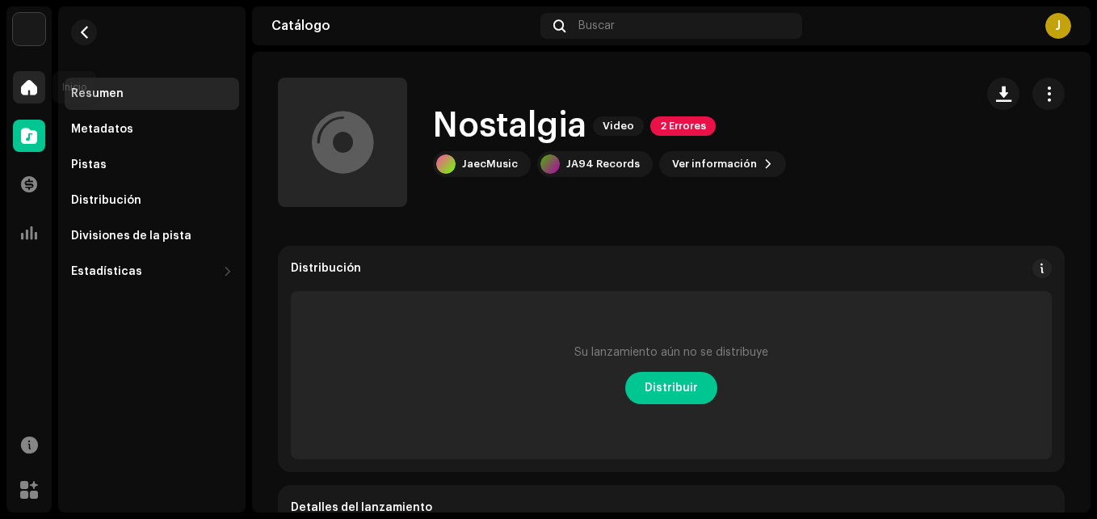
click at [26, 96] on div at bounding box center [29, 87] width 32 height 32
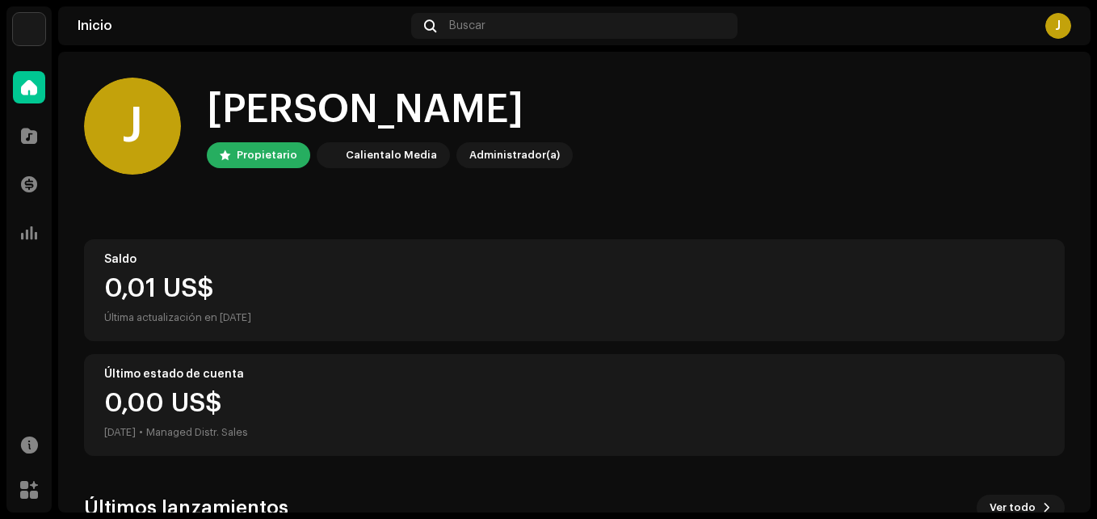
scroll to position [280, 0]
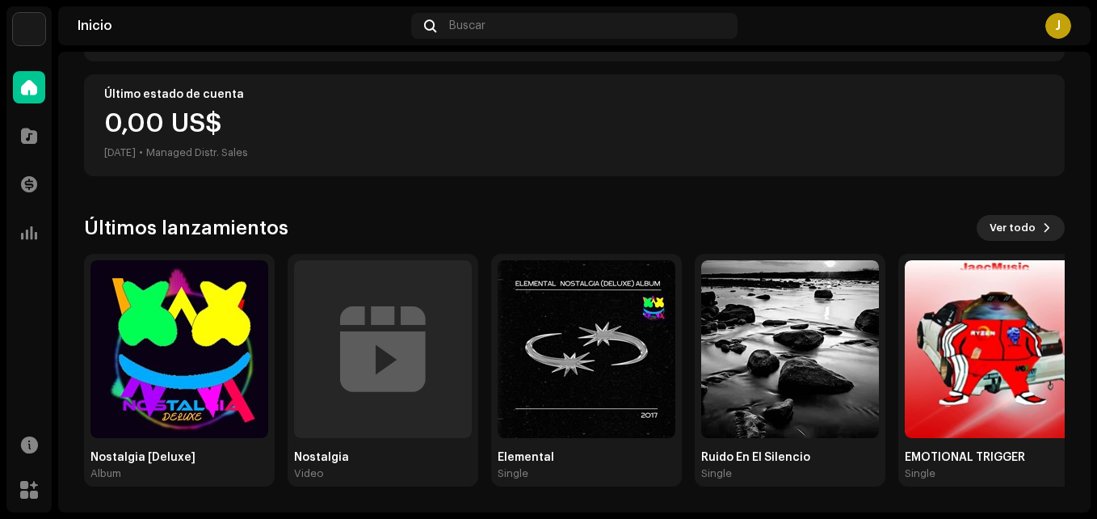
click at [1041, 239] on button "Ver todo" at bounding box center [1021, 228] width 88 height 26
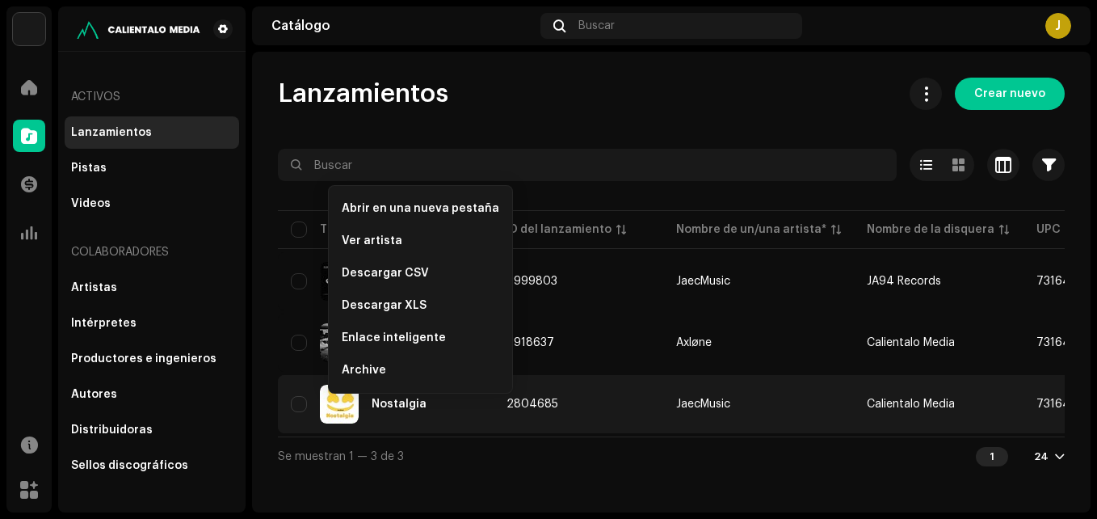
click at [339, 402] on img at bounding box center [339, 404] width 39 height 39
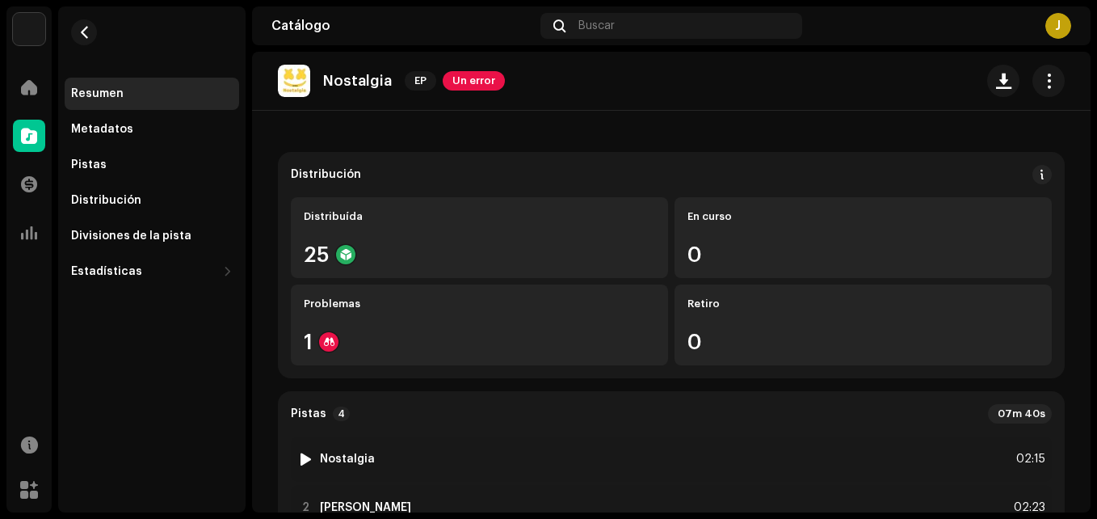
scroll to position [242, 0]
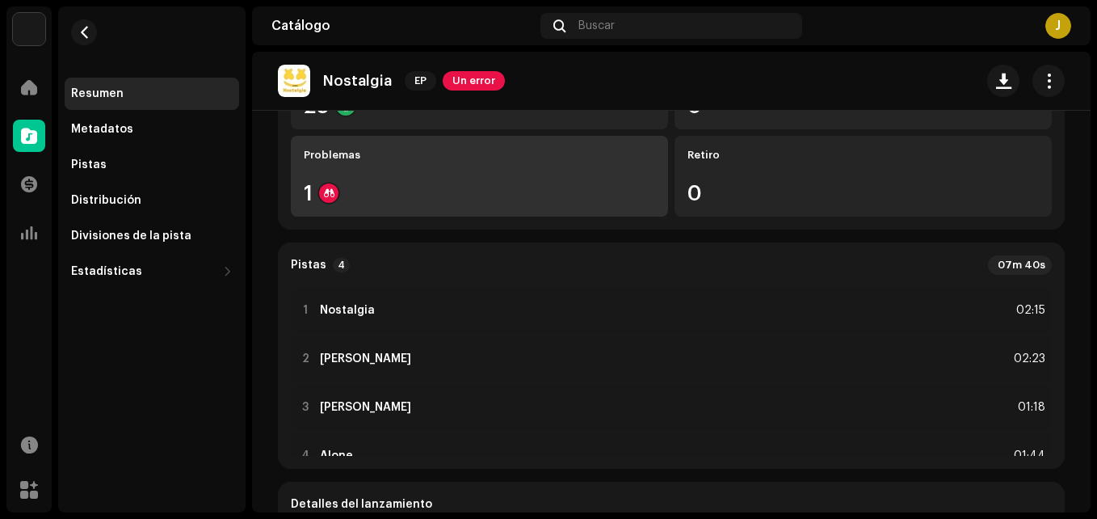
click at [489, 183] on div "1" at bounding box center [479, 193] width 351 height 21
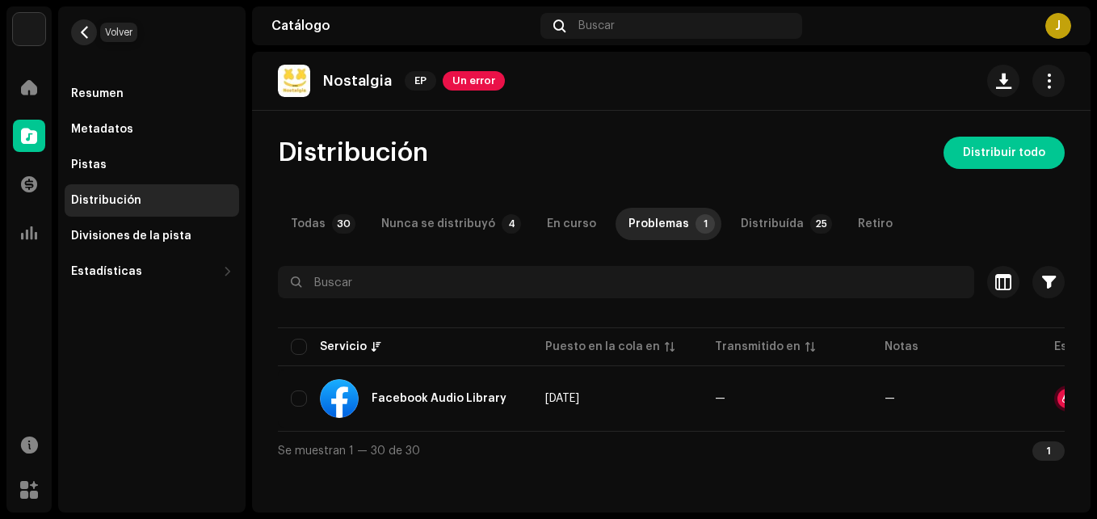
click at [88, 29] on span "button" at bounding box center [84, 32] width 12 height 13
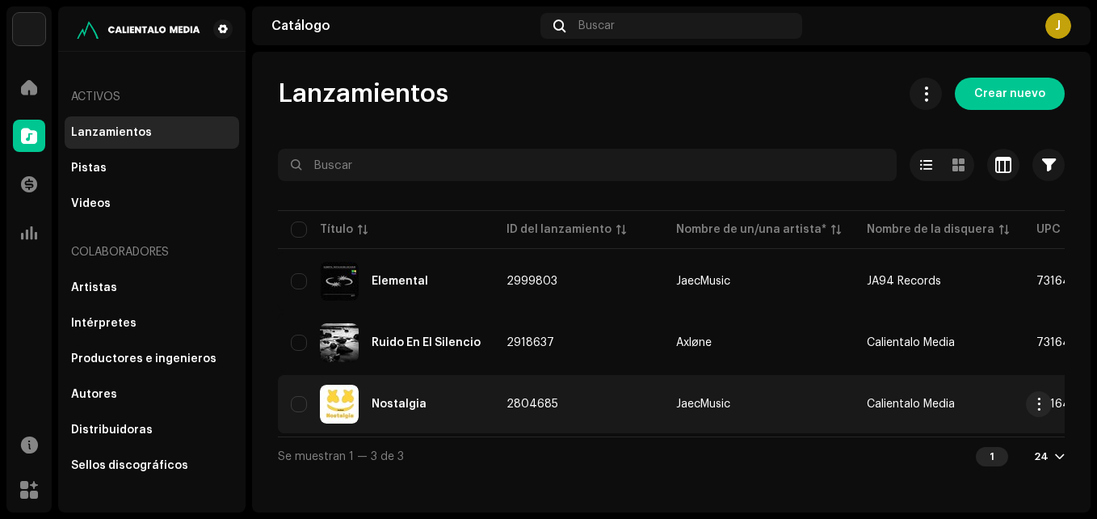
click at [347, 397] on img at bounding box center [339, 404] width 39 height 39
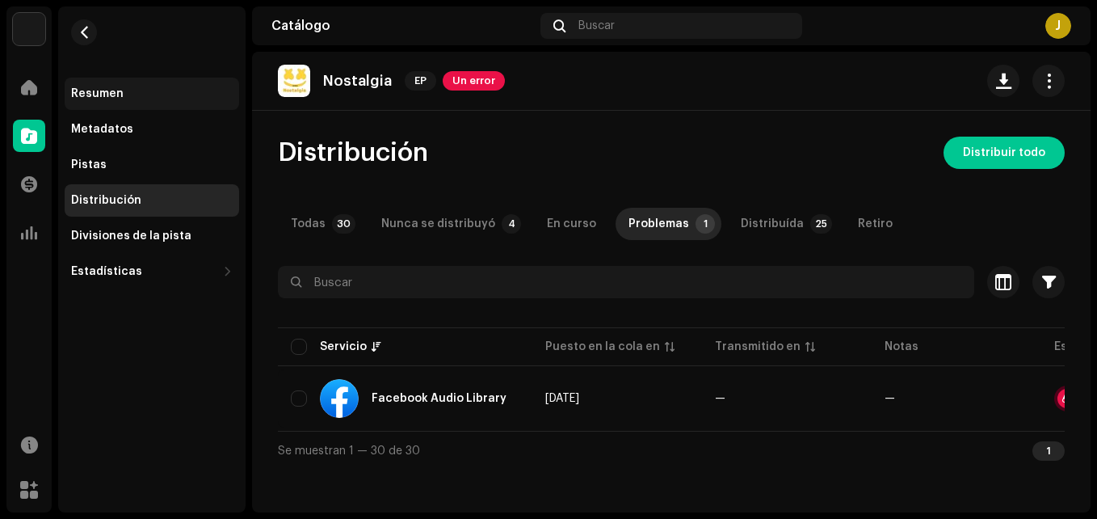
click at [122, 93] on div "Resumen" at bounding box center [152, 93] width 162 height 13
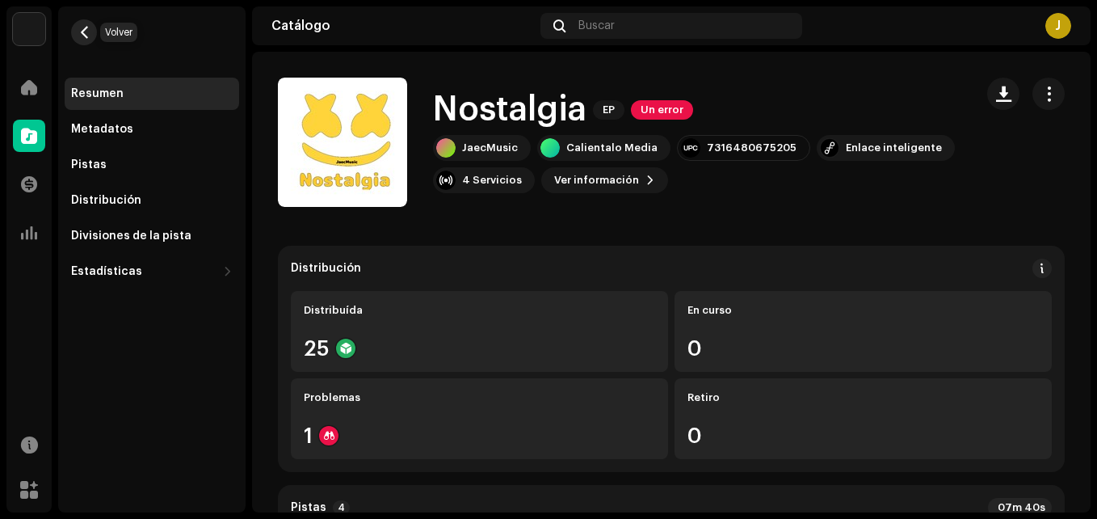
click at [90, 31] on button "button" at bounding box center [84, 32] width 26 height 26
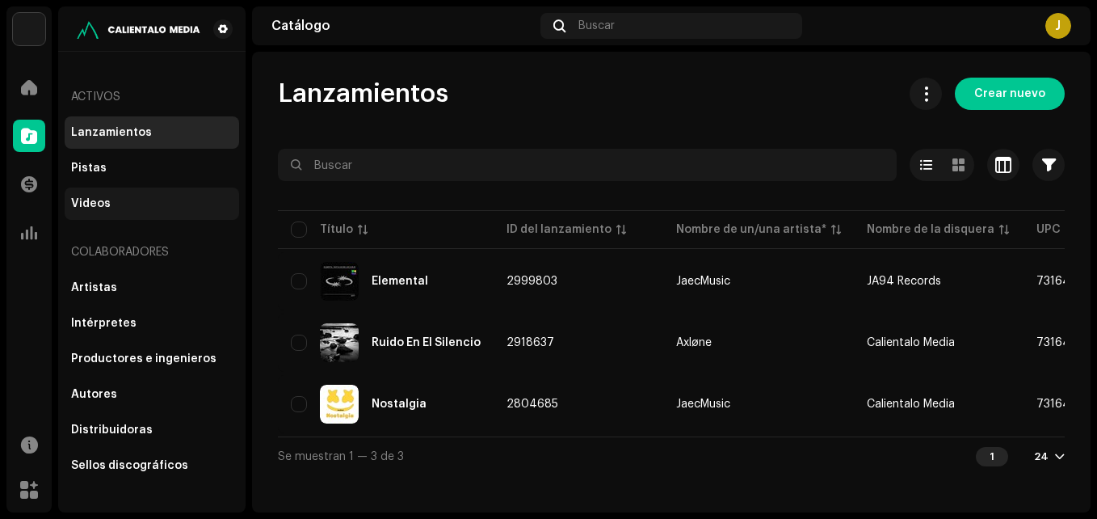
click at [134, 203] on div "Videos" at bounding box center [152, 203] width 162 height 13
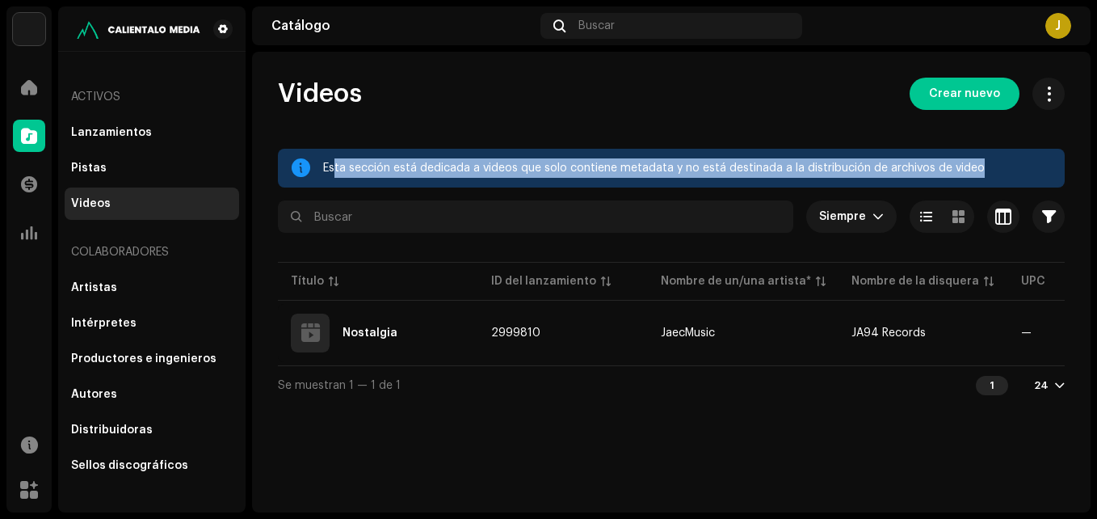
drag, startPoint x: 970, startPoint y: 160, endPoint x: 333, endPoint y: 184, distance: 637.9
click at [333, 184] on div "Esta sección está dedicada a videos que solo contiene metadata y no está destin…" at bounding box center [671, 168] width 787 height 39
click at [872, 149] on div "Esta sección está dedicada a videos que solo contiene metadata y no está destin…" at bounding box center [671, 168] width 787 height 39
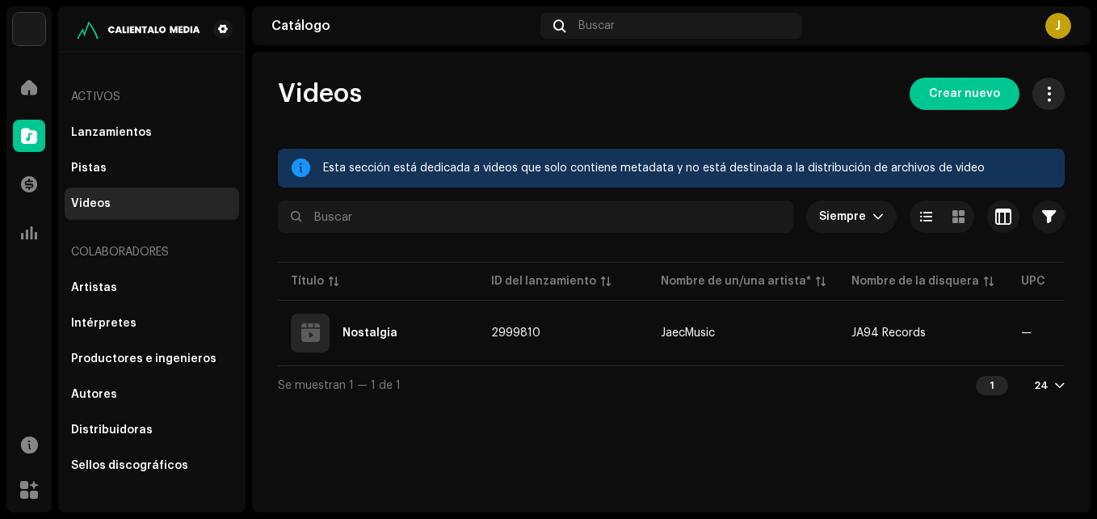
click at [1046, 83] on button at bounding box center [1048, 94] width 32 height 32
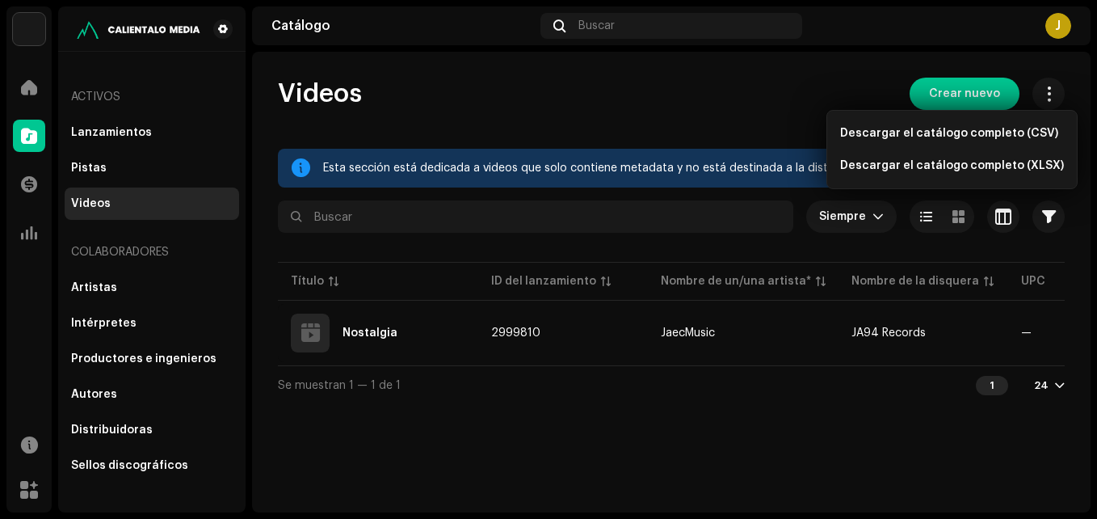
click at [511, 145] on div "Videos Crear nuevo Esta sección está dedicada a videos que solo contiene metada…" at bounding box center [671, 241] width 839 height 326
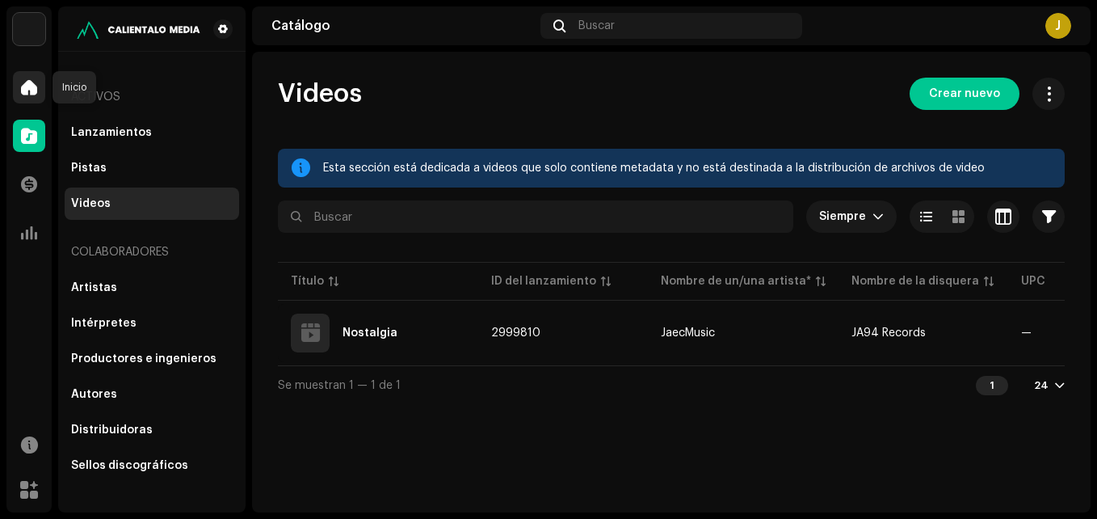
click at [23, 78] on div at bounding box center [29, 87] width 32 height 32
